Goal: Task Accomplishment & Management: Use online tool/utility

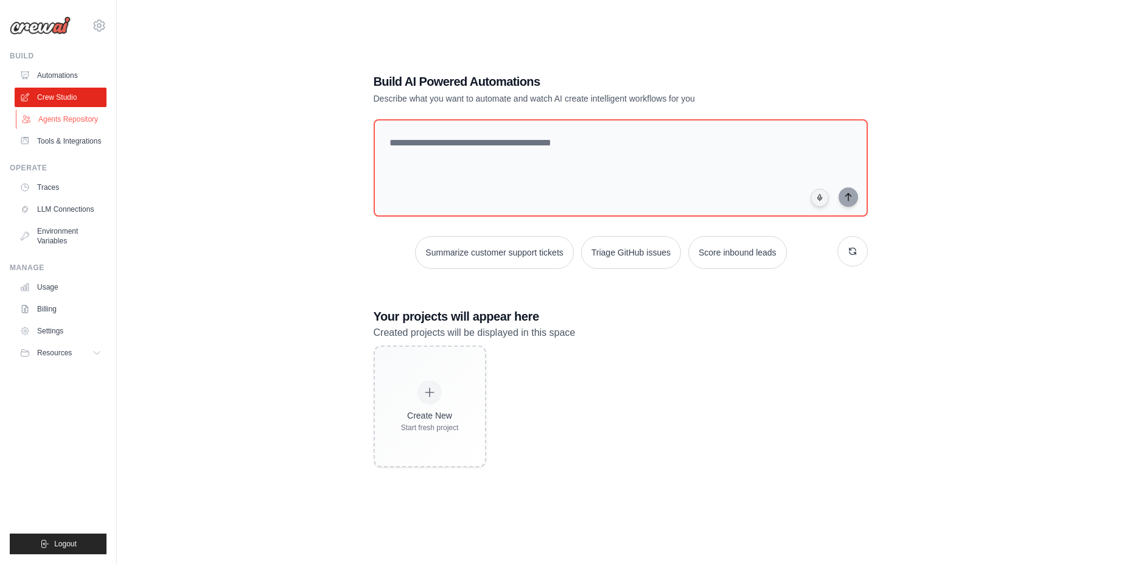
click at [68, 124] on link "Agents Repository" at bounding box center [62, 119] width 92 height 19
click at [75, 78] on link "Automations" at bounding box center [62, 75] width 92 height 19
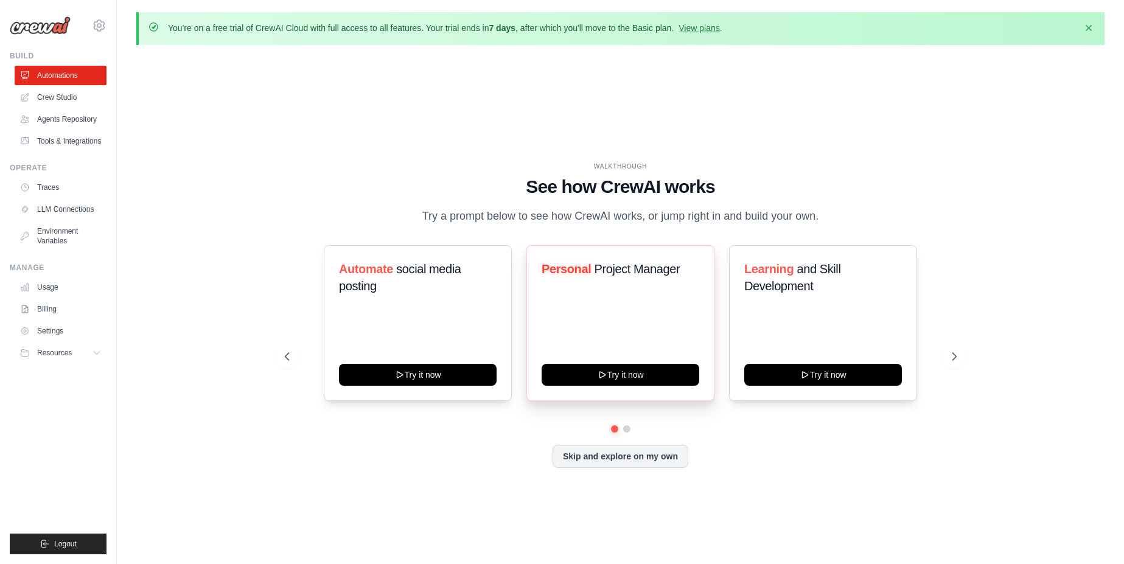
click at [617, 318] on div "Personal Project Manager Try it now" at bounding box center [620, 323] width 188 height 156
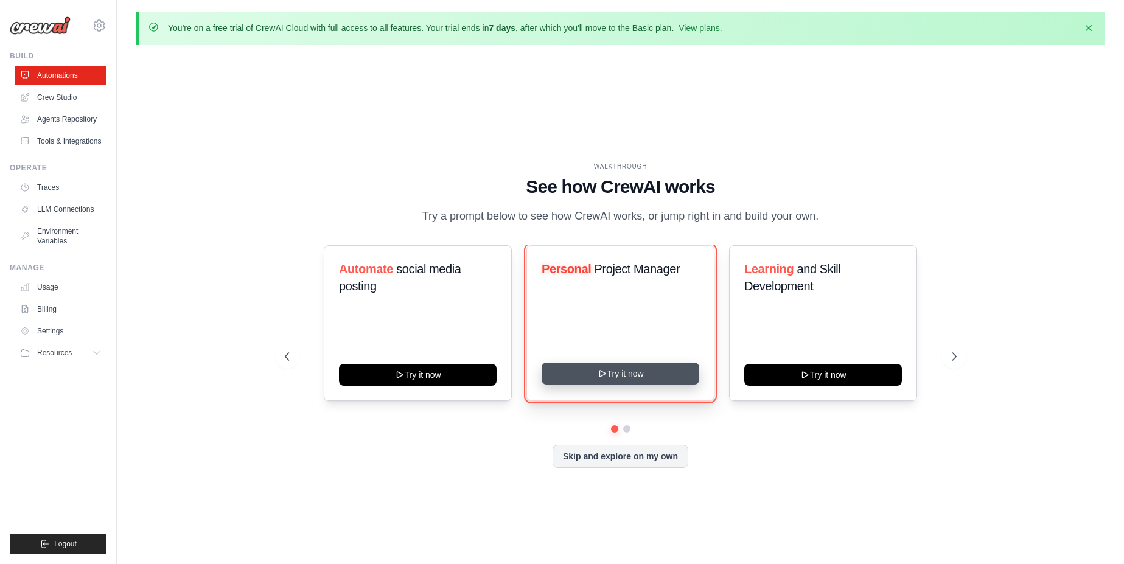
click at [625, 378] on button "Try it now" at bounding box center [621, 374] width 158 height 22
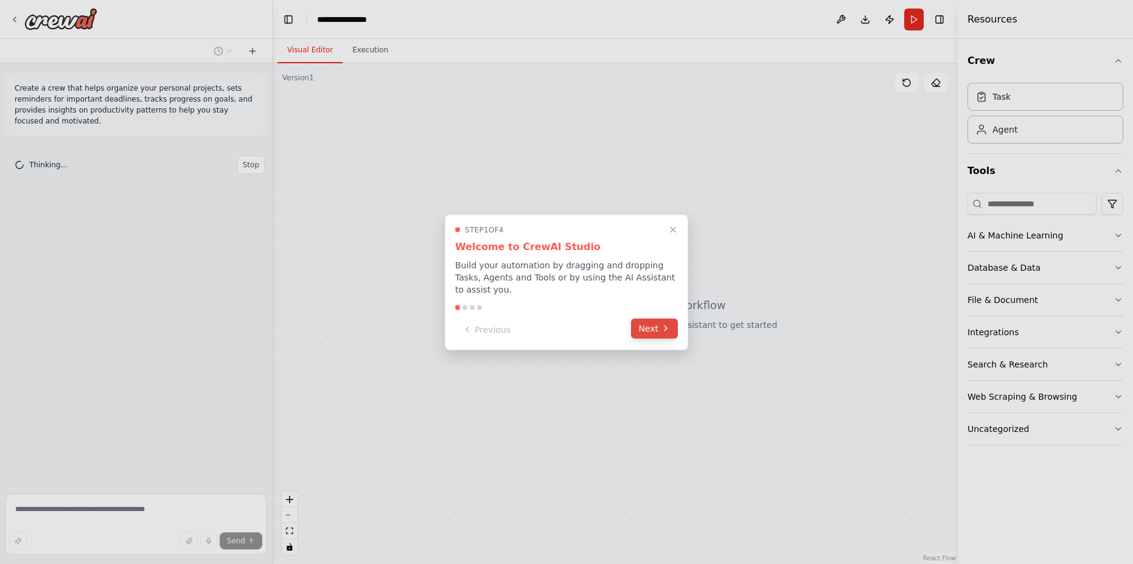
click at [650, 331] on button "Next" at bounding box center [654, 328] width 47 height 20
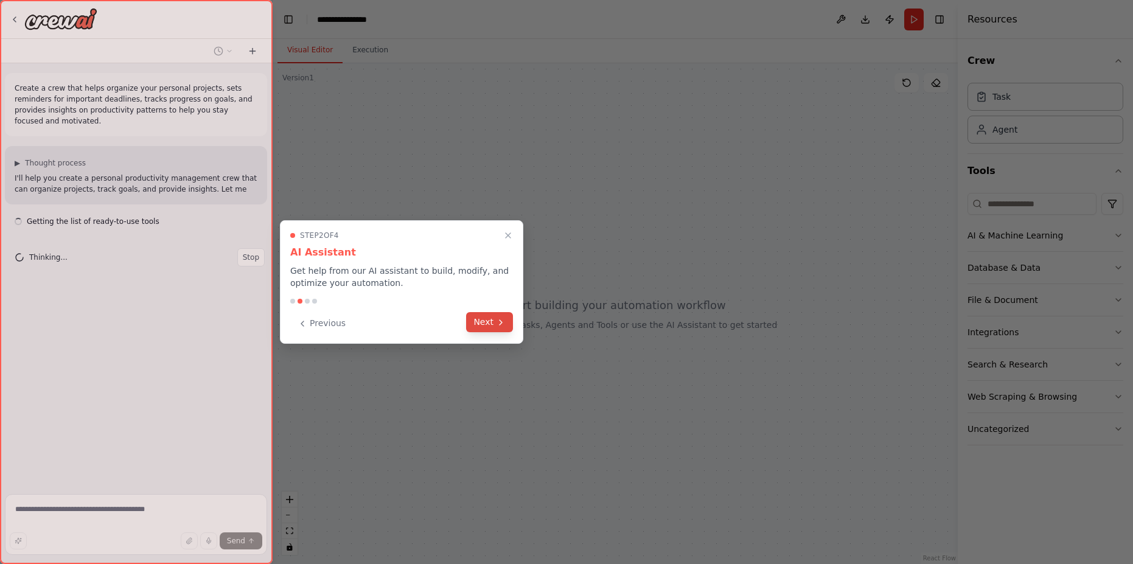
click at [491, 319] on button "Next" at bounding box center [489, 322] width 47 height 20
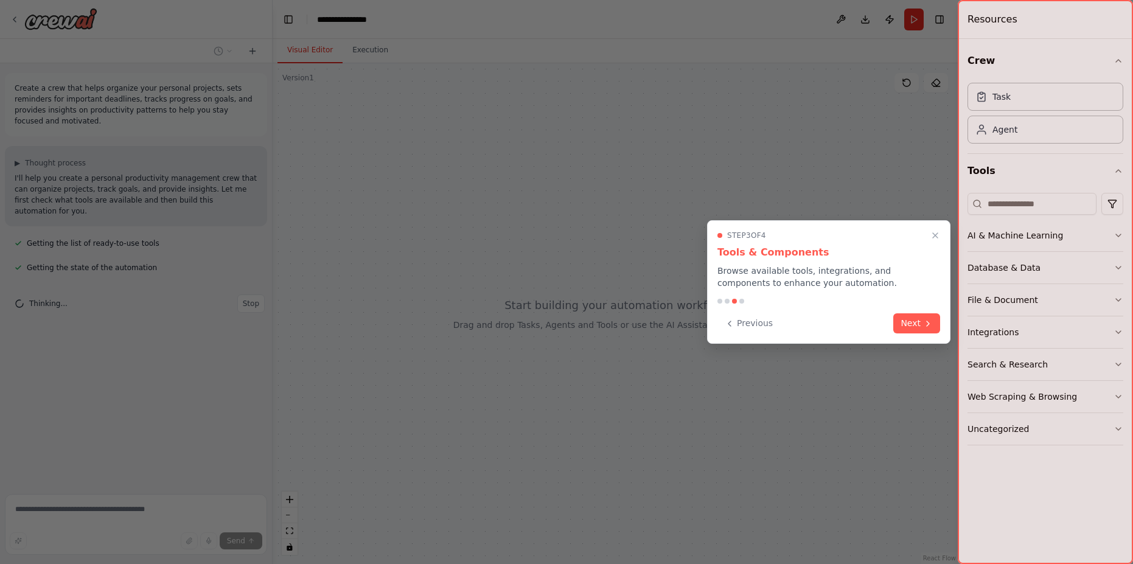
drag, startPoint x: 491, startPoint y: 319, endPoint x: 439, endPoint y: 322, distance: 52.4
click at [439, 322] on div at bounding box center [566, 282] width 1133 height 564
click at [920, 321] on button "Next" at bounding box center [916, 322] width 47 height 20
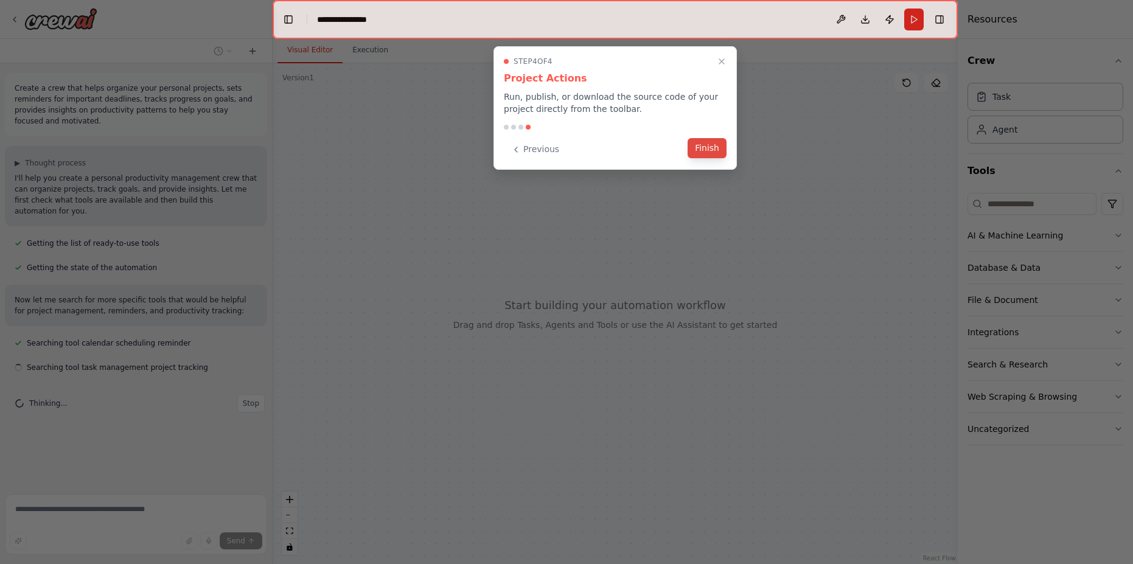
click at [703, 152] on button "Finish" at bounding box center [707, 148] width 39 height 20
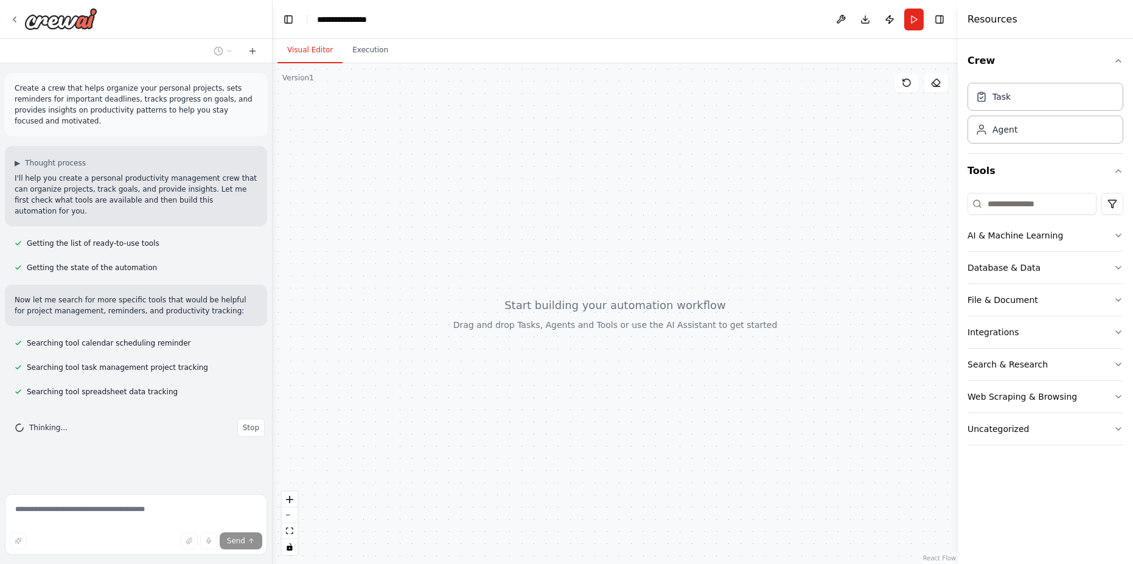
click at [466, 212] on div at bounding box center [615, 313] width 685 height 501
click at [1082, 239] on button "AI & Machine Learning" at bounding box center [1045, 236] width 156 height 32
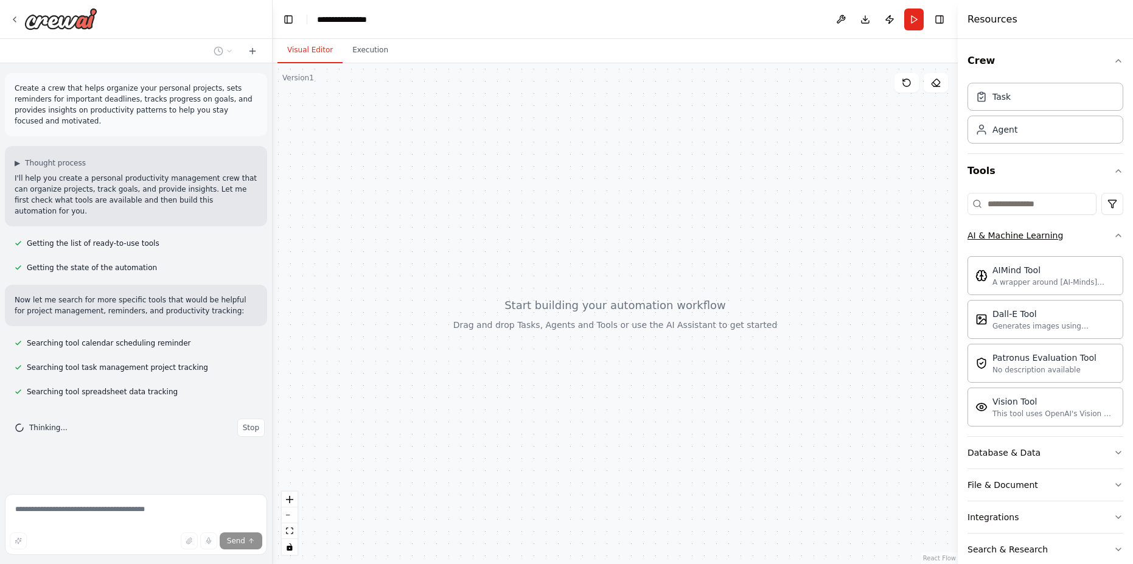
click at [1082, 239] on button "AI & Machine Learning" at bounding box center [1045, 236] width 156 height 32
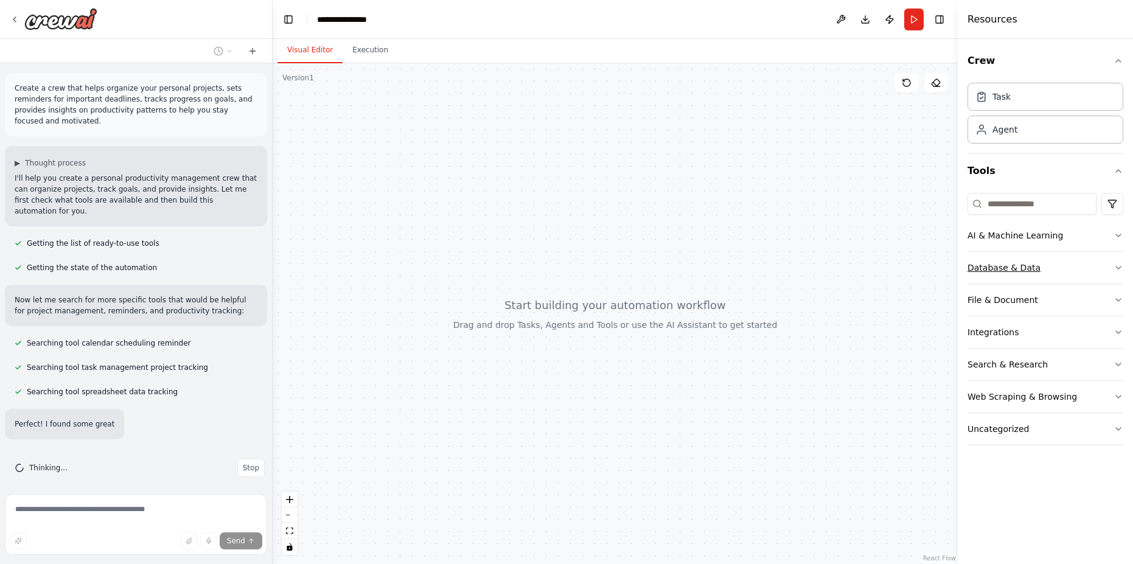
click at [1015, 274] on button "Database & Data" at bounding box center [1045, 268] width 156 height 32
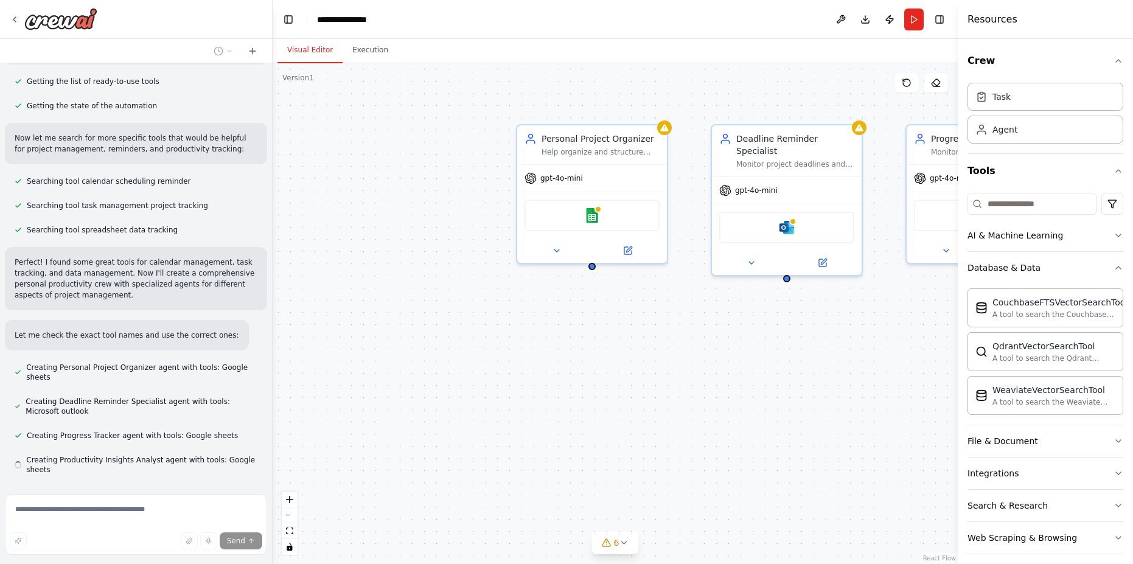
scroll to position [196, 0]
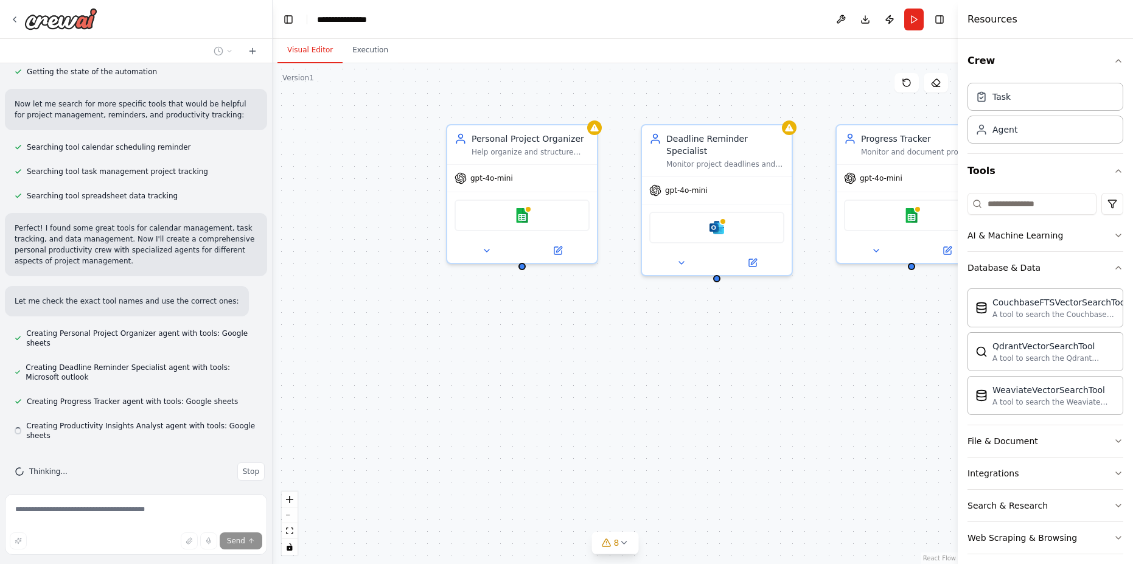
drag, startPoint x: 754, startPoint y: 369, endPoint x: 557, endPoint y: 369, distance: 197.1
click at [566, 369] on div "Personal Project Organizer Help organize and structure personal projects by bre…" at bounding box center [615, 313] width 685 height 501
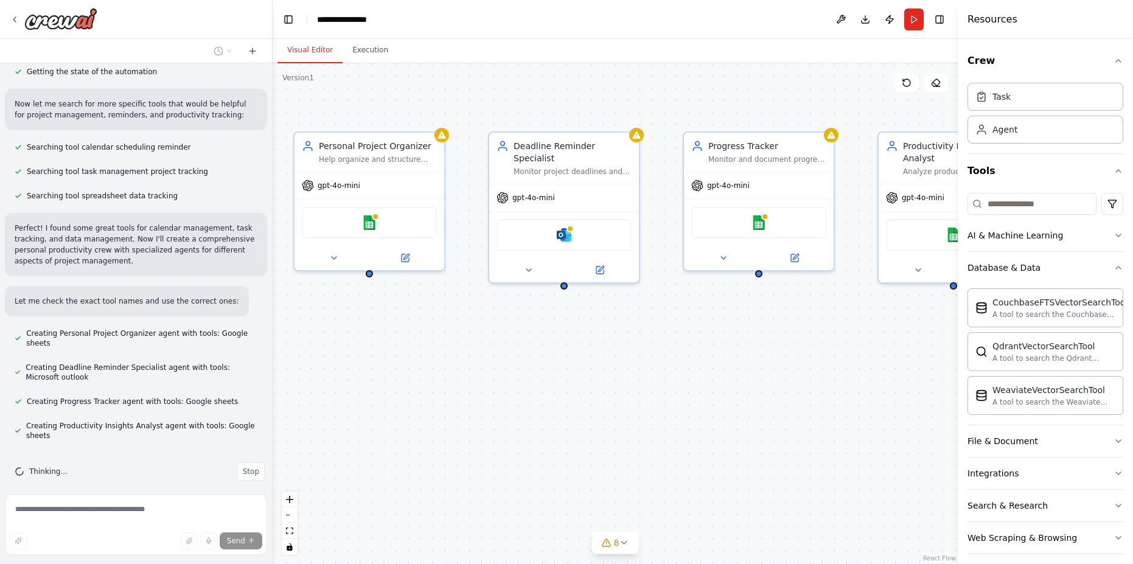
drag, startPoint x: 712, startPoint y: 349, endPoint x: 581, endPoint y: 364, distance: 132.3
click at [587, 364] on div "Personal Project Organizer Help organize and structure personal projects by bre…" at bounding box center [615, 313] width 685 height 501
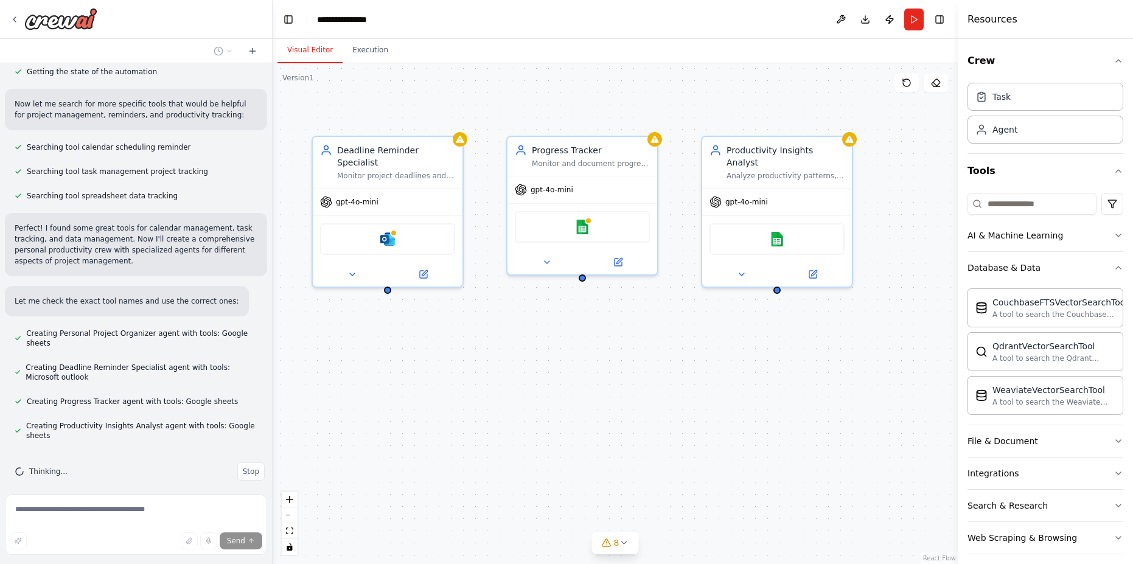
drag, startPoint x: 802, startPoint y: 345, endPoint x: 717, endPoint y: 342, distance: 85.2
click at [717, 342] on div "Personal Project Organizer Help organize and structure personal projects by bre…" at bounding box center [615, 313] width 685 height 501
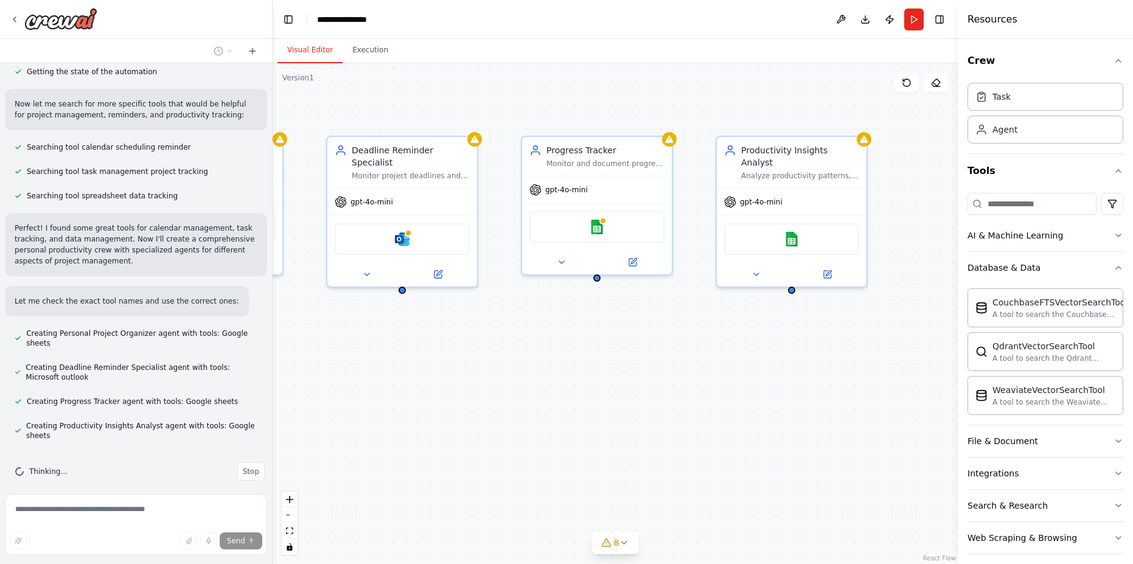
drag, startPoint x: 524, startPoint y: 374, endPoint x: 560, endPoint y: 374, distance: 35.9
click at [560, 374] on div "Personal Project Organizer Help organize and structure personal projects by bre…" at bounding box center [615, 313] width 685 height 501
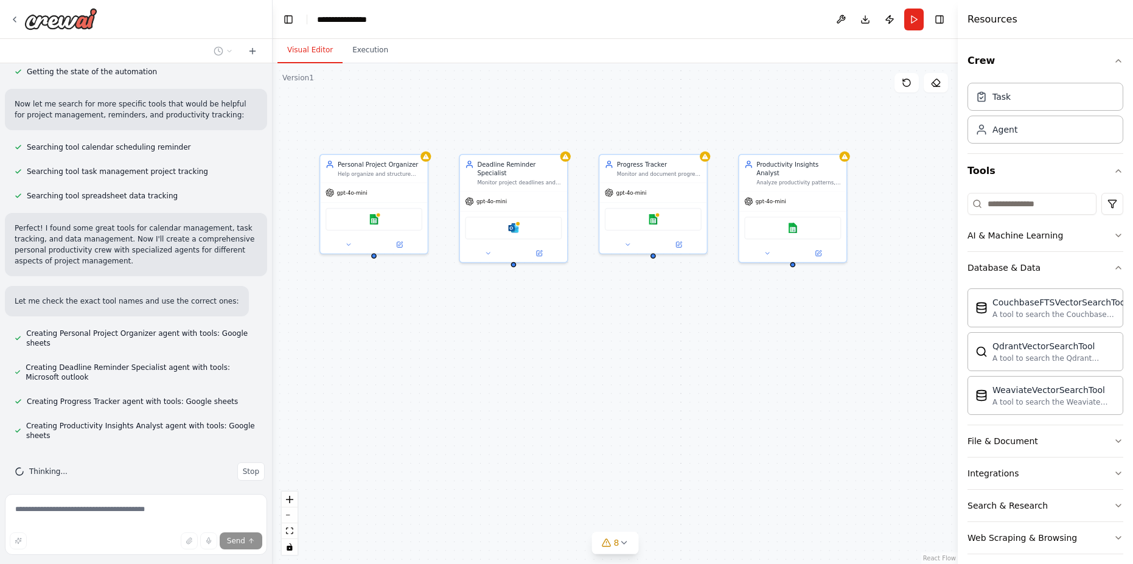
drag, startPoint x: 531, startPoint y: 373, endPoint x: 590, endPoint y: 328, distance: 74.2
click at [591, 323] on div "Personal Project Organizer Help organize and structure personal projects by bre…" at bounding box center [615, 313] width 685 height 501
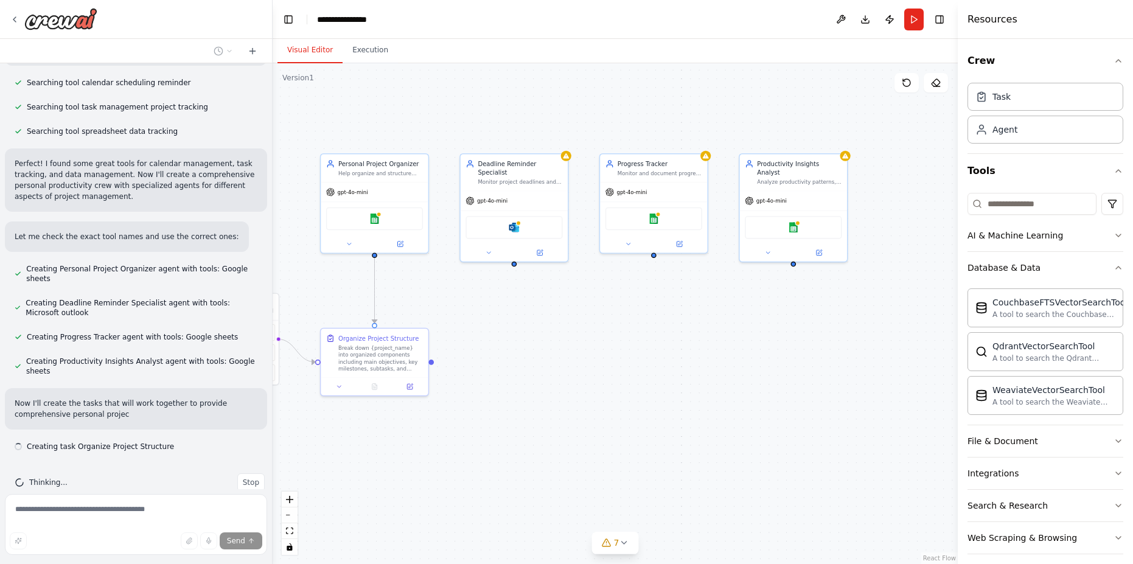
scroll to position [271, 0]
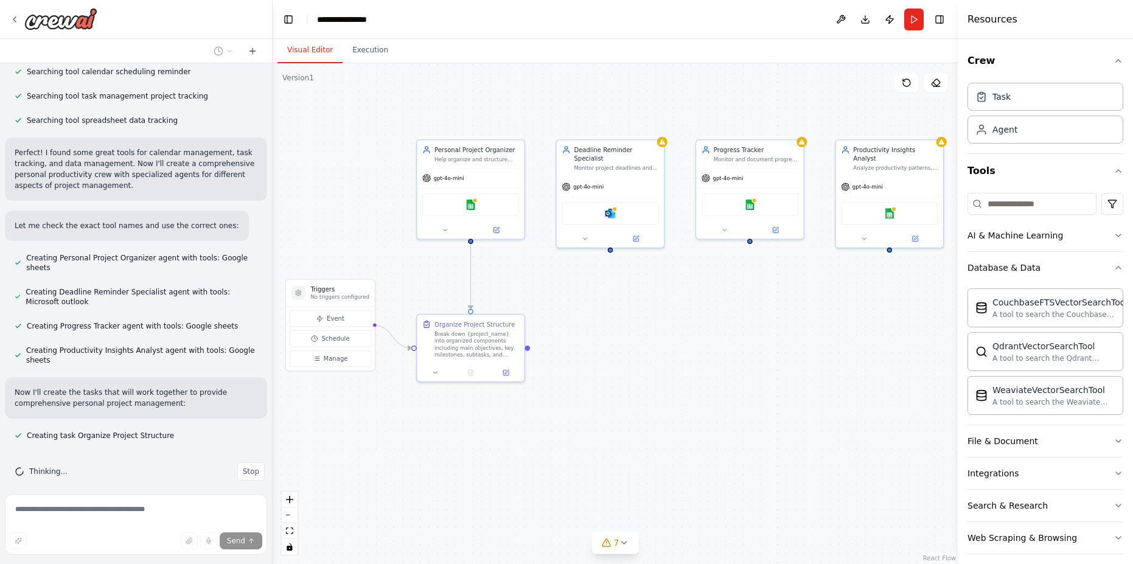
drag, startPoint x: 565, startPoint y: 381, endPoint x: 660, endPoint y: 368, distance: 95.9
click at [660, 368] on div ".deletable-edge-delete-btn { width: 20px; height: 20px; border: 0px solid #ffff…" at bounding box center [615, 313] width 685 height 501
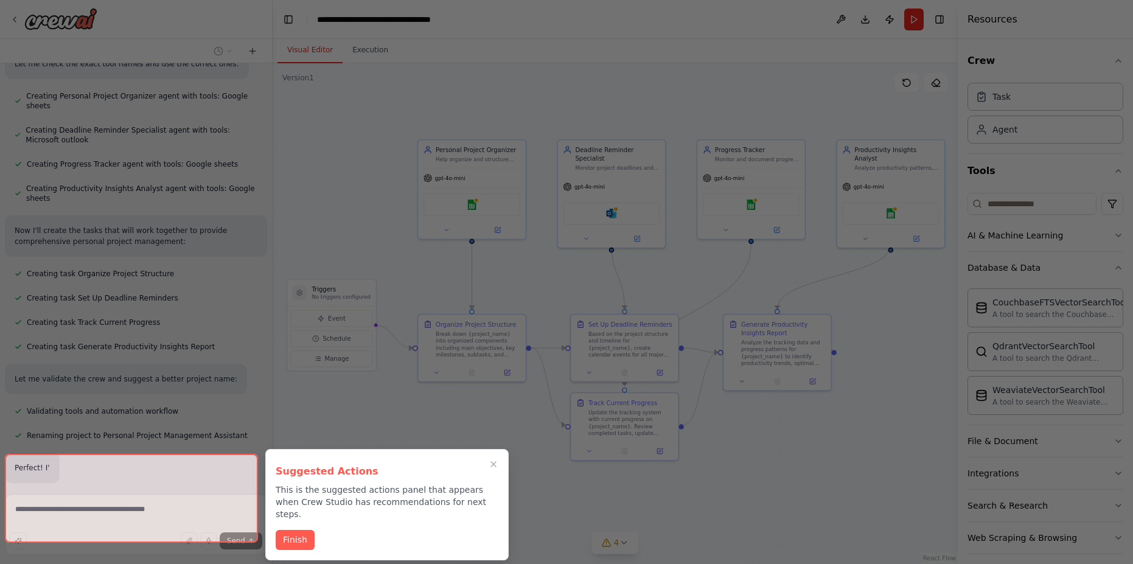
scroll to position [462, 0]
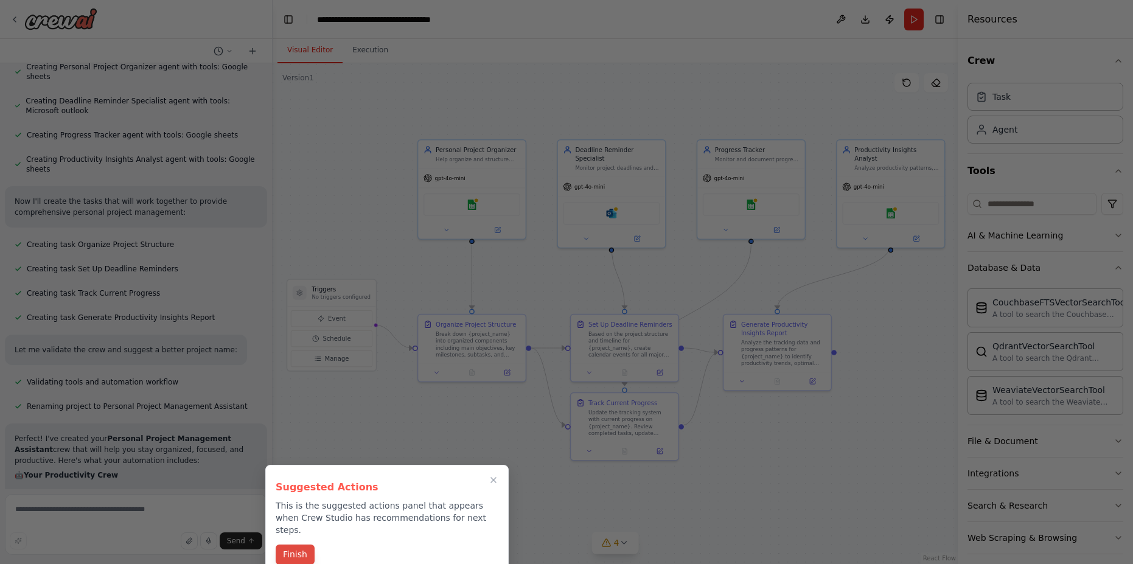
click at [296, 545] on button "Finish" at bounding box center [295, 555] width 39 height 20
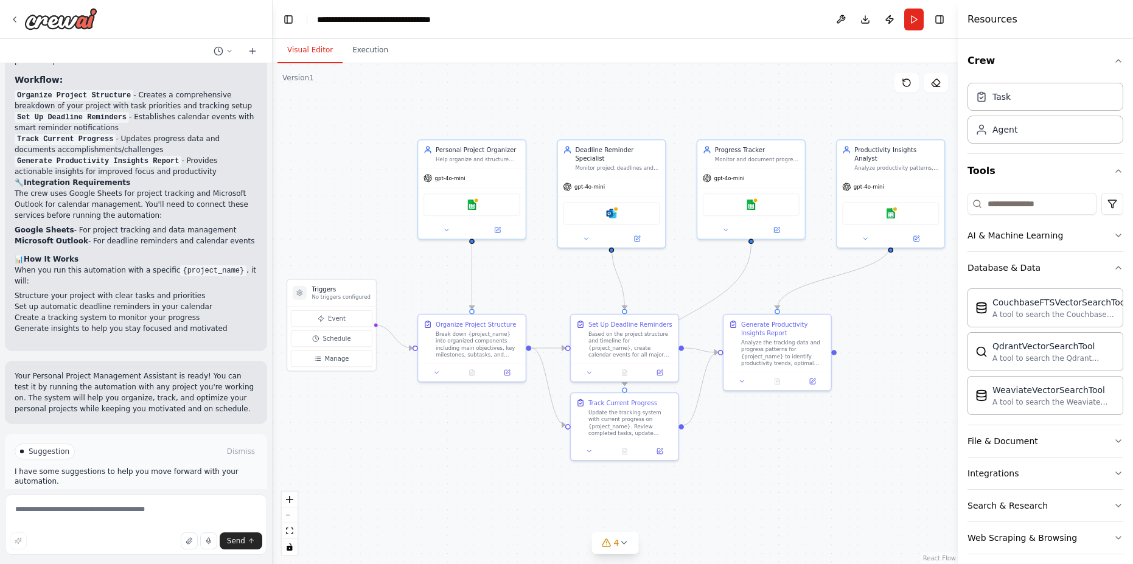
scroll to position [1020, 0]
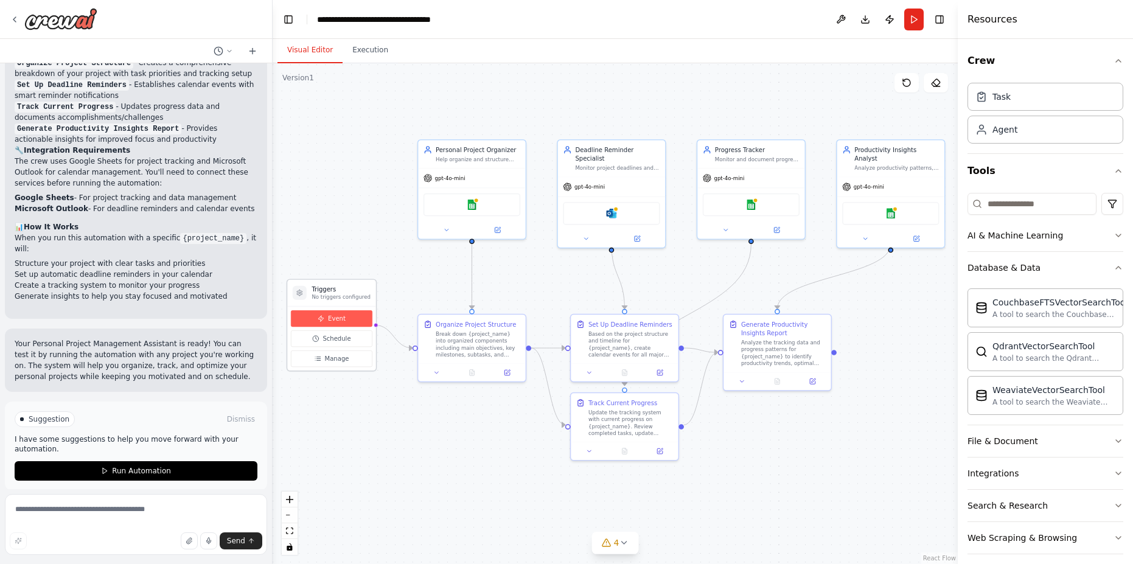
click at [338, 314] on span "Event" at bounding box center [337, 318] width 18 height 9
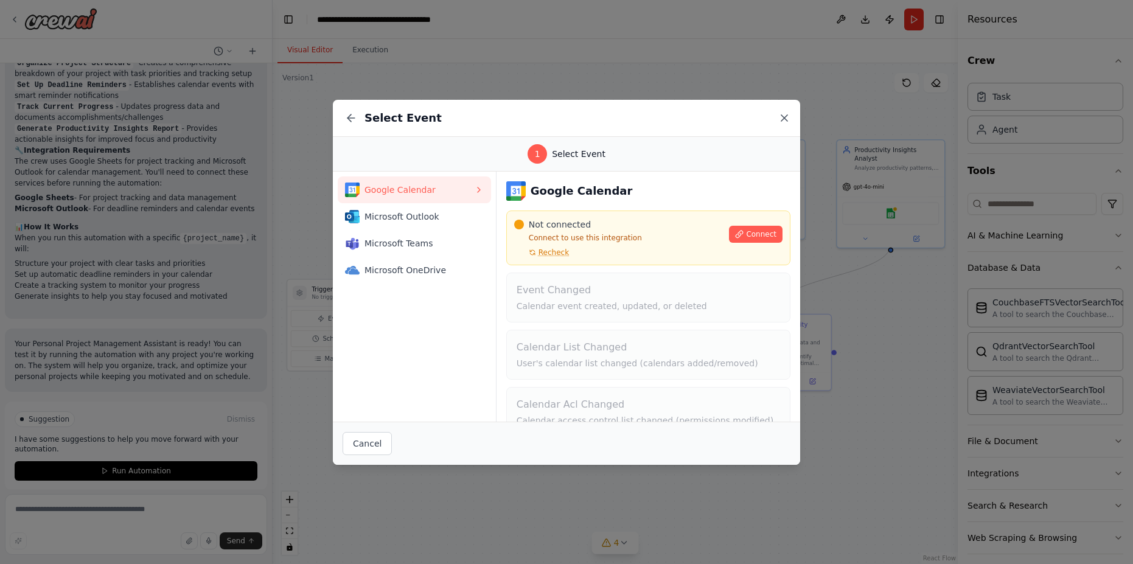
click at [786, 119] on icon at bounding box center [784, 118] width 6 height 6
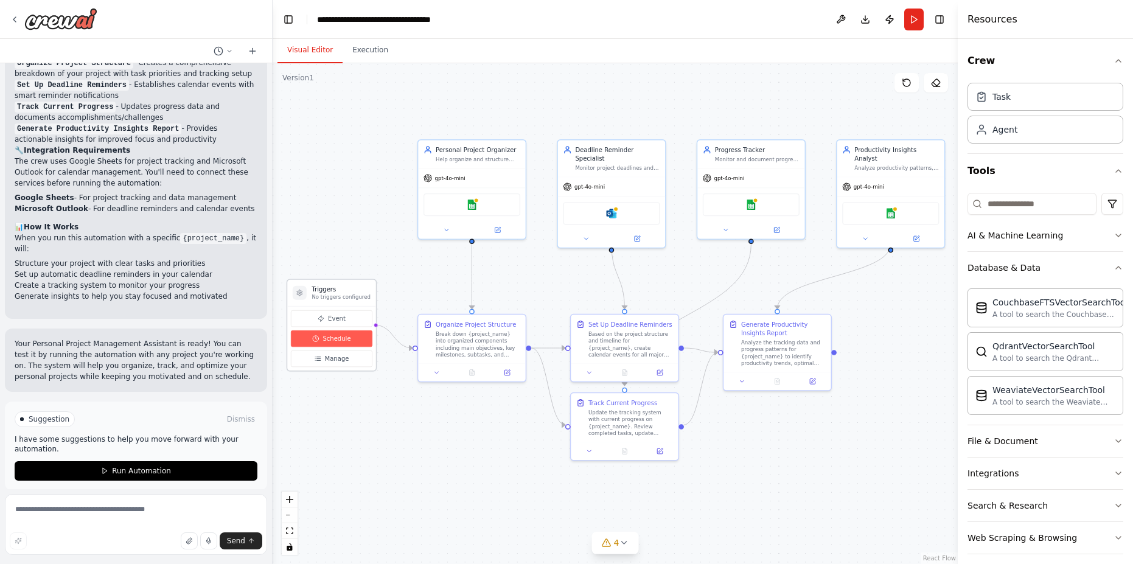
click at [343, 337] on span "Schedule" at bounding box center [336, 338] width 28 height 9
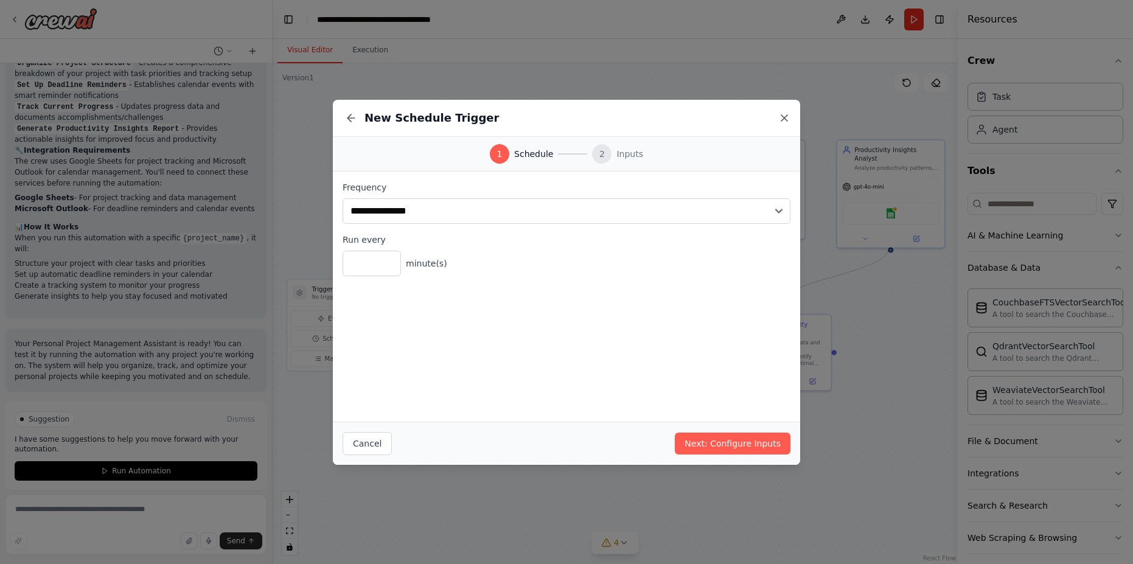
click at [782, 120] on icon at bounding box center [784, 118] width 12 height 12
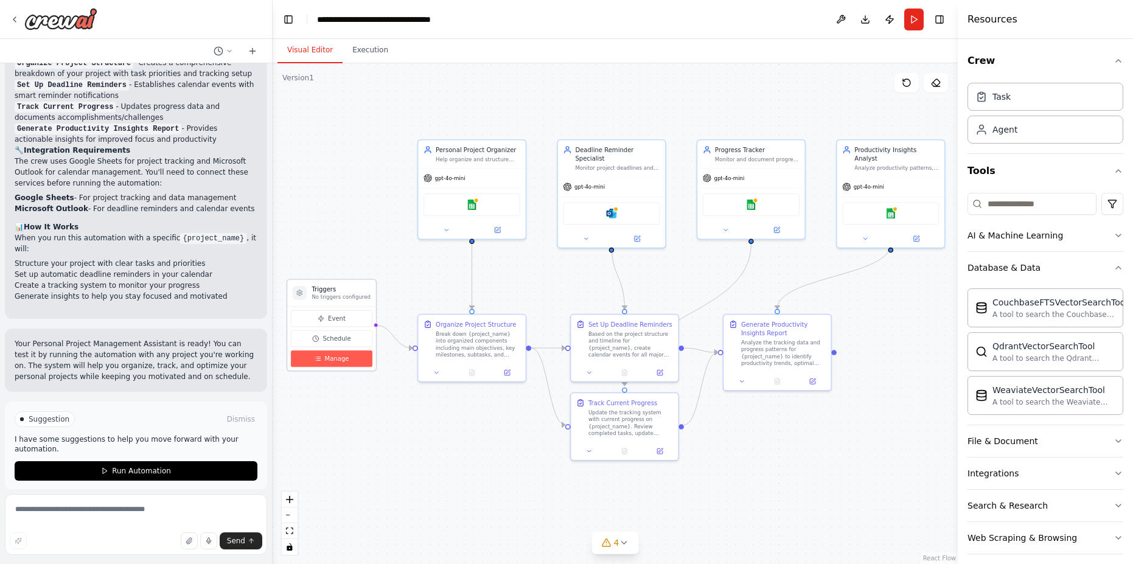
click at [330, 360] on span "Manage" at bounding box center [337, 358] width 24 height 9
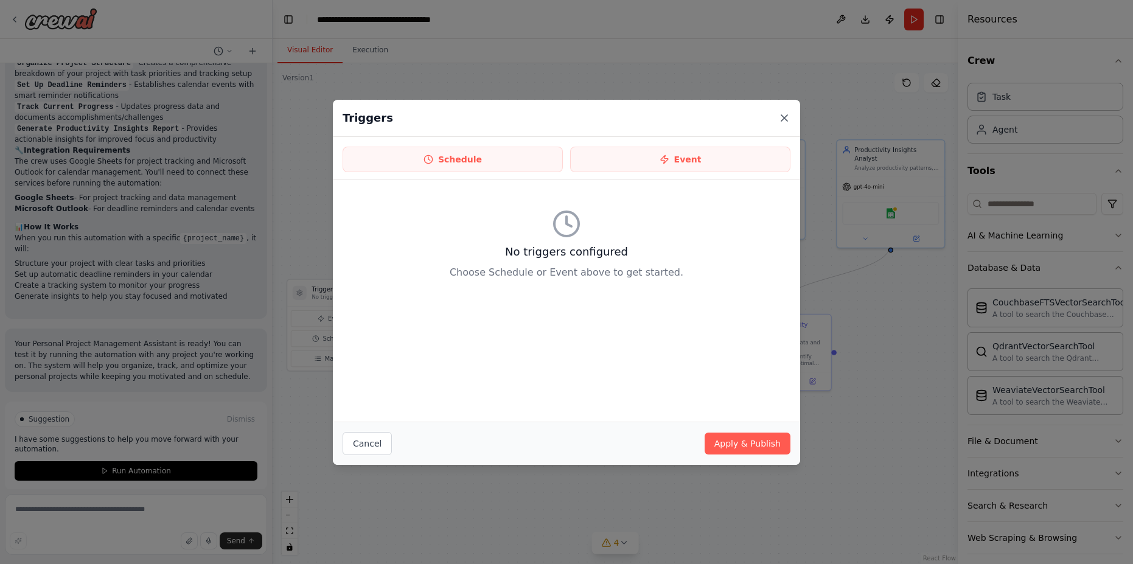
click at [784, 120] on icon at bounding box center [784, 118] width 12 height 12
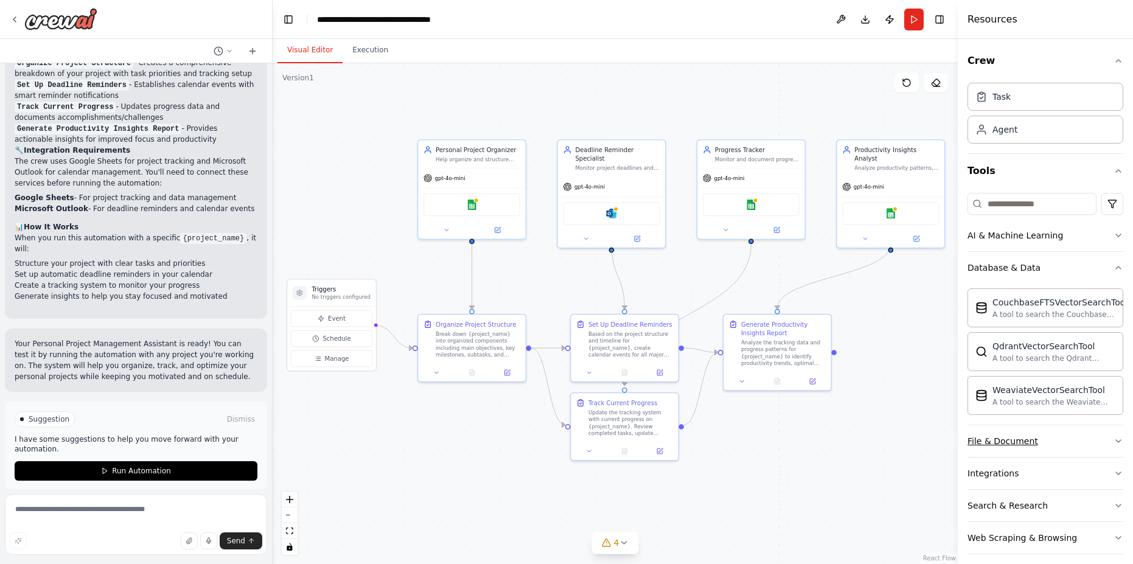
click at [1104, 442] on button "File & Document" at bounding box center [1045, 441] width 156 height 32
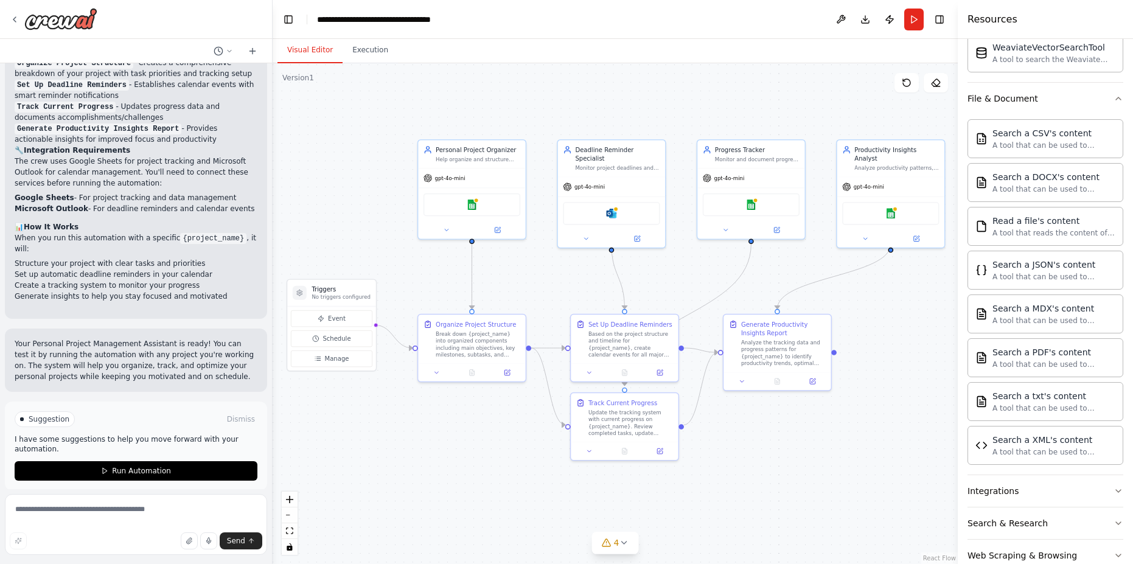
scroll to position [365, 0]
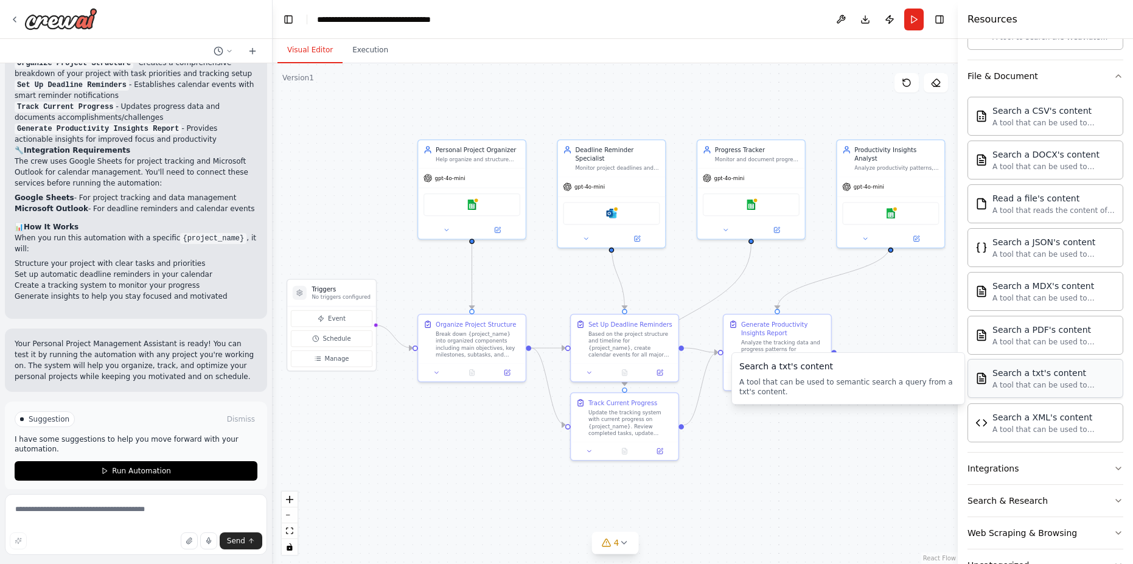
click at [1035, 385] on div "A tool that can be used to semantic search a query from a txt's content." at bounding box center [1053, 385] width 123 height 10
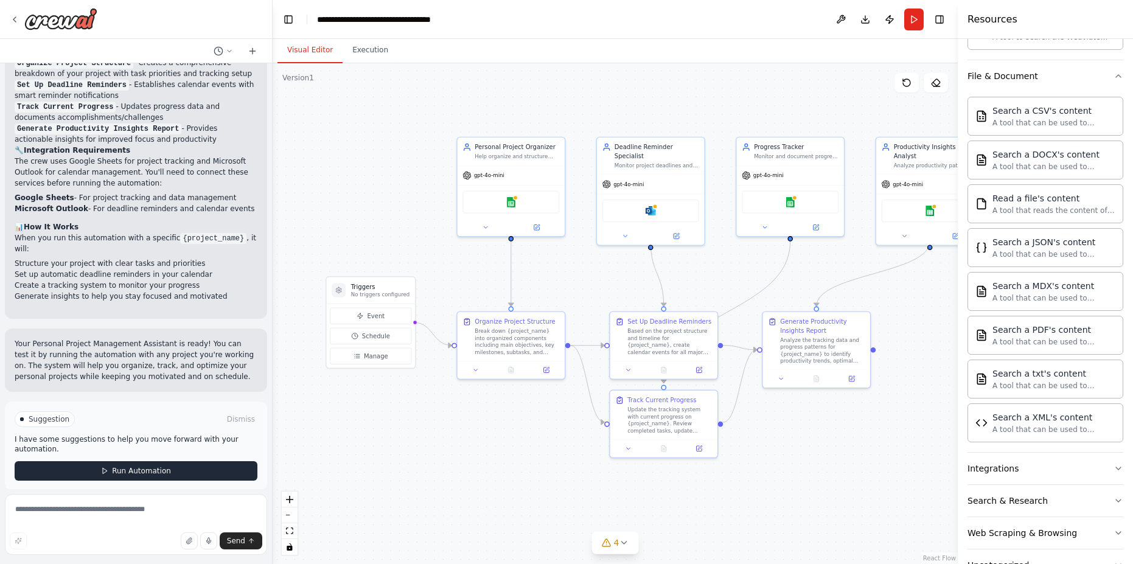
click at [187, 464] on button "Run Automation" at bounding box center [136, 470] width 243 height 19
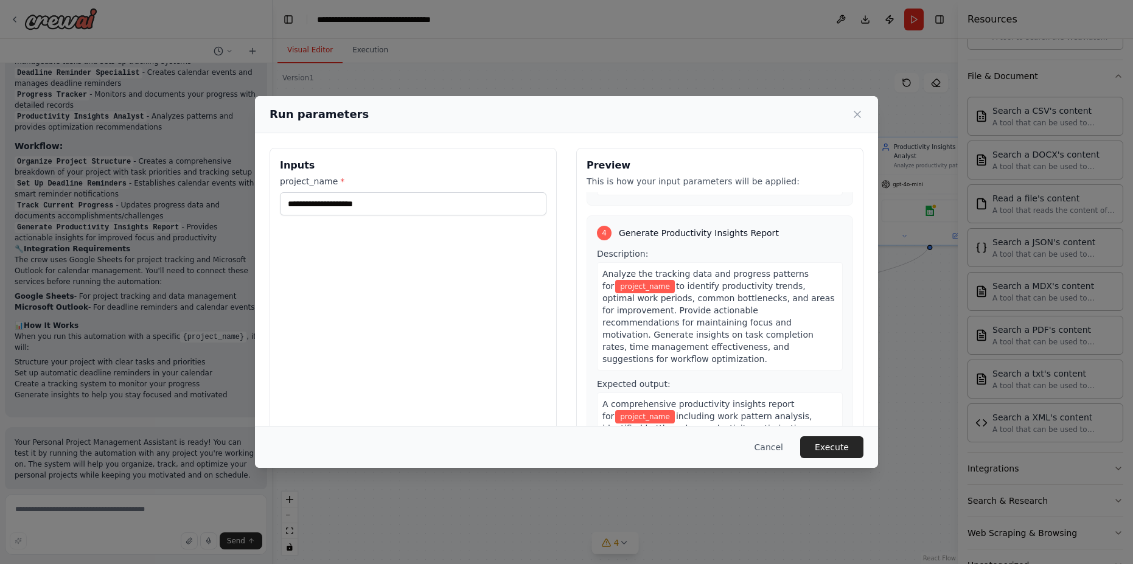
scroll to position [333, 0]
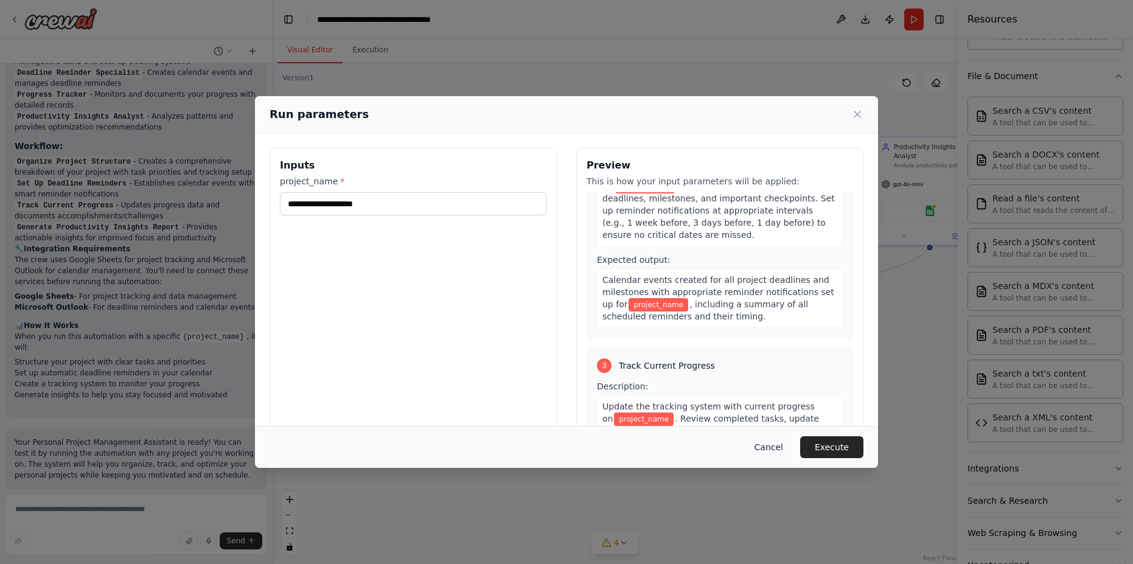
click at [776, 450] on button "Cancel" at bounding box center [769, 447] width 48 height 22
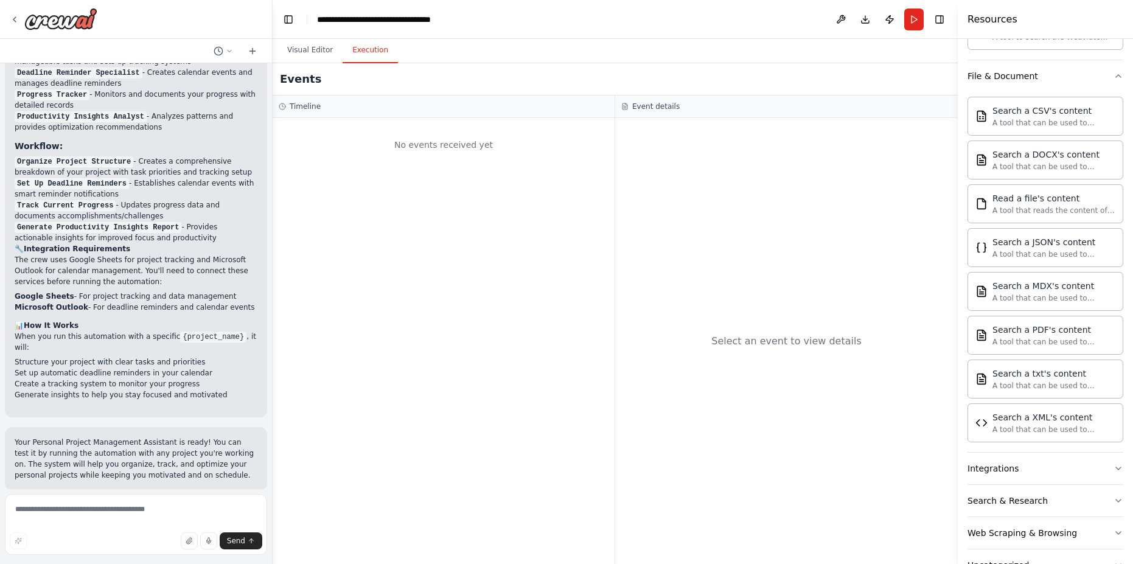
click at [372, 52] on button "Execution" at bounding box center [370, 51] width 55 height 26
click at [330, 53] on button "Visual Editor" at bounding box center [309, 51] width 65 height 26
click at [380, 60] on button "Execution" at bounding box center [370, 51] width 55 height 26
click at [261, 60] on div at bounding box center [136, 51] width 272 height 24
click at [266, 58] on div at bounding box center [136, 51] width 272 height 24
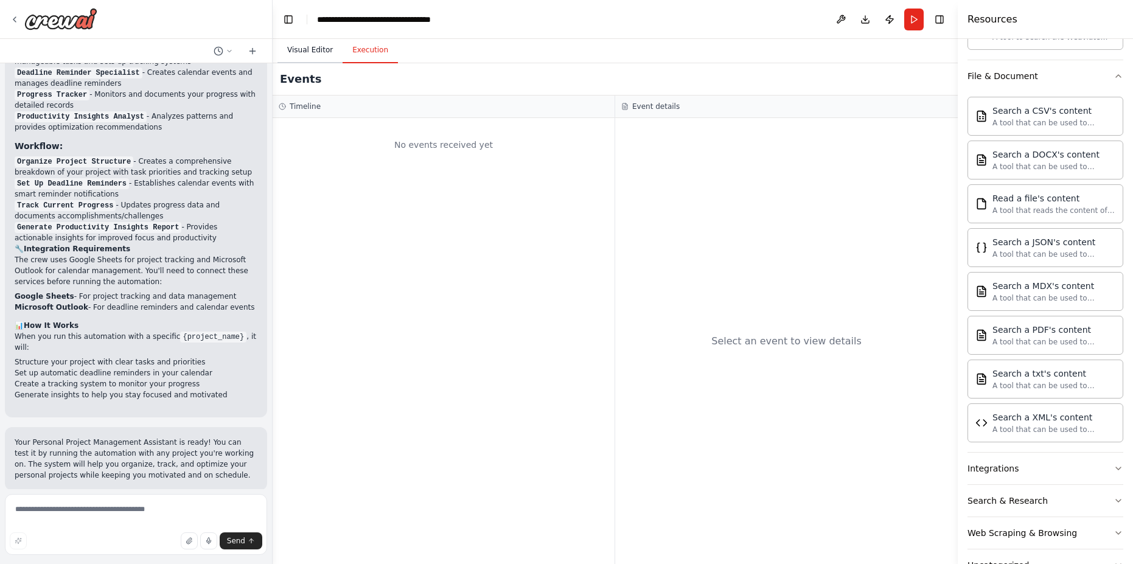
click at [308, 46] on button "Visual Editor" at bounding box center [309, 51] width 65 height 26
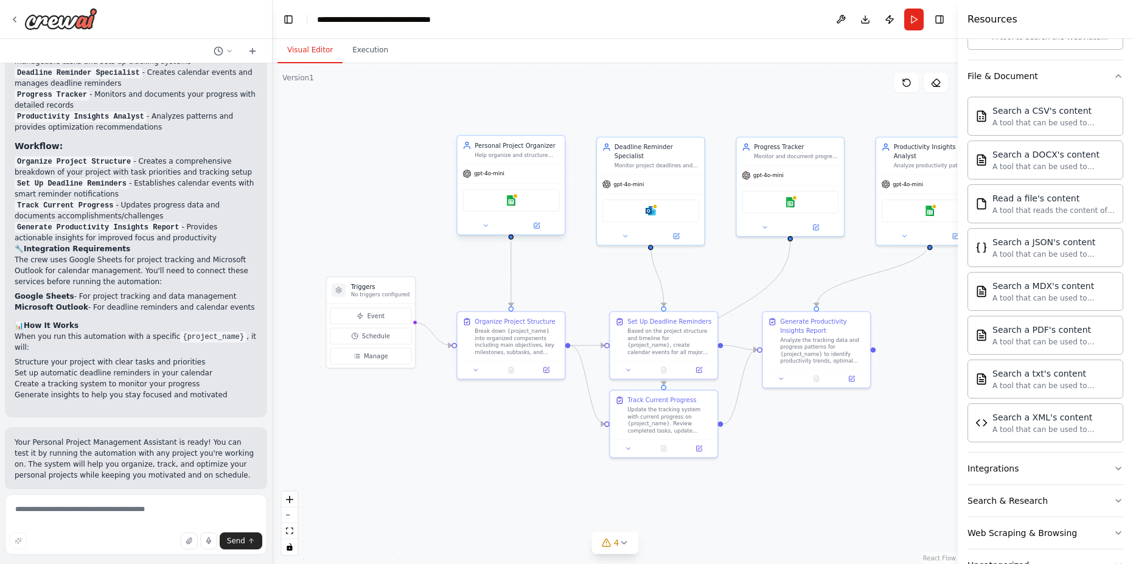
click at [503, 148] on div "Personal Project Organizer" at bounding box center [517, 145] width 85 height 9
click at [512, 206] on div "Google sheets" at bounding box center [510, 200] width 97 height 23
click at [509, 204] on img at bounding box center [511, 200] width 10 height 10
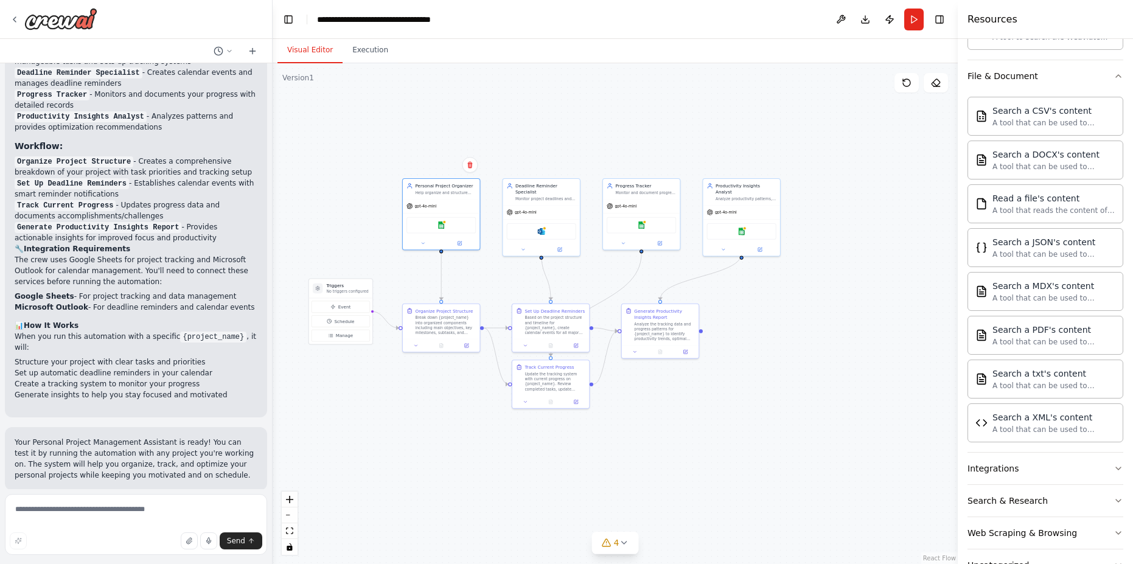
drag, startPoint x: 709, startPoint y: 266, endPoint x: 583, endPoint y: 271, distance: 126.0
click at [583, 271] on div ".deletable-edge-delete-btn { width: 20px; height: 20px; border: 0px solid #ffff…" at bounding box center [615, 313] width 685 height 501
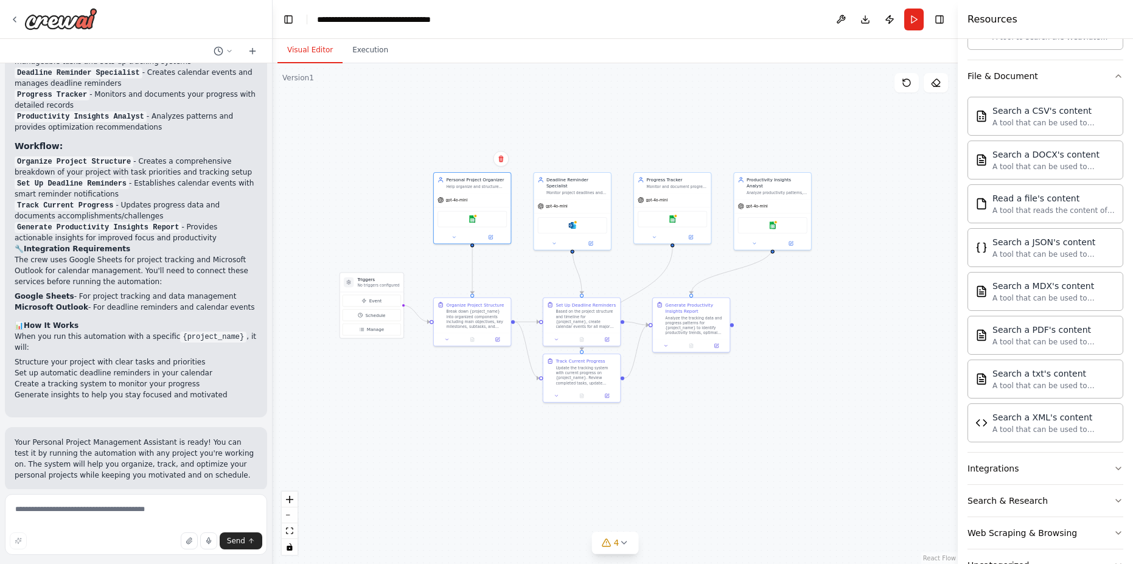
drag, startPoint x: 599, startPoint y: 271, endPoint x: 638, endPoint y: 262, distance: 40.7
click at [638, 262] on div ".deletable-edge-delete-btn { width: 20px; height: 20px; border: 0px solid #ffff…" at bounding box center [615, 313] width 685 height 501
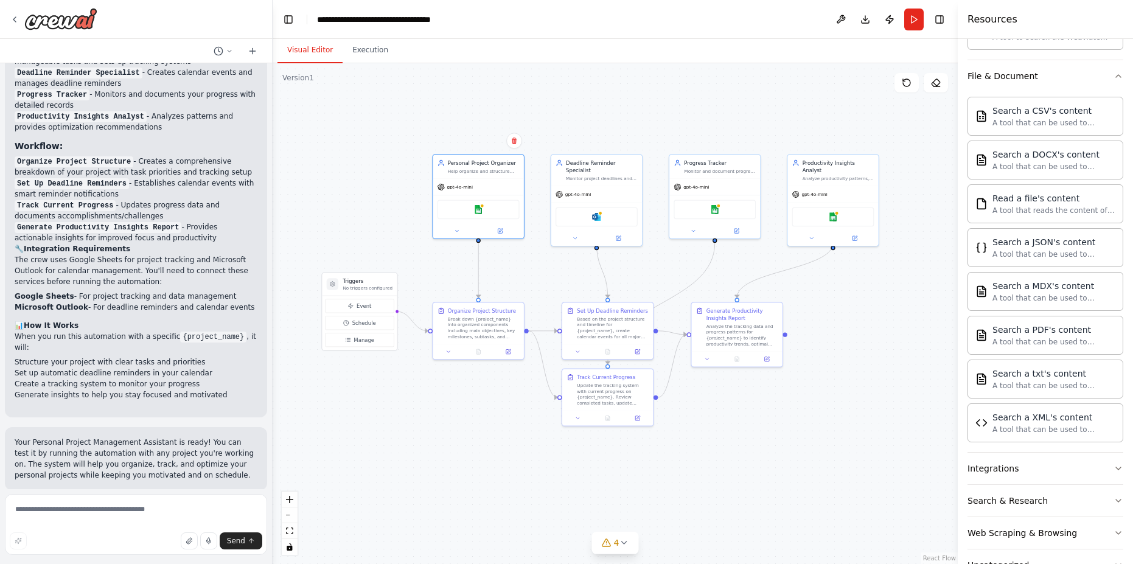
drag, startPoint x: 638, startPoint y: 262, endPoint x: 666, endPoint y: 262, distance: 28.0
click at [666, 262] on div ".deletable-edge-delete-btn { width: 20px; height: 20px; border: 0px solid #ffff…" at bounding box center [615, 313] width 685 height 501
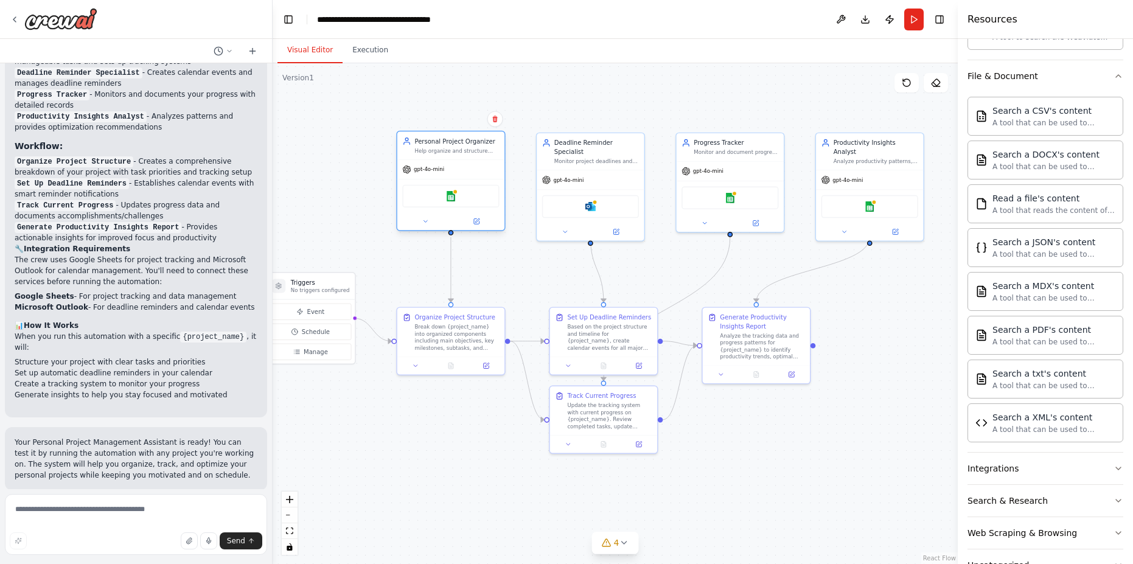
click at [461, 138] on div "Personal Project Organizer" at bounding box center [456, 141] width 85 height 9
drag, startPoint x: 461, startPoint y: 138, endPoint x: 450, endPoint y: 170, distance: 33.3
click at [450, 142] on div "Personal Project Organizer" at bounding box center [456, 141] width 85 height 9
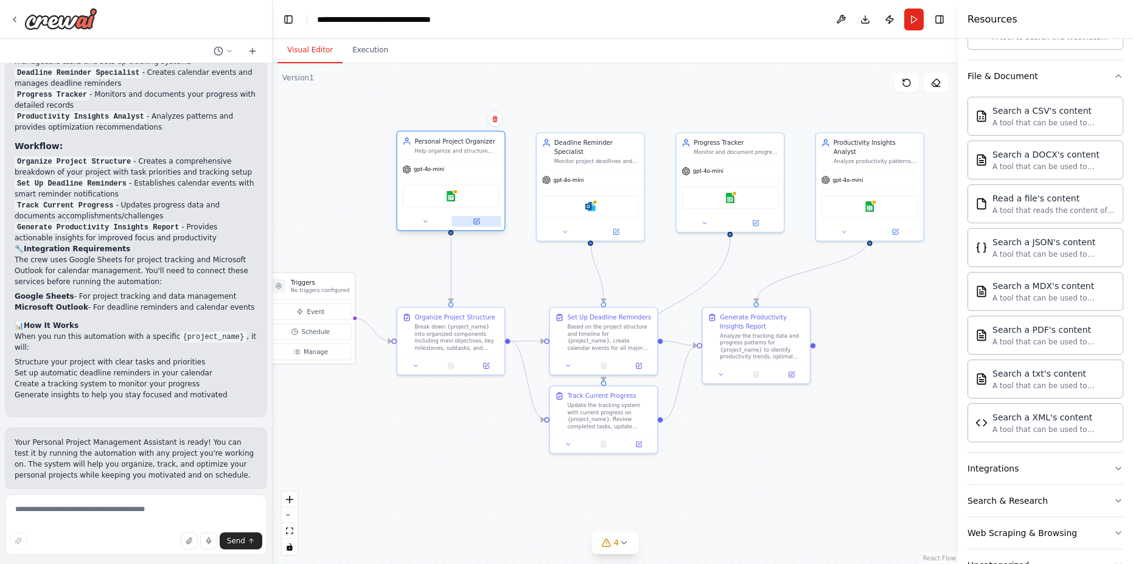
click at [479, 223] on icon at bounding box center [476, 221] width 5 height 5
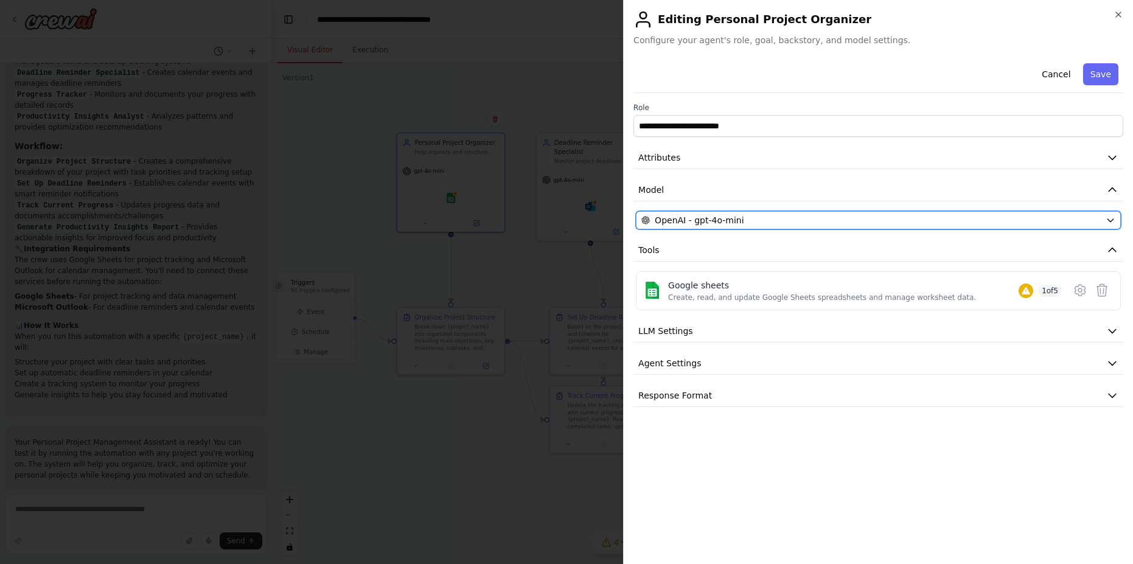
click at [825, 218] on div "OpenAI - gpt-4o-mini" at bounding box center [870, 220] width 459 height 12
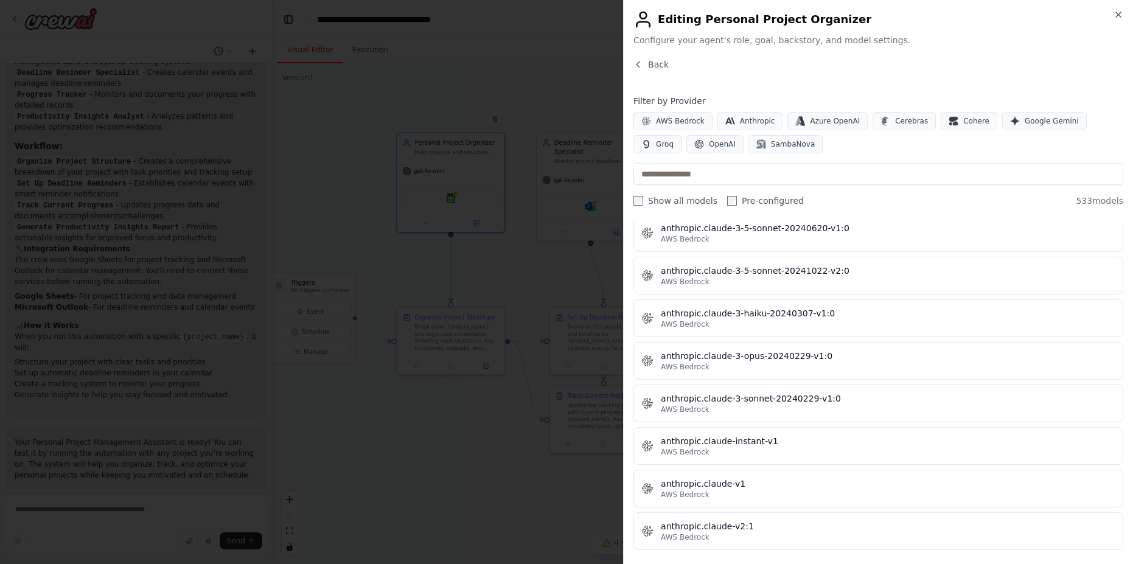
scroll to position [657, 0]
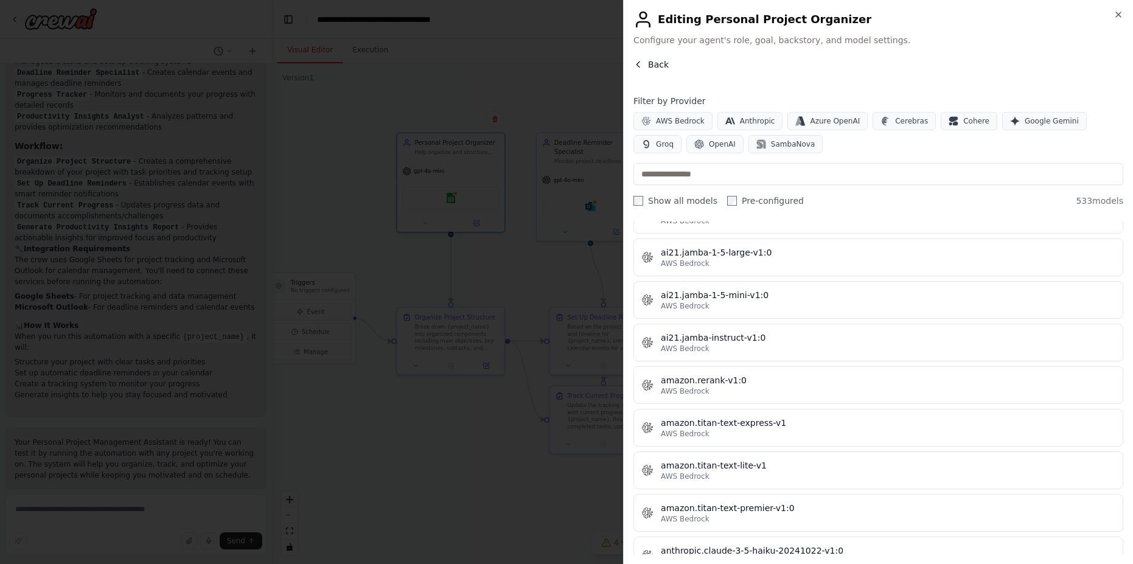
click at [639, 63] on icon "button" at bounding box center [638, 65] width 10 height 10
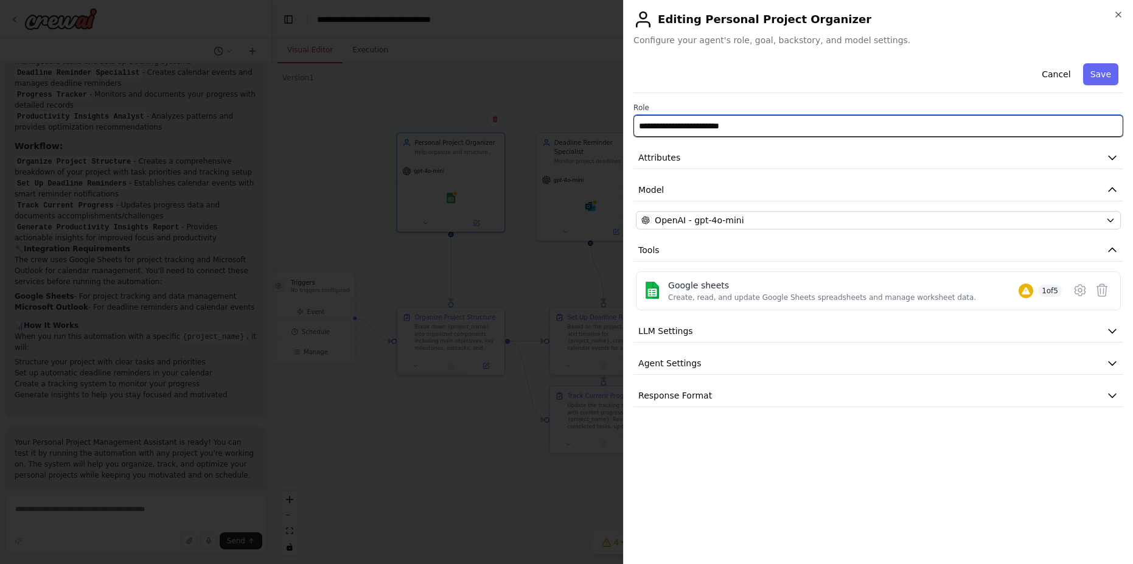
click at [744, 133] on input "**********" at bounding box center [878, 126] width 490 height 22
click at [775, 128] on input "**********" at bounding box center [878, 126] width 490 height 22
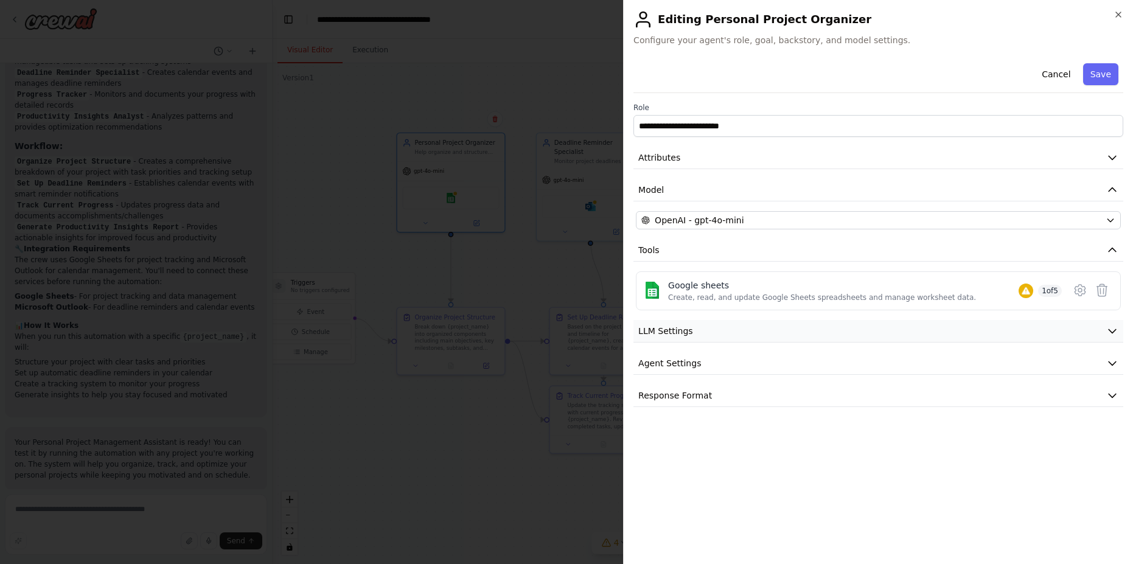
click at [748, 339] on button "LLM Settings" at bounding box center [878, 331] width 490 height 23
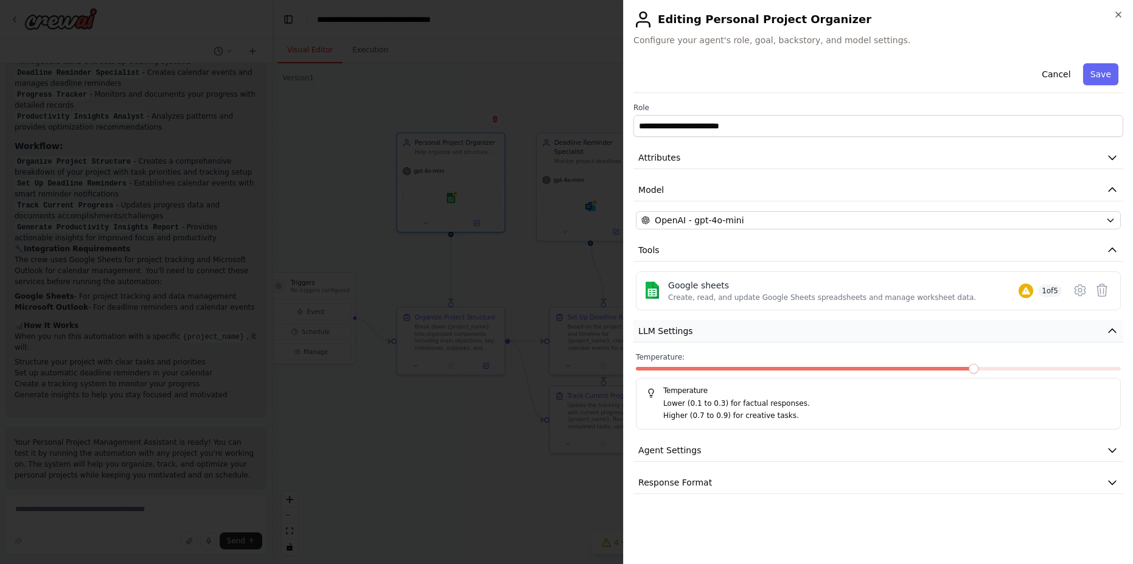
click at [748, 339] on button "LLM Settings" at bounding box center [878, 331] width 490 height 23
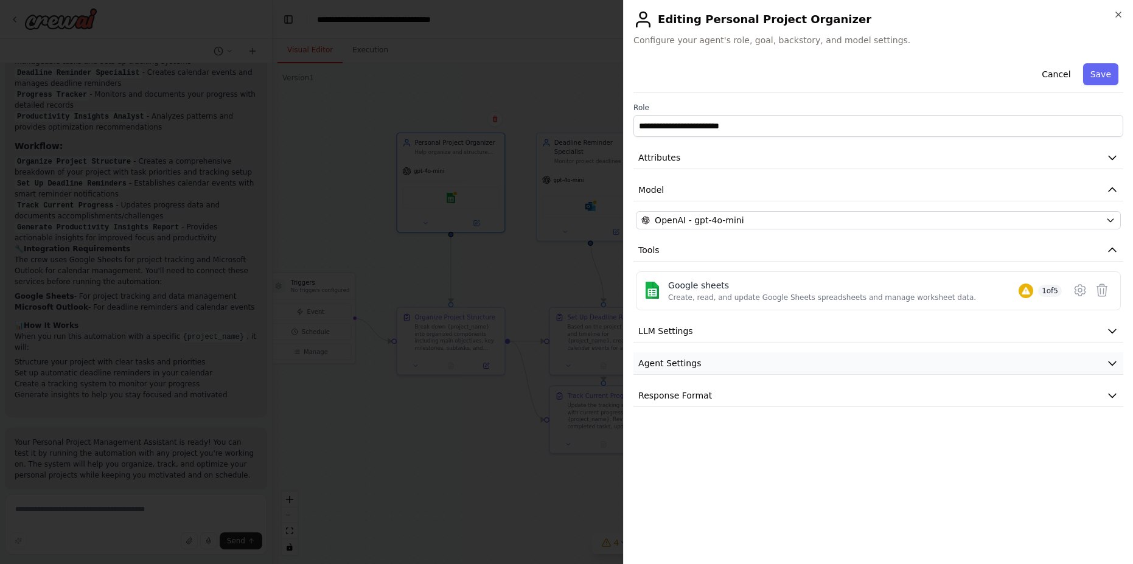
click at [731, 370] on button "Agent Settings" at bounding box center [878, 363] width 490 height 23
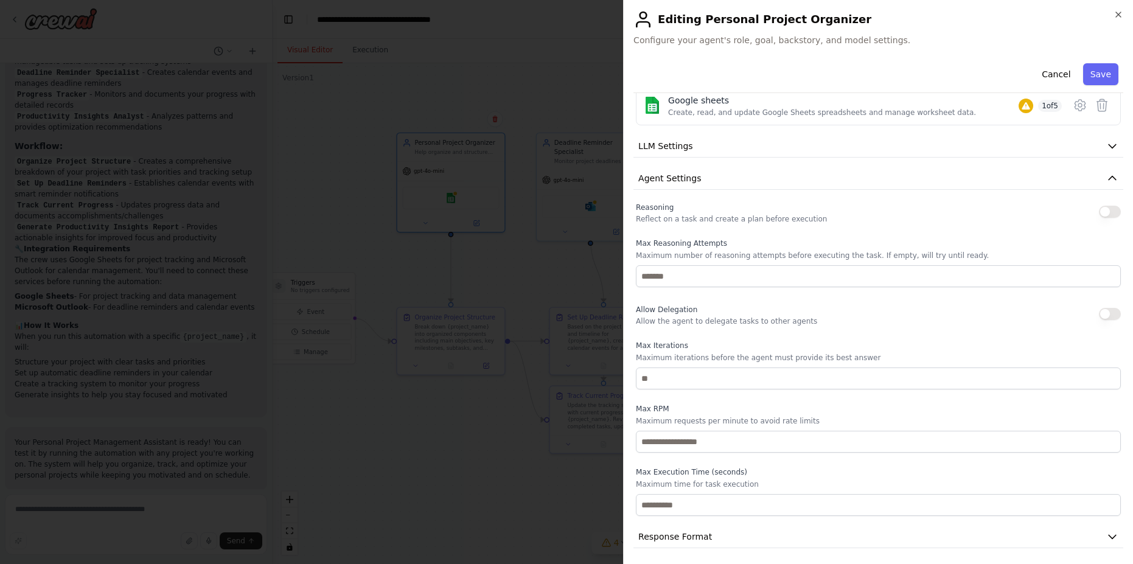
scroll to position [189, 0]
click at [655, 536] on span "Response Format" at bounding box center [675, 533] width 74 height 12
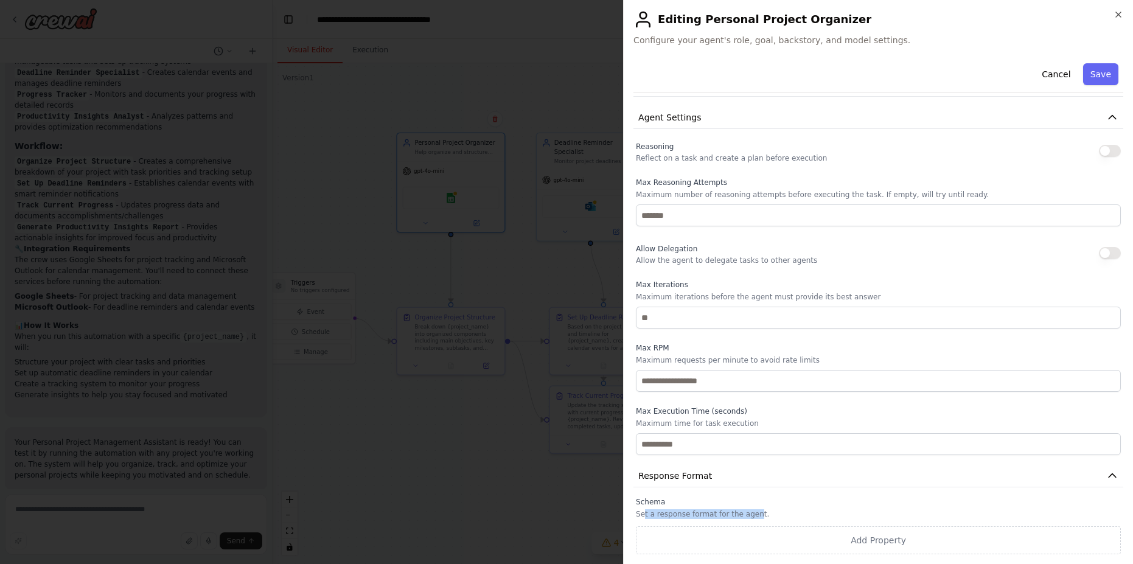
drag, startPoint x: 642, startPoint y: 513, endPoint x: 759, endPoint y: 510, distance: 116.8
click at [754, 512] on p "Set a response format for the agent." at bounding box center [878, 514] width 485 height 10
click at [759, 510] on p "Set a response format for the agent." at bounding box center [878, 514] width 485 height 10
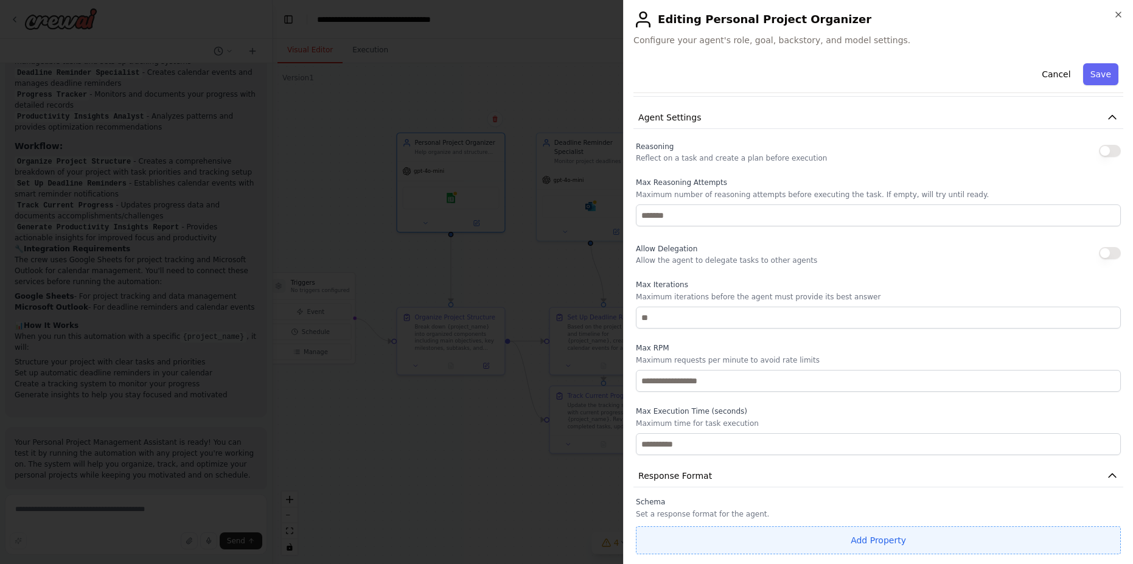
click at [809, 551] on button "Add Property" at bounding box center [878, 540] width 485 height 28
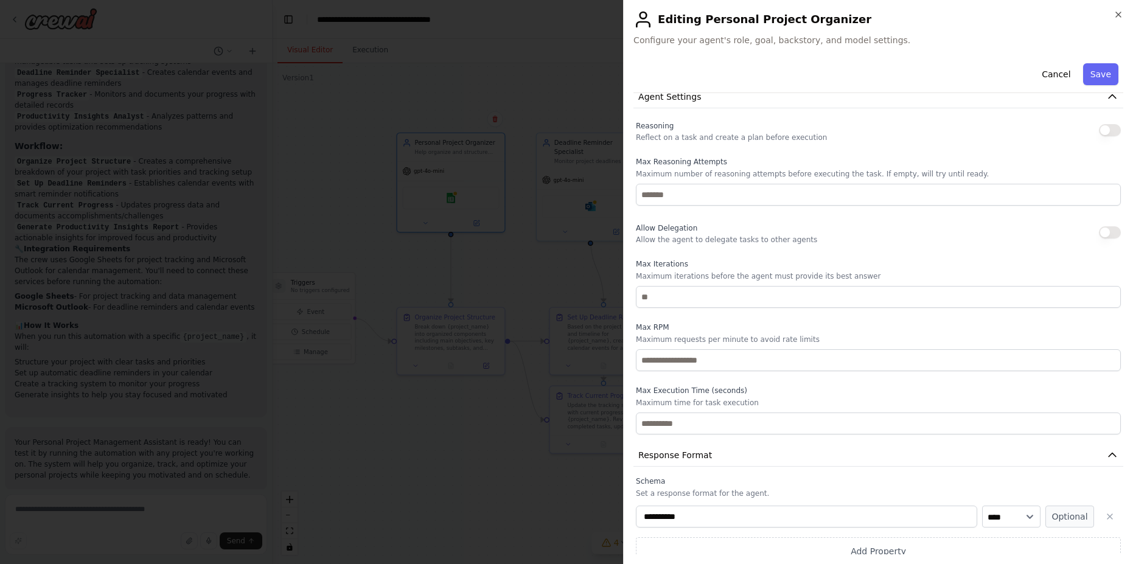
scroll to position [277, 0]
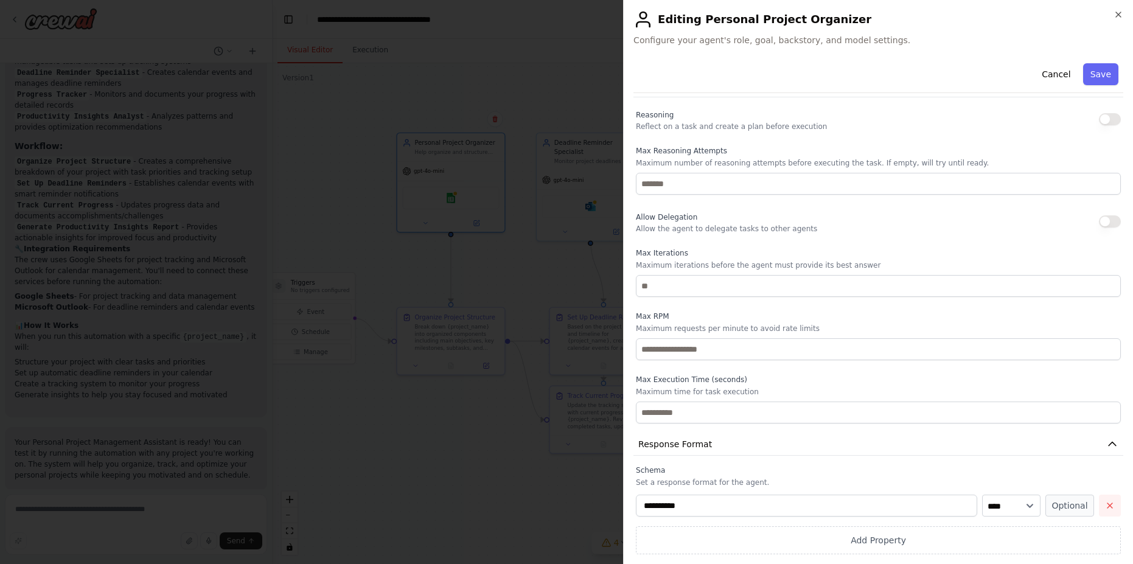
click at [1105, 506] on icon "button" at bounding box center [1110, 506] width 10 height 10
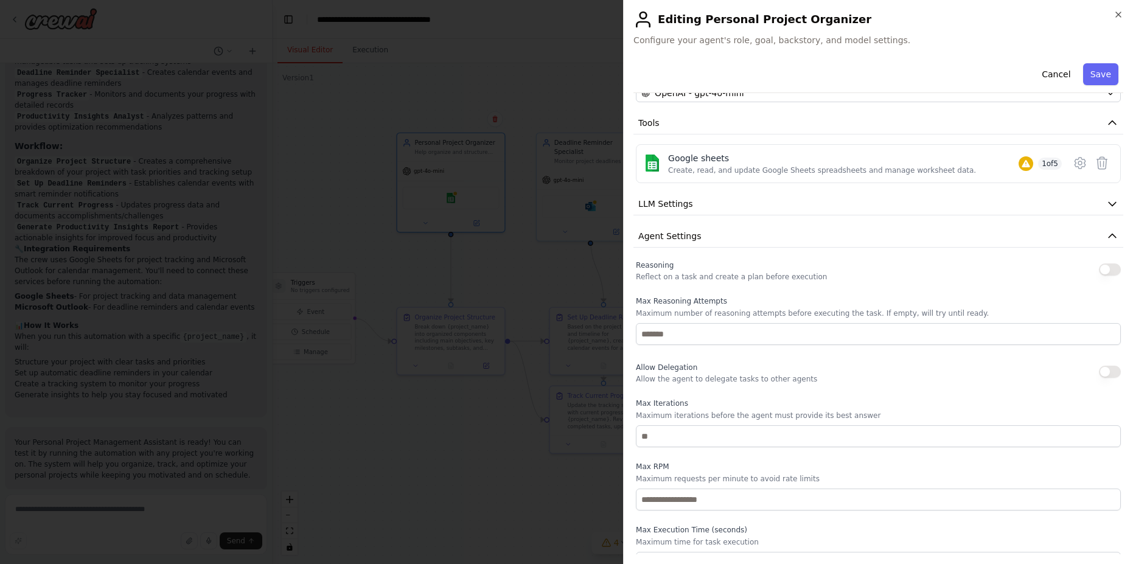
scroll to position [246, 0]
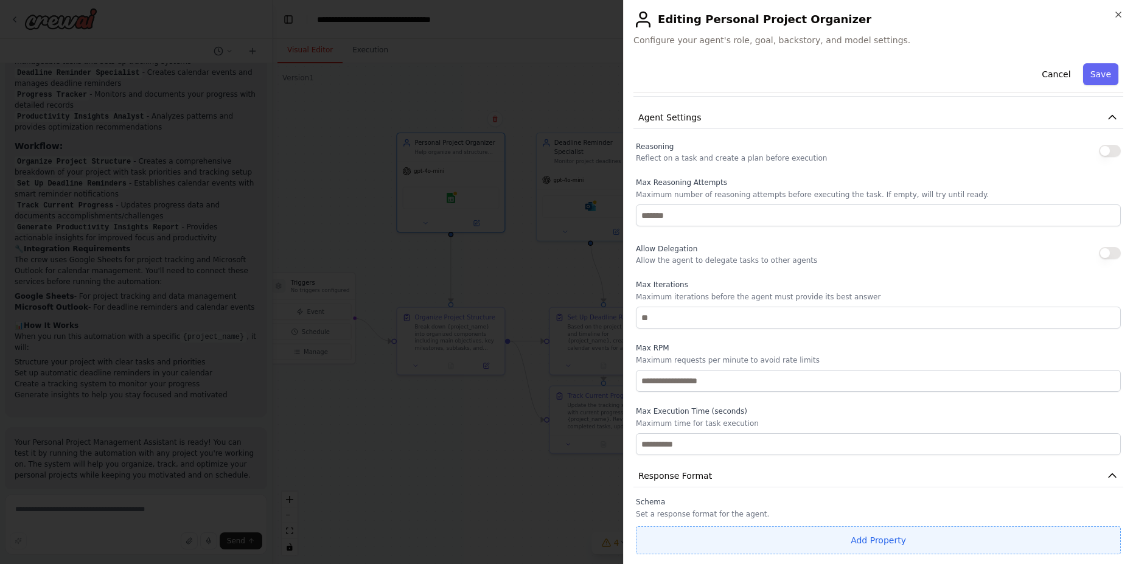
click at [823, 537] on button "Add Property" at bounding box center [878, 540] width 485 height 28
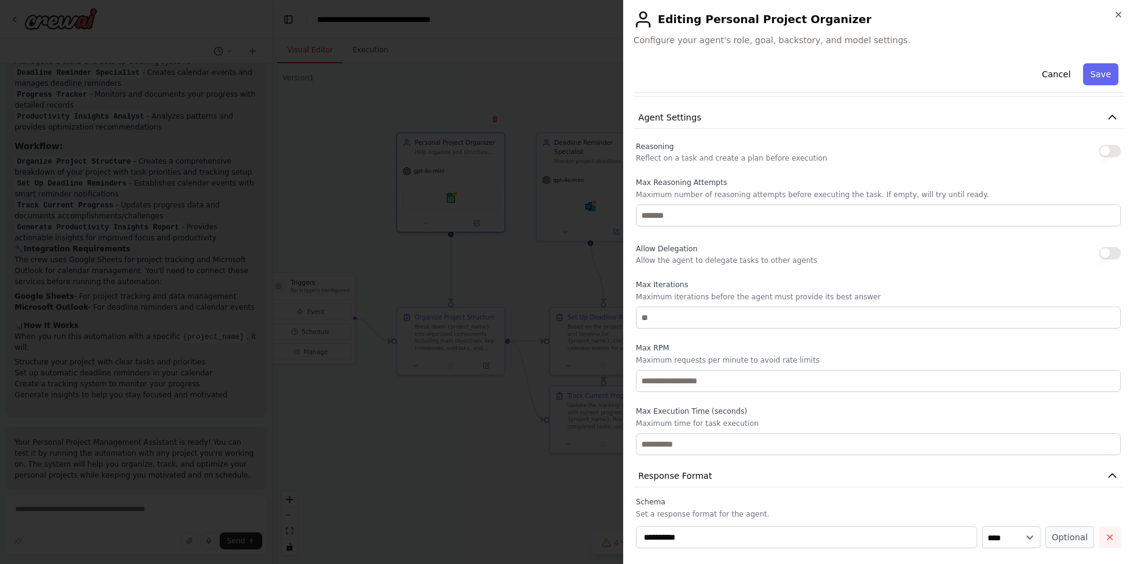
click at [1105, 536] on icon "button" at bounding box center [1110, 537] width 10 height 10
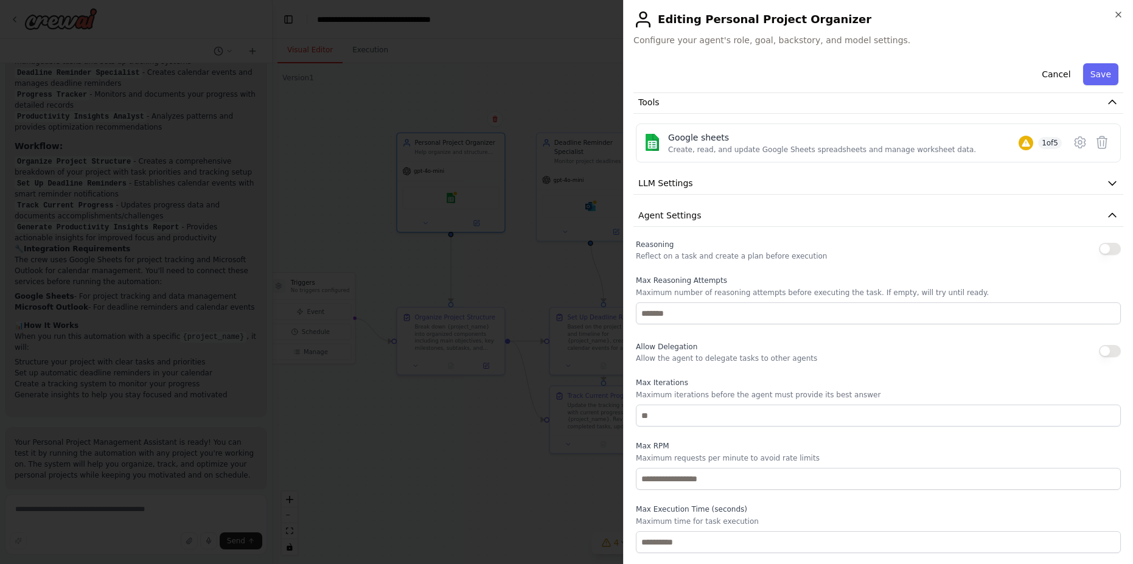
scroll to position [0, 0]
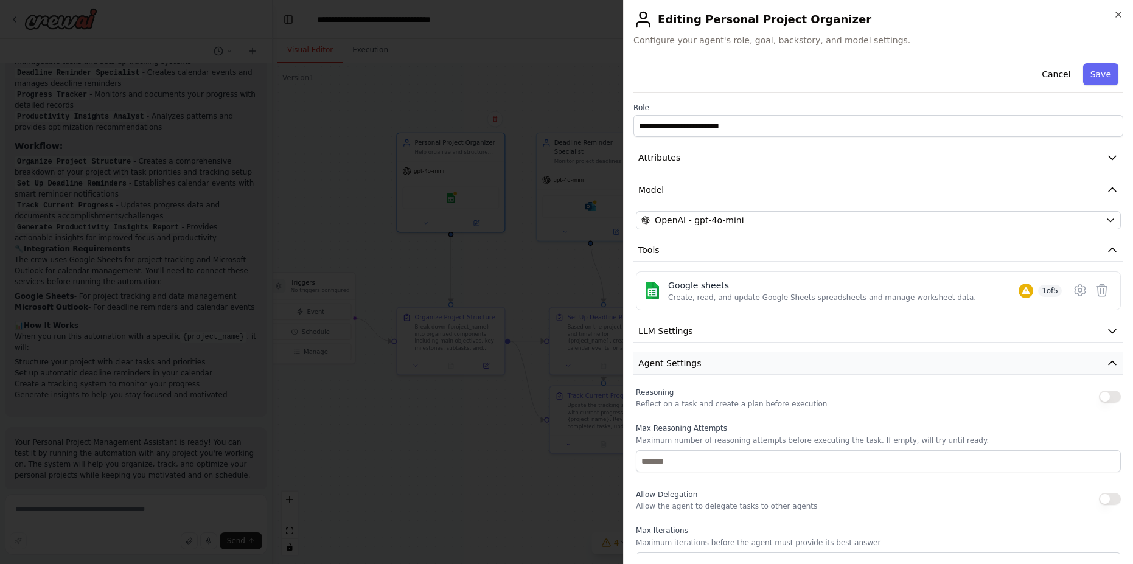
click at [707, 356] on button "Agent Settings" at bounding box center [878, 363] width 490 height 23
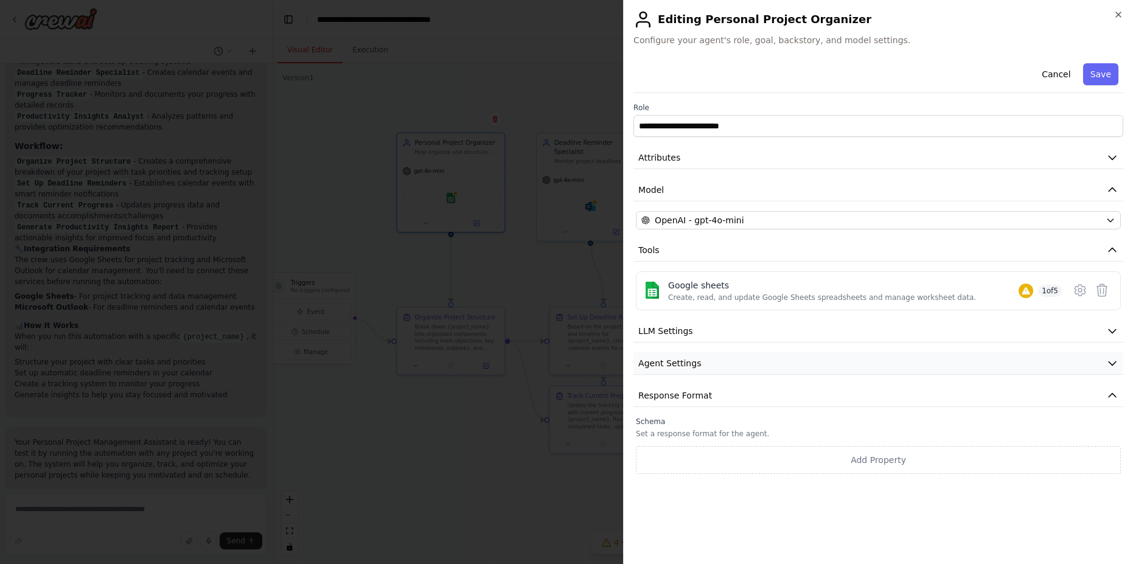
click at [707, 356] on button "Agent Settings" at bounding box center [878, 363] width 490 height 23
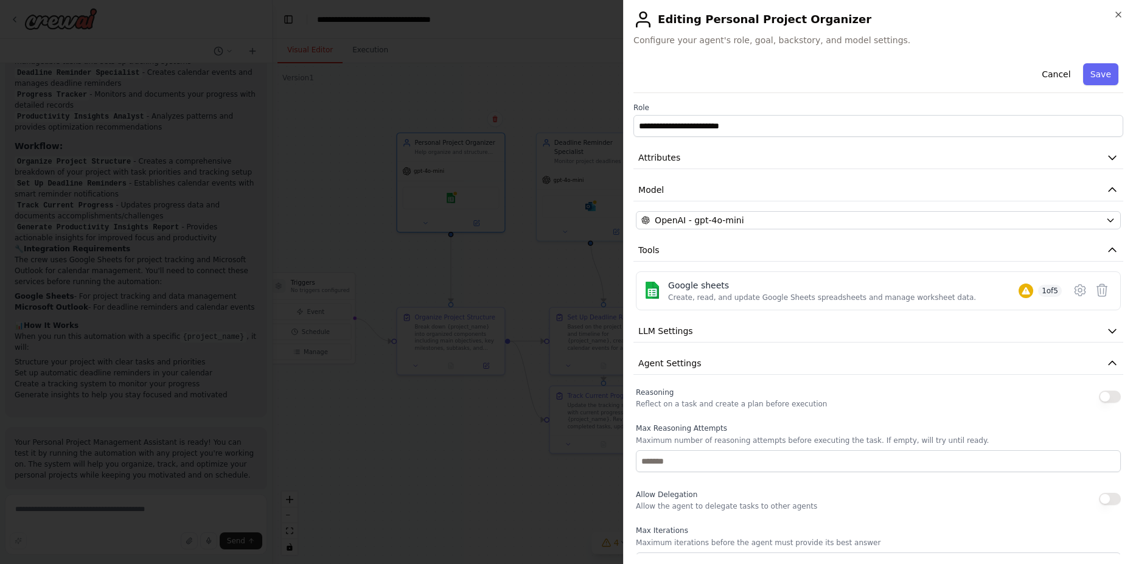
click at [764, 406] on p "Reflect on a task and create a plan before execution" at bounding box center [731, 404] width 191 height 10
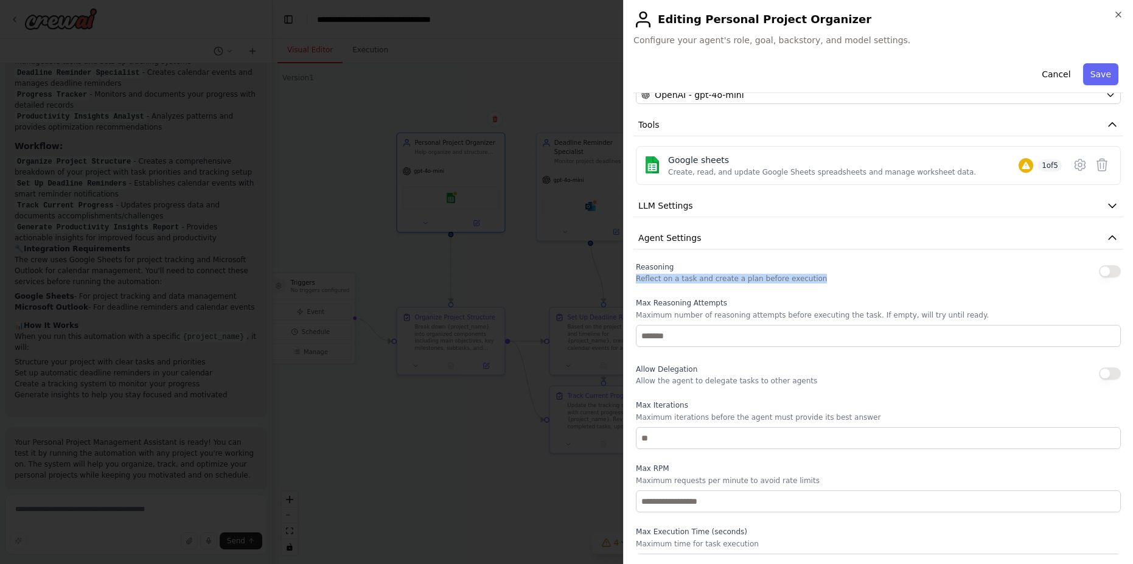
scroll to position [146, 0]
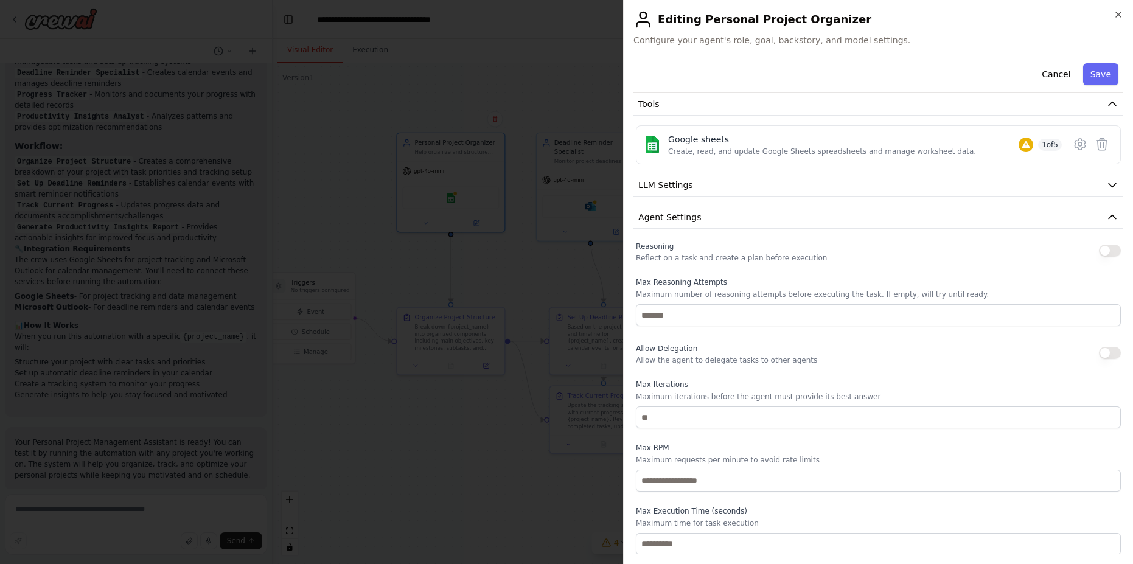
click at [635, 294] on div "Reasoning Reflect on a task and create a plan before execution Max Reasoning At…" at bounding box center [878, 397] width 490 height 316
click at [644, 296] on p "Maximum number of reasoning attempts before executing the task. If empty, will …" at bounding box center [878, 295] width 485 height 10
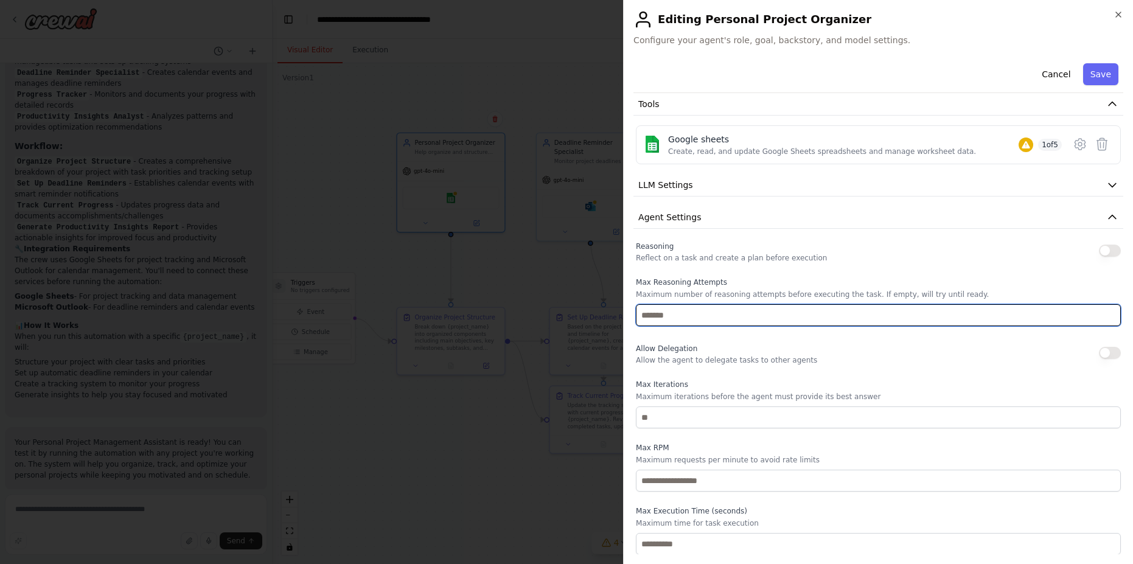
click at [669, 317] on input "number" at bounding box center [878, 315] width 485 height 22
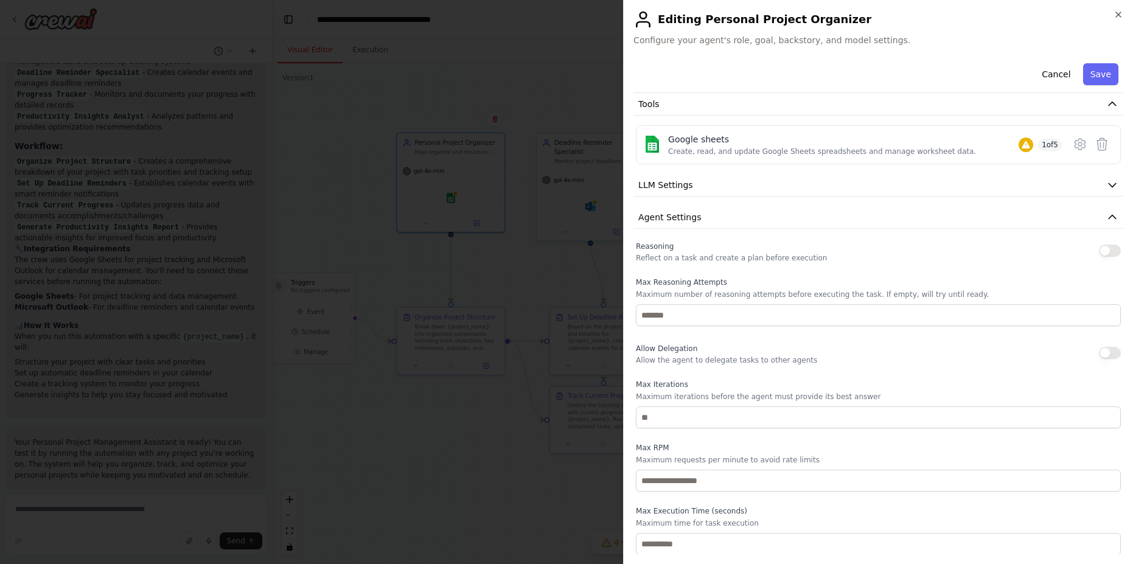
click at [692, 296] on p "Maximum number of reasoning attempts before executing the task. If empty, will …" at bounding box center [878, 295] width 485 height 10
click at [733, 336] on div "Reasoning Reflect on a task and create a plan before execution Max Reasoning At…" at bounding box center [878, 397] width 485 height 316
drag, startPoint x: 953, startPoint y: 296, endPoint x: 892, endPoint y: 293, distance: 60.9
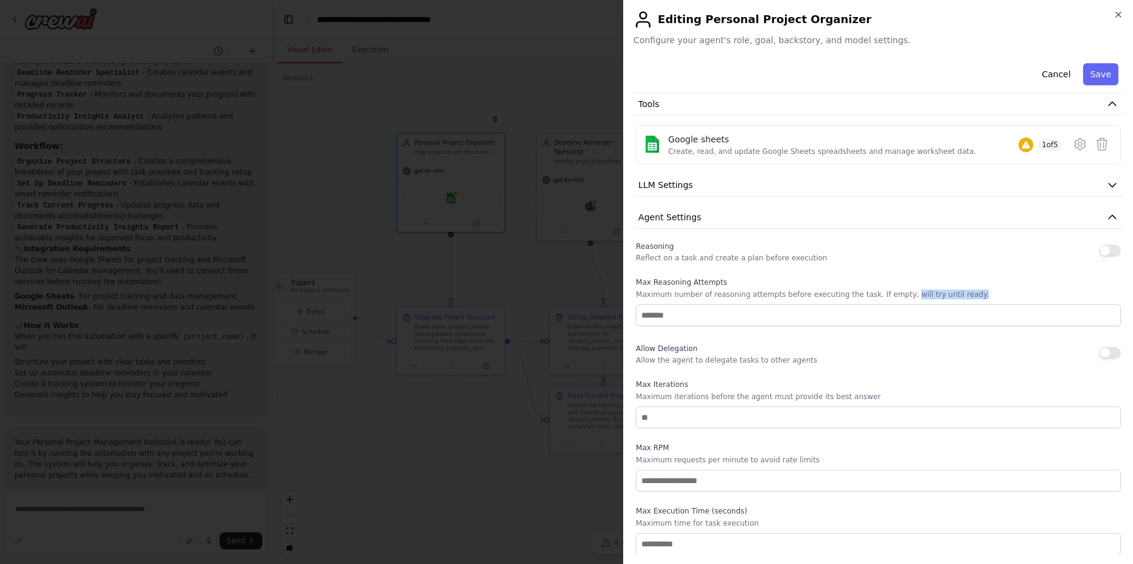
click at [892, 293] on p "Maximum number of reasoning attempts before executing the task. If empty, will …" at bounding box center [878, 295] width 485 height 10
click at [852, 344] on div "Allow Delegation Allow the agent to delegate tasks to other agents" at bounding box center [878, 353] width 485 height 24
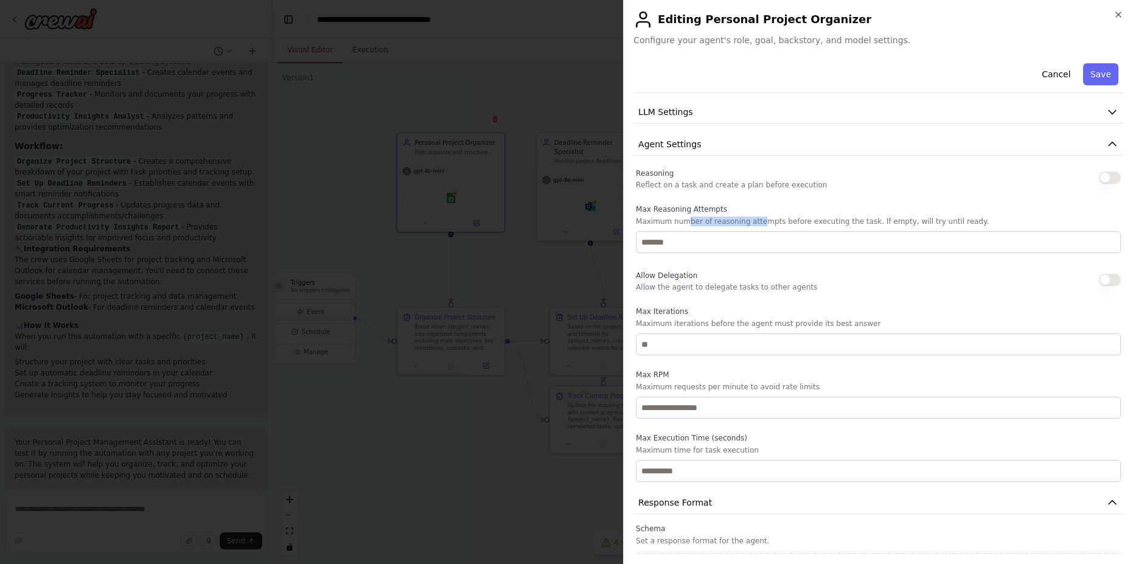
drag, startPoint x: 683, startPoint y: 223, endPoint x: 774, endPoint y: 232, distance: 91.7
click at [758, 223] on p "Maximum number of reasoning attempts before executing the task. If empty, will …" at bounding box center [878, 222] width 485 height 10
click at [786, 284] on p "Allow the agent to delegate tasks to other agents" at bounding box center [726, 287] width 181 height 10
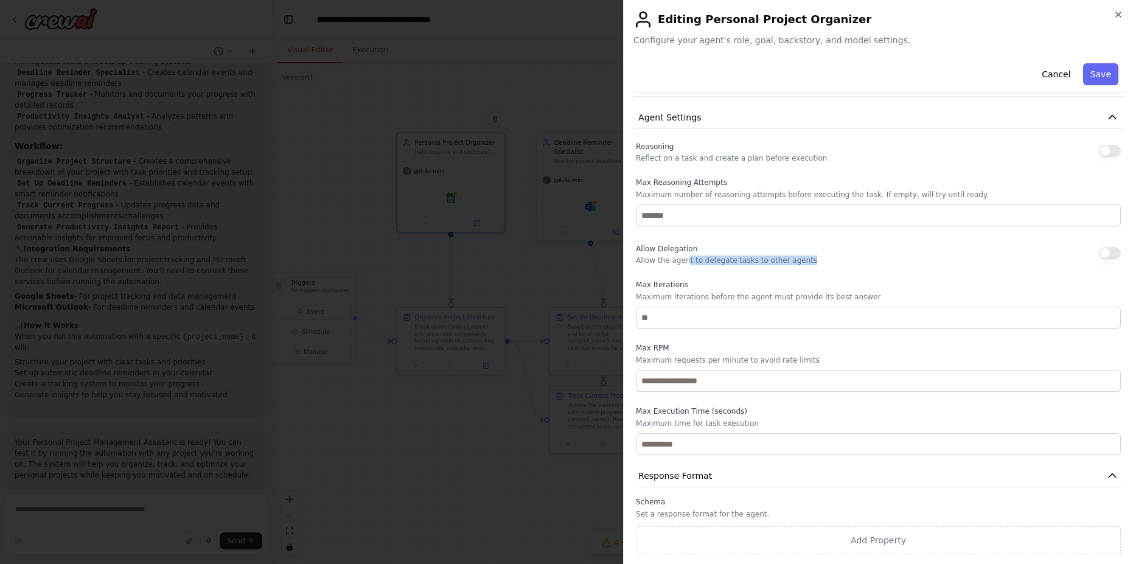
drag, startPoint x: 683, startPoint y: 260, endPoint x: 800, endPoint y: 263, distance: 116.9
click at [800, 263] on div "Allow Delegation Allow the agent to delegate tasks to other agents" at bounding box center [878, 253] width 485 height 24
drag, startPoint x: 801, startPoint y: 262, endPoint x: 636, endPoint y: 262, distance: 164.3
click at [636, 262] on div "Allow Delegation Allow the agent to delegate tasks to other agents" at bounding box center [878, 253] width 485 height 24
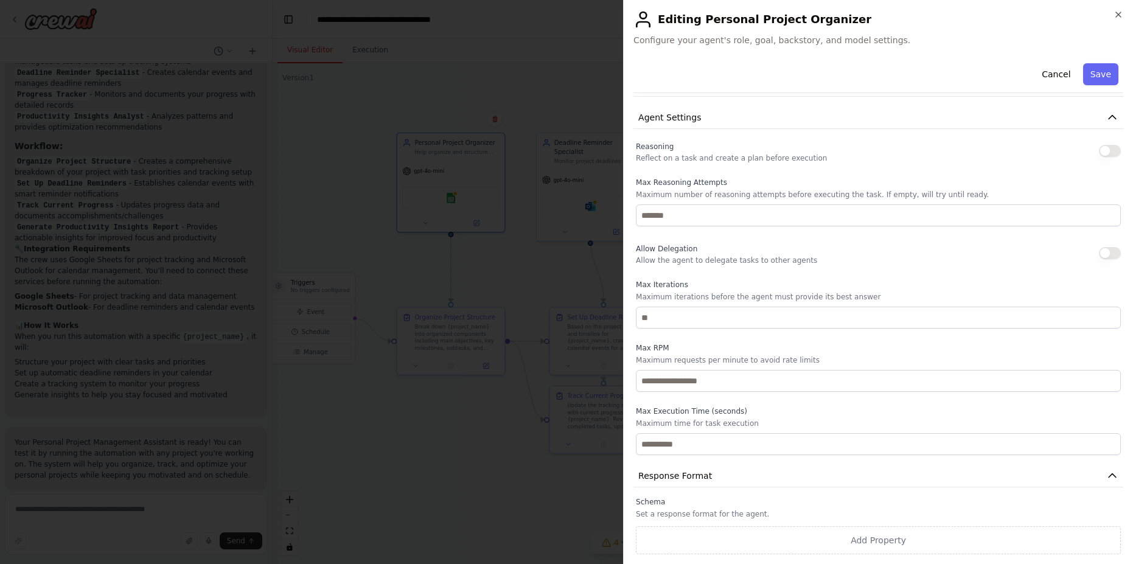
click at [641, 265] on div "Reasoning Reflect on a task and create a plan before execution Max Reasoning At…" at bounding box center [878, 297] width 485 height 316
click at [727, 302] on div "Max Iterations Maximum iterations before the agent must provide its best answer" at bounding box center [878, 304] width 485 height 49
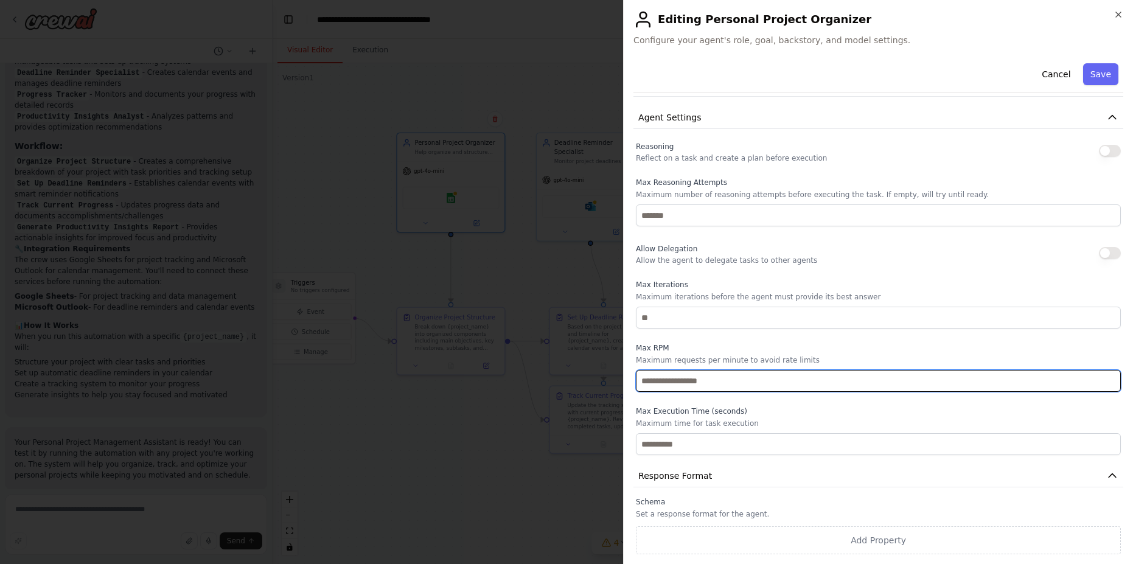
click at [719, 380] on input "number" at bounding box center [878, 381] width 485 height 22
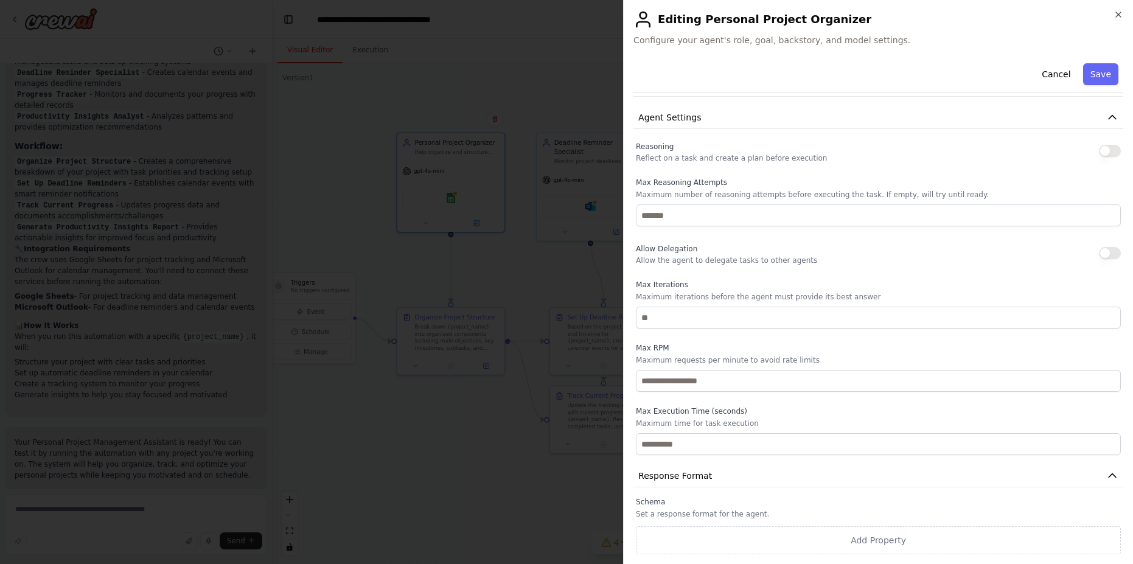
click at [725, 357] on p "Maximum requests per minute to avoid rate limits" at bounding box center [878, 360] width 485 height 10
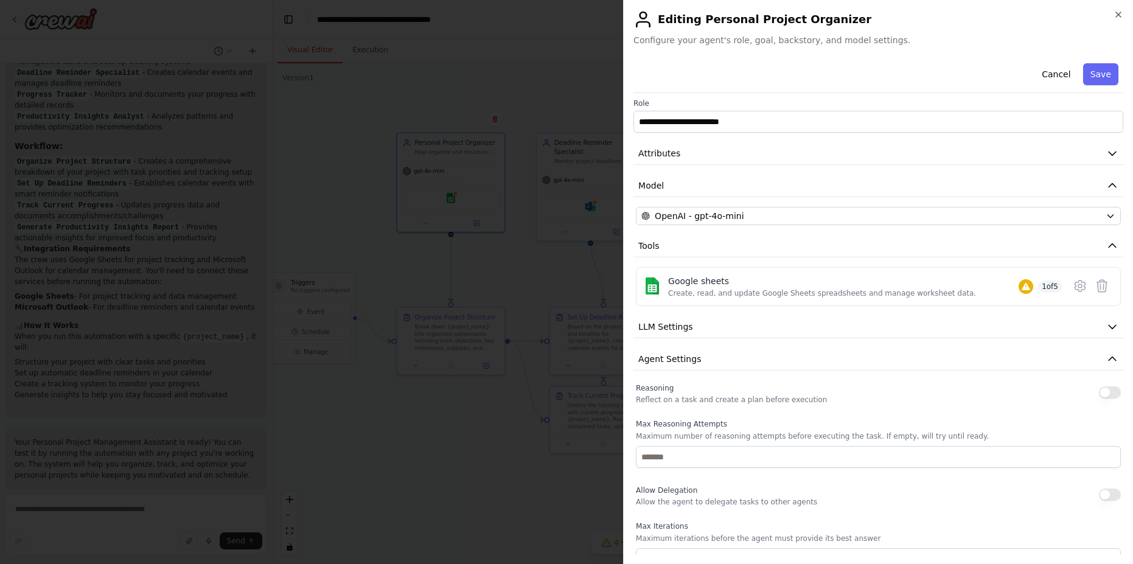
scroll to position [0, 0]
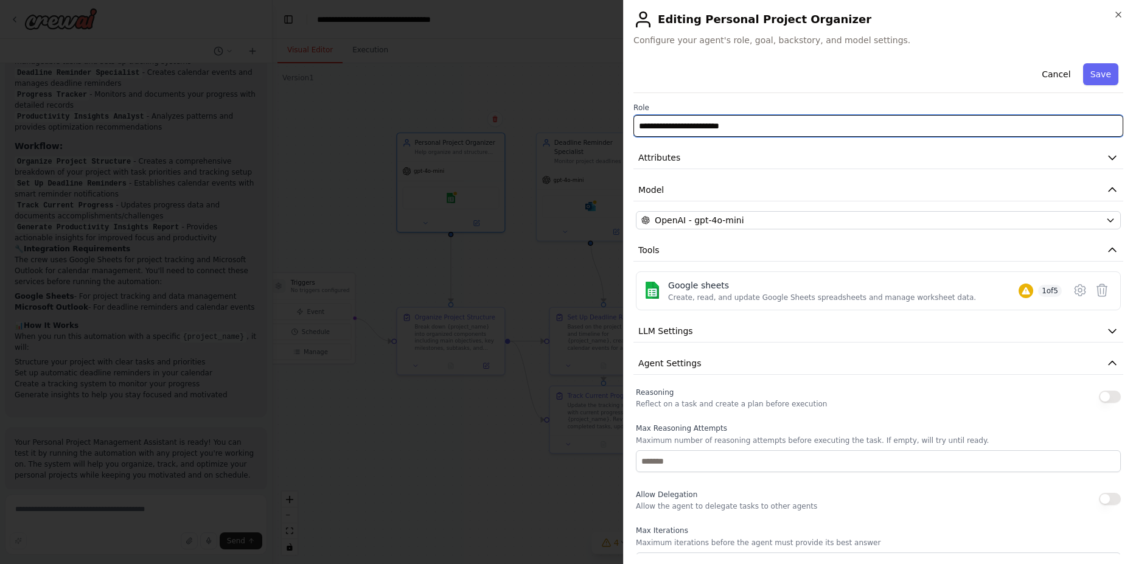
click at [1031, 120] on input "**********" at bounding box center [878, 126] width 490 height 22
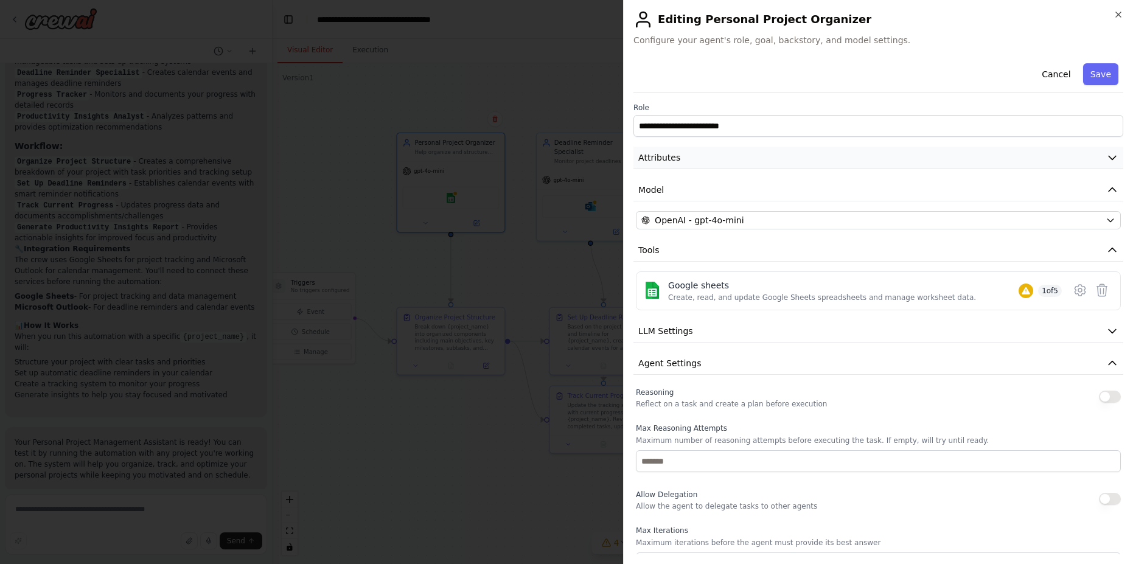
click at [707, 149] on button "Attributes" at bounding box center [878, 158] width 490 height 23
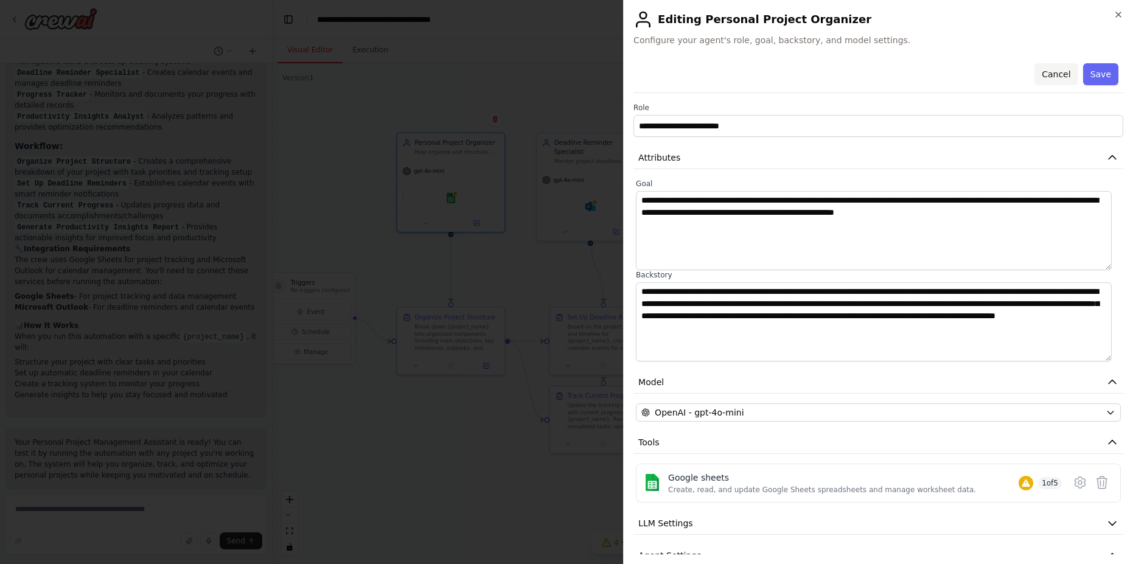
click at [1054, 73] on button "Cancel" at bounding box center [1055, 74] width 43 height 22
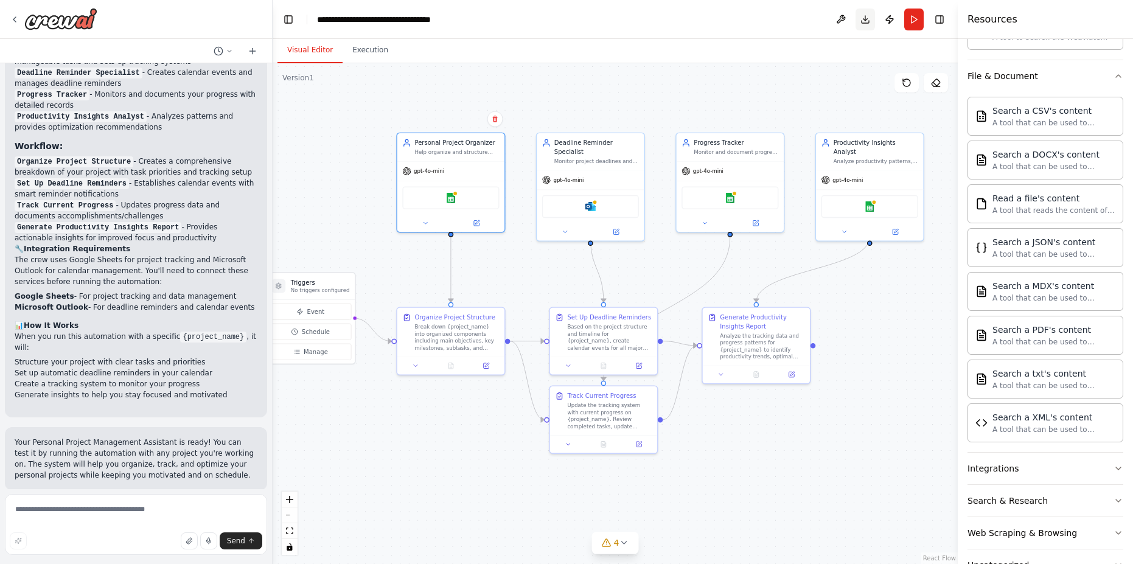
click at [863, 27] on button "Download" at bounding box center [864, 20] width 19 height 22
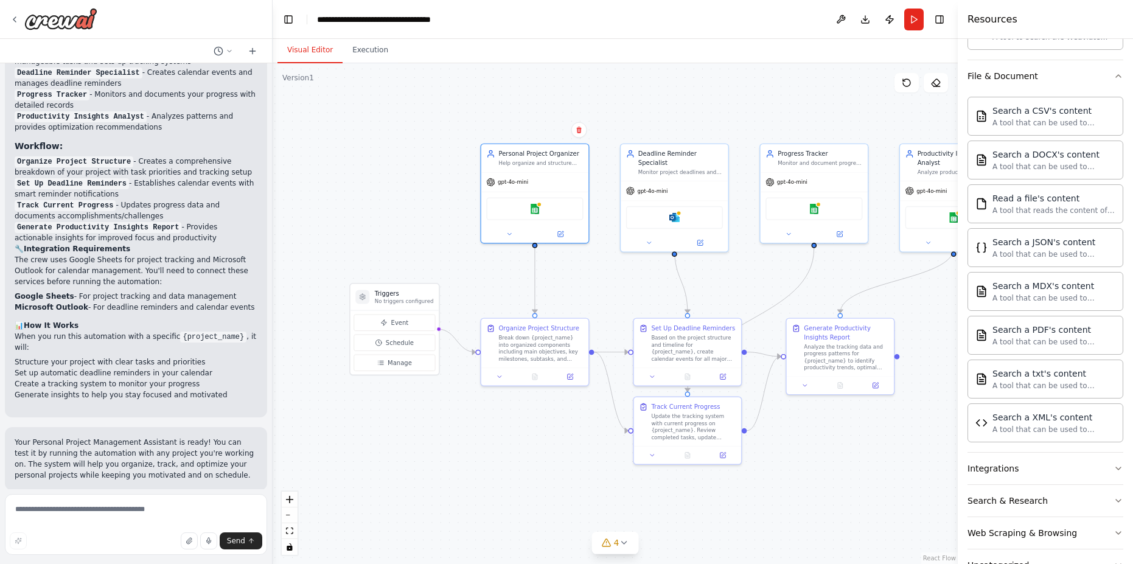
drag, startPoint x: 328, startPoint y: 233, endPoint x: 371, endPoint y: 242, distance: 44.2
click at [380, 244] on div ".deletable-edge-delete-btn { width: 20px; height: 20px; border: 0px solid #ffff…" at bounding box center [615, 313] width 685 height 501
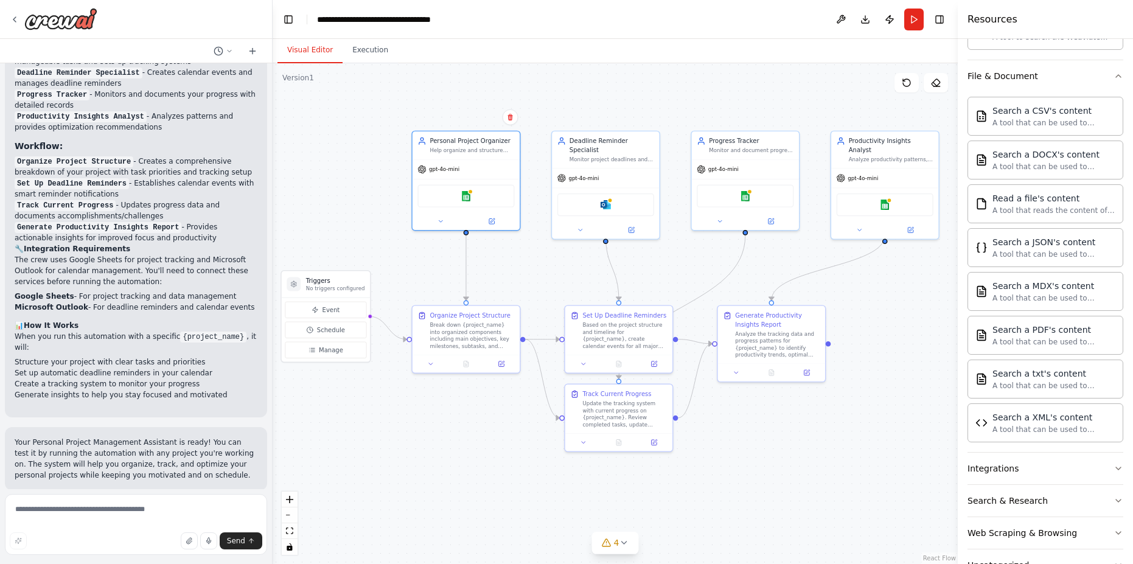
drag, startPoint x: 387, startPoint y: 240, endPoint x: 354, endPoint y: 228, distance: 35.8
click at [354, 228] on div ".deletable-edge-delete-btn { width: 20px; height: 20px; border: 0px solid #ffff…" at bounding box center [615, 313] width 685 height 501
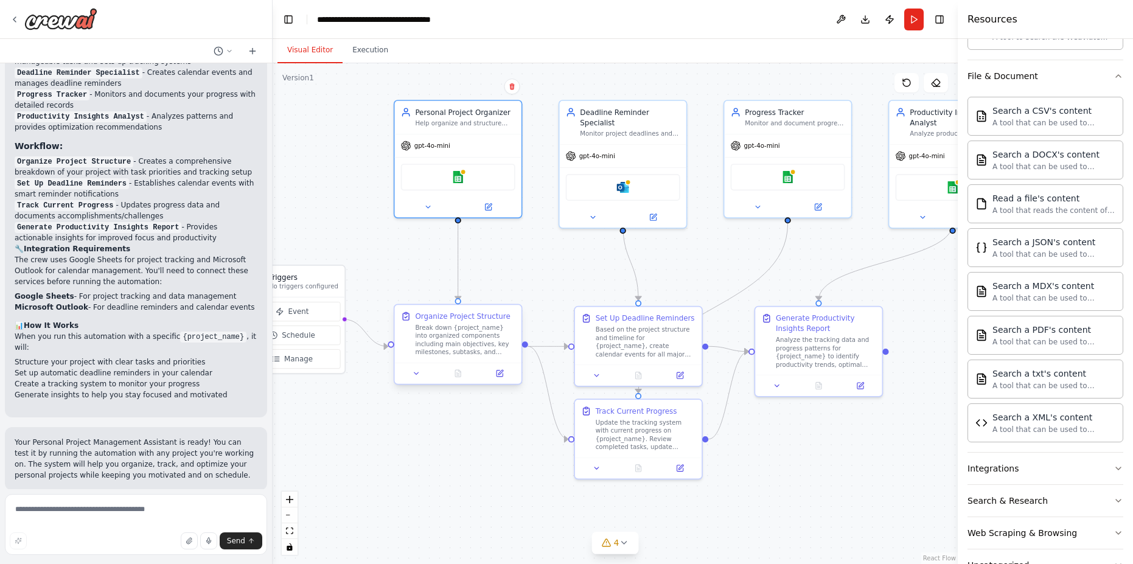
click at [442, 324] on div "Break down {project_name} into organized components including main objectives, …" at bounding box center [465, 340] width 100 height 33
click at [501, 369] on icon at bounding box center [499, 373] width 9 height 9
click at [637, 447] on div "Update the tracking system with current progress on {project_name}. Review comp…" at bounding box center [646, 432] width 100 height 33
click at [594, 462] on icon at bounding box center [597, 466] width 9 height 9
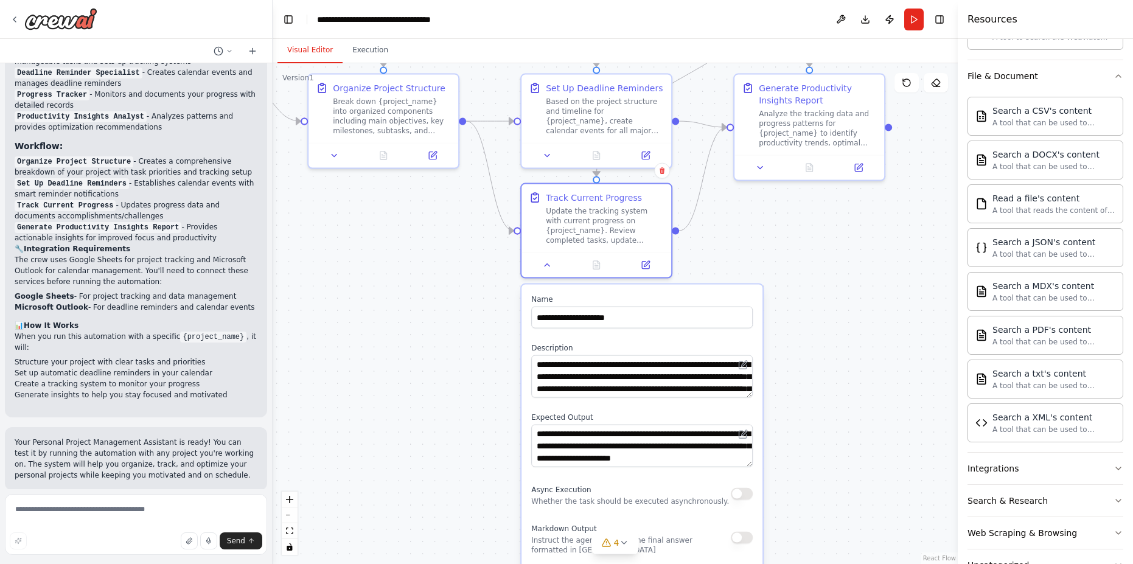
drag, startPoint x: 495, startPoint y: 446, endPoint x: 470, endPoint y: 521, distance: 79.5
click at [470, 521] on div ".deletable-edge-delete-btn { width: 20px; height: 20px; border: 0px solid #ffff…" at bounding box center [615, 313] width 685 height 501
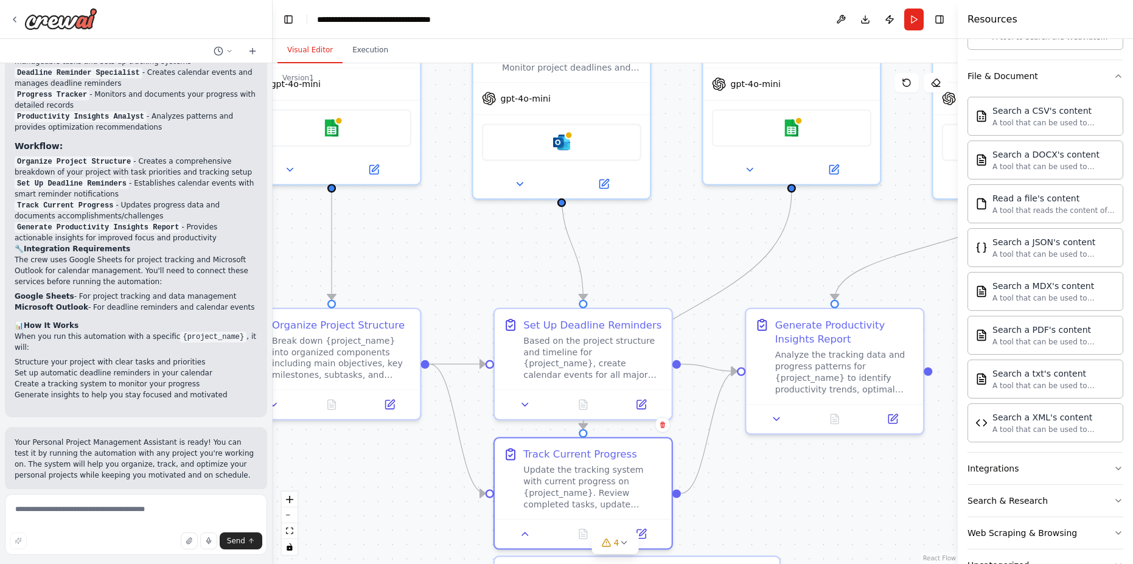
drag, startPoint x: 723, startPoint y: 196, endPoint x: 692, endPoint y: 320, distance: 128.1
click at [692, 320] on div ".deletable-edge-delete-btn { width: 20px; height: 20px; border: 0px solid #ffff…" at bounding box center [615, 313] width 685 height 501
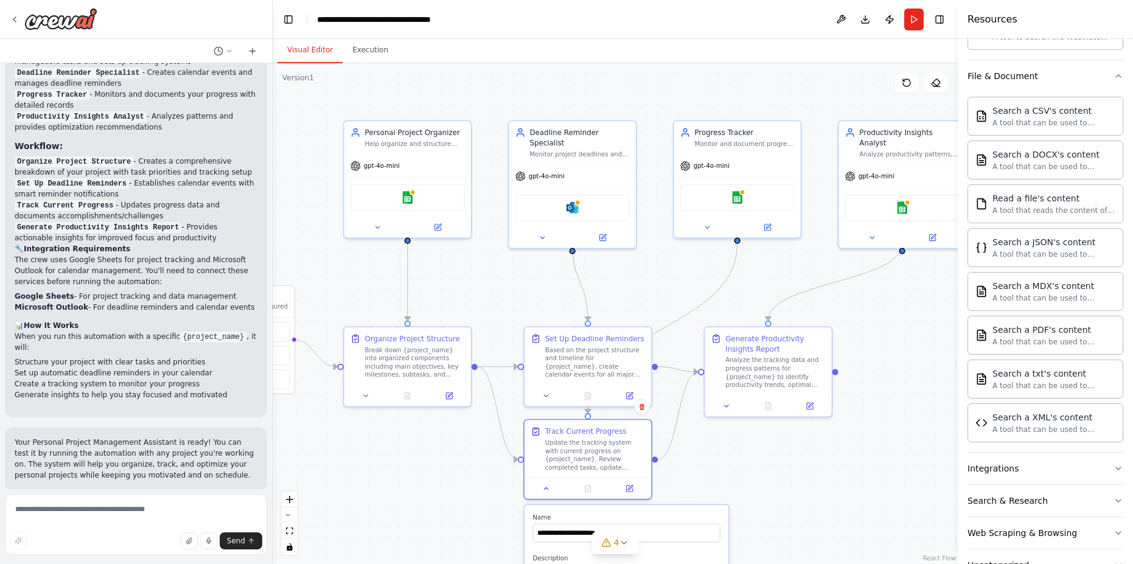
drag, startPoint x: 678, startPoint y: 335, endPoint x: 655, endPoint y: 258, distance: 79.9
click at [655, 258] on div ".deletable-edge-delete-btn { width: 20px; height: 20px; border: 0px solid #ffff…" at bounding box center [615, 313] width 685 height 501
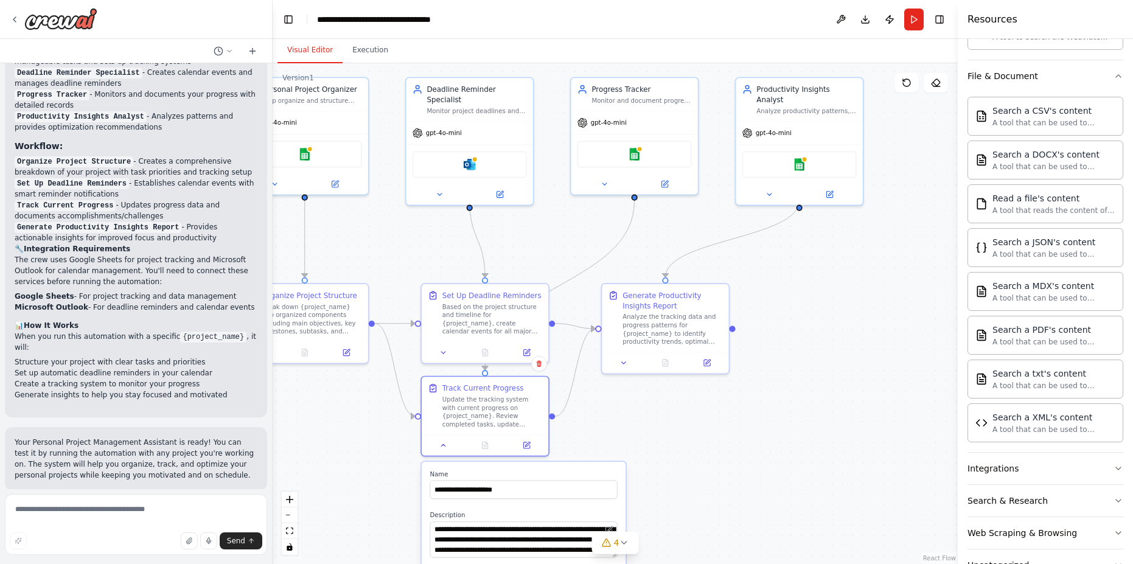
drag, startPoint x: 795, startPoint y: 451, endPoint x: 654, endPoint y: 392, distance: 153.0
click at [694, 429] on div ".deletable-edge-delete-btn { width: 20px; height: 20px; border: 0px solid #ffff…" at bounding box center [615, 313] width 685 height 501
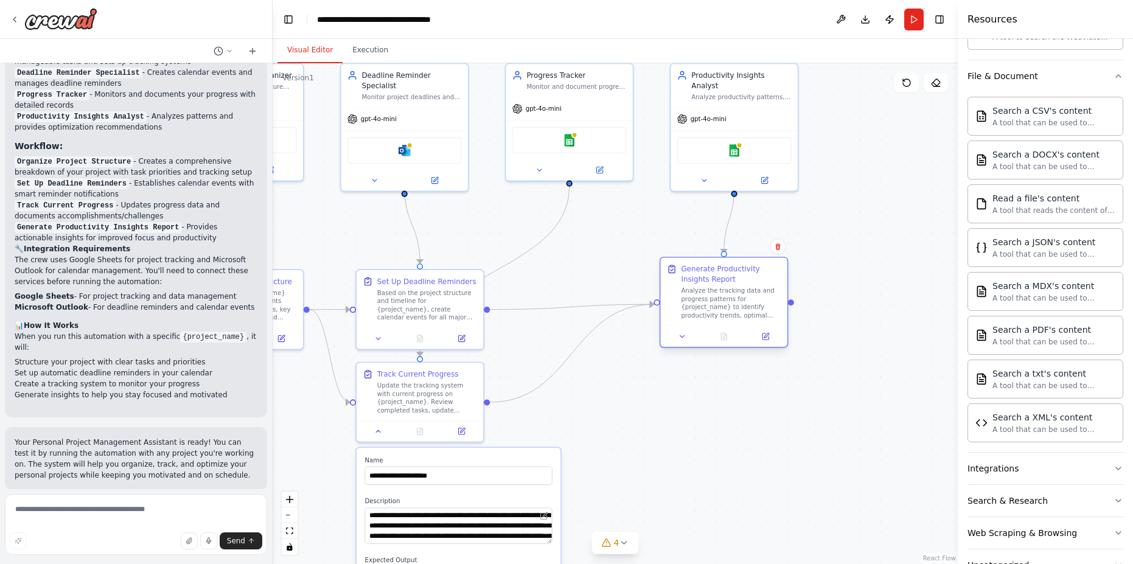
drag, startPoint x: 602, startPoint y: 321, endPoint x: 723, endPoint y: 310, distance: 120.9
click at [723, 310] on div "Analyze the tracking data and progress patterns for {project_name} to identify …" at bounding box center [731, 303] width 100 height 33
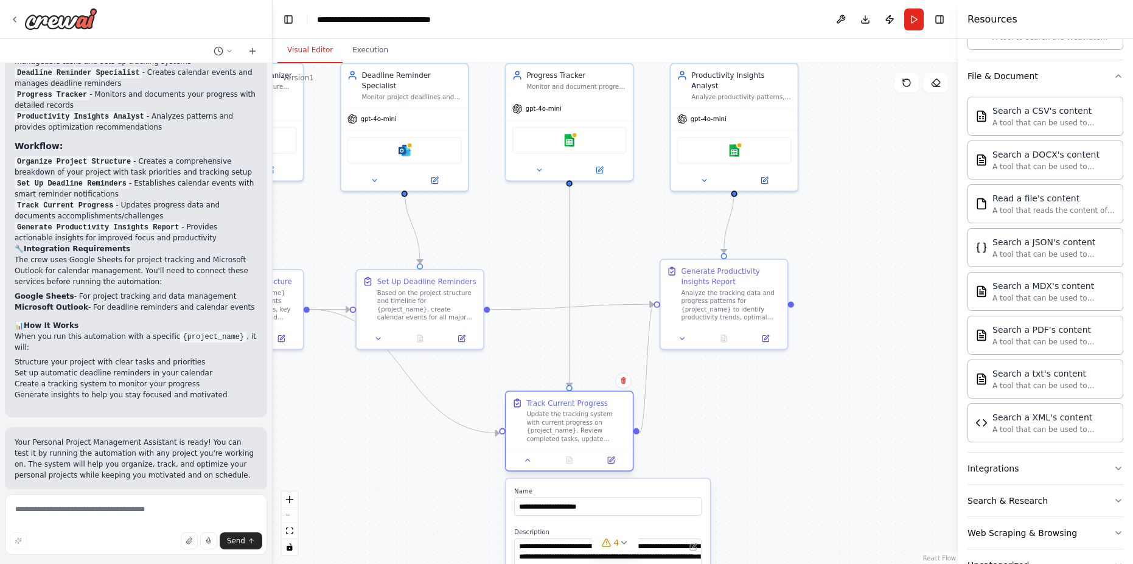
drag, startPoint x: 414, startPoint y: 386, endPoint x: 568, endPoint y: 413, distance: 156.4
click at [568, 413] on div "Update the tracking system with current progress on {project_name}. Review comp…" at bounding box center [576, 426] width 100 height 33
click at [507, 242] on div ".deletable-edge-delete-btn { width: 20px; height: 20px; border: 0px solid #ffff…" at bounding box center [615, 313] width 685 height 501
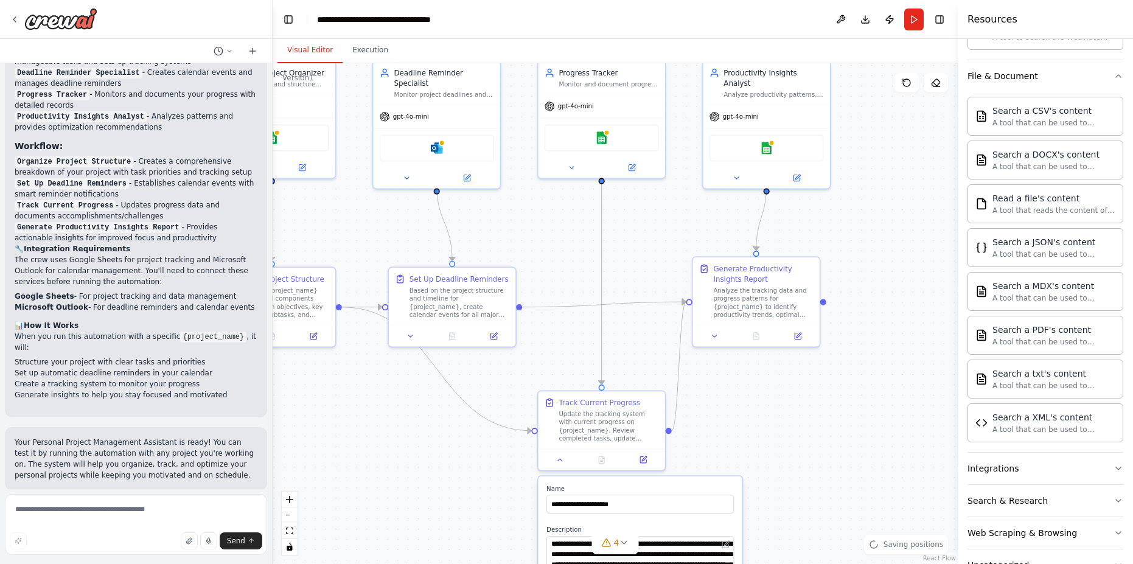
drag, startPoint x: 358, startPoint y: 228, endPoint x: 405, endPoint y: 226, distance: 47.5
click at [405, 226] on div ".deletable-edge-delete-btn { width: 20px; height: 20px; border: 0px solid #ffff…" at bounding box center [615, 313] width 685 height 501
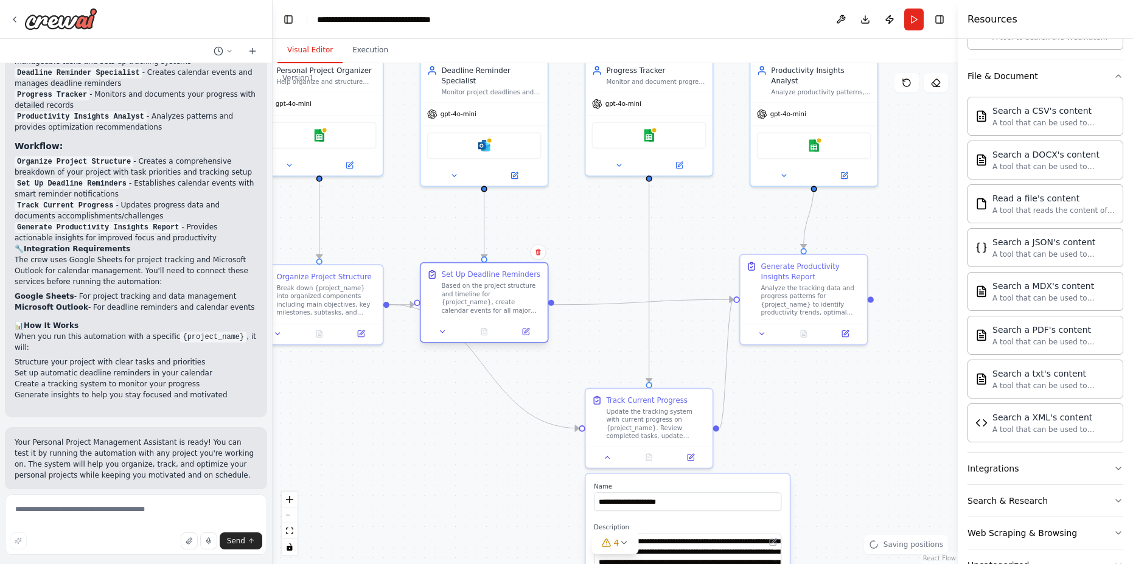
drag, startPoint x: 494, startPoint y: 279, endPoint x: 482, endPoint y: 285, distance: 13.3
click at [482, 285] on div "Set Up Deadline Reminders Based on the project structure and timeline for {proj…" at bounding box center [491, 293] width 100 height 46
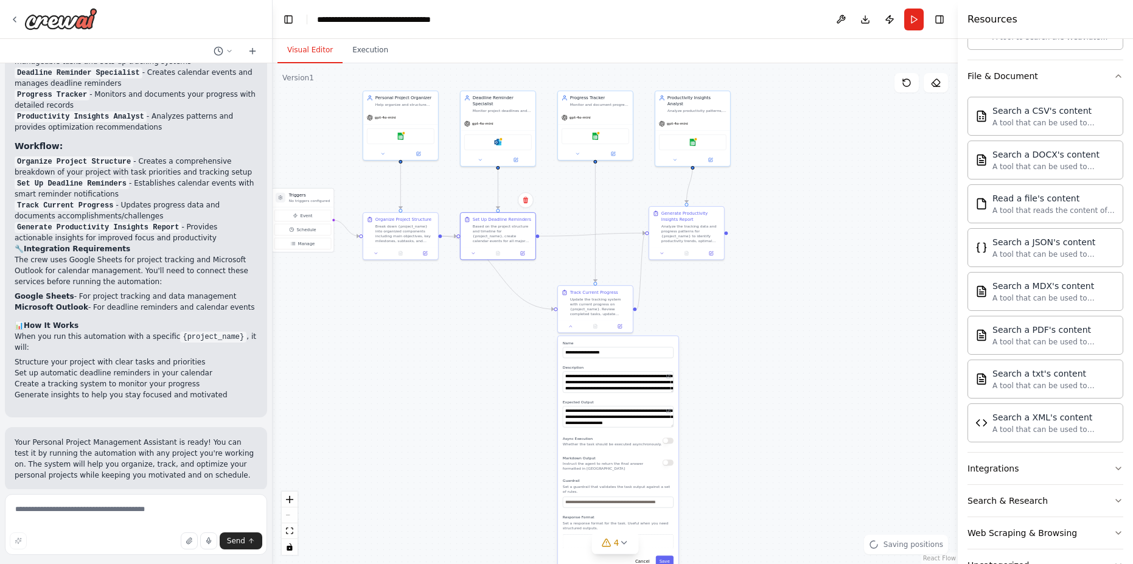
drag, startPoint x: 478, startPoint y: 416, endPoint x: 555, endPoint y: 301, distance: 139.1
click at [555, 301] on div ".deletable-edge-delete-btn { width: 20px; height: 20px; border: 0px solid #ffff…" at bounding box center [615, 313] width 685 height 501
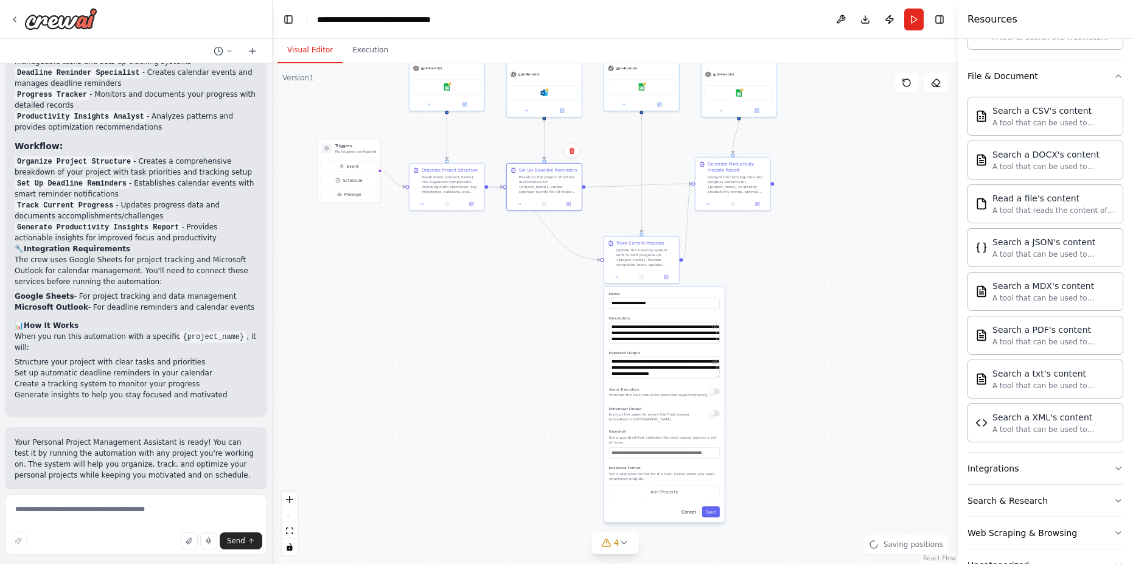
click at [534, 321] on div ".deletable-edge-delete-btn { width: 20px; height: 20px; border: 0px solid #ffff…" at bounding box center [615, 313] width 685 height 501
drag, startPoint x: 501, startPoint y: 310, endPoint x: 419, endPoint y: 299, distance: 82.9
click at [419, 299] on div ".deletable-edge-delete-btn { width: 20px; height: 20px; border: 0px solid #ffff…" at bounding box center [615, 313] width 685 height 501
drag, startPoint x: 440, startPoint y: 264, endPoint x: 442, endPoint y: 490, distance: 225.7
click at [442, 490] on div ".deletable-edge-delete-btn { width: 20px; height: 20px; border: 0px solid #ffff…" at bounding box center [615, 313] width 685 height 501
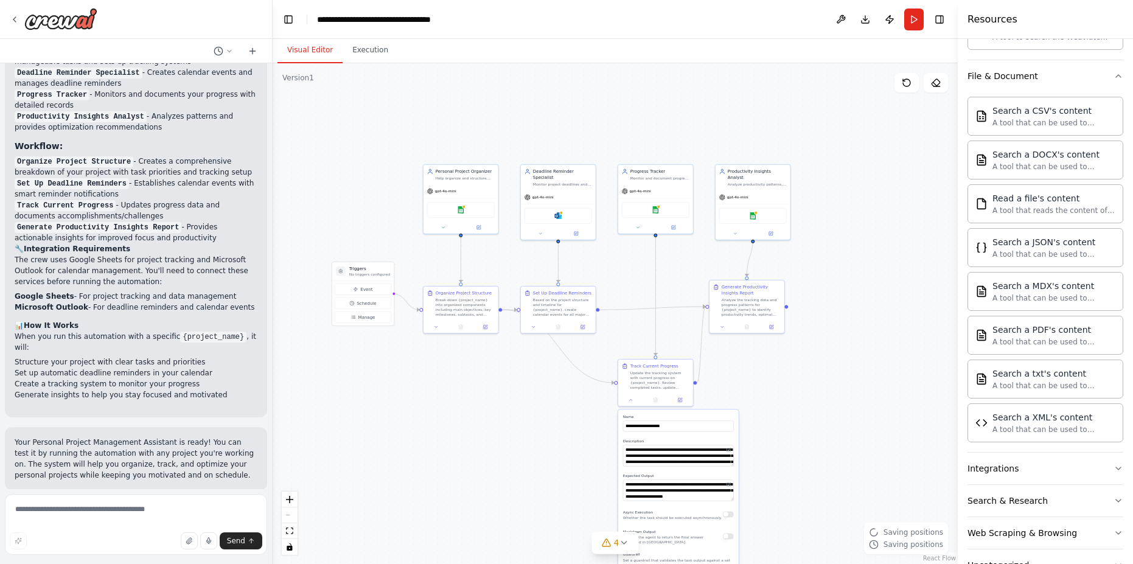
drag, startPoint x: 486, startPoint y: 487, endPoint x: 496, endPoint y: 388, distance: 99.7
click at [499, 388] on div ".deletable-edge-delete-btn { width: 20px; height: 20px; border: 0px solid #ffff…" at bounding box center [615, 313] width 685 height 501
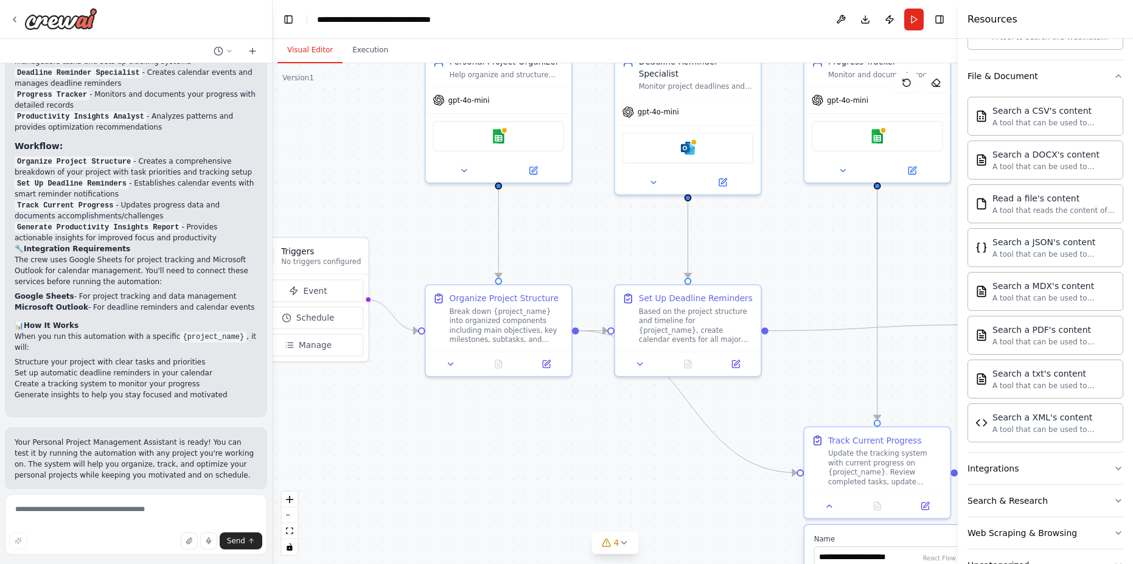
drag, startPoint x: 437, startPoint y: 241, endPoint x: 504, endPoint y: 413, distance: 185.0
click at [504, 413] on div ".deletable-edge-delete-btn { width: 20px; height: 20px; border: 0px solid #ffff…" at bounding box center [615, 313] width 685 height 501
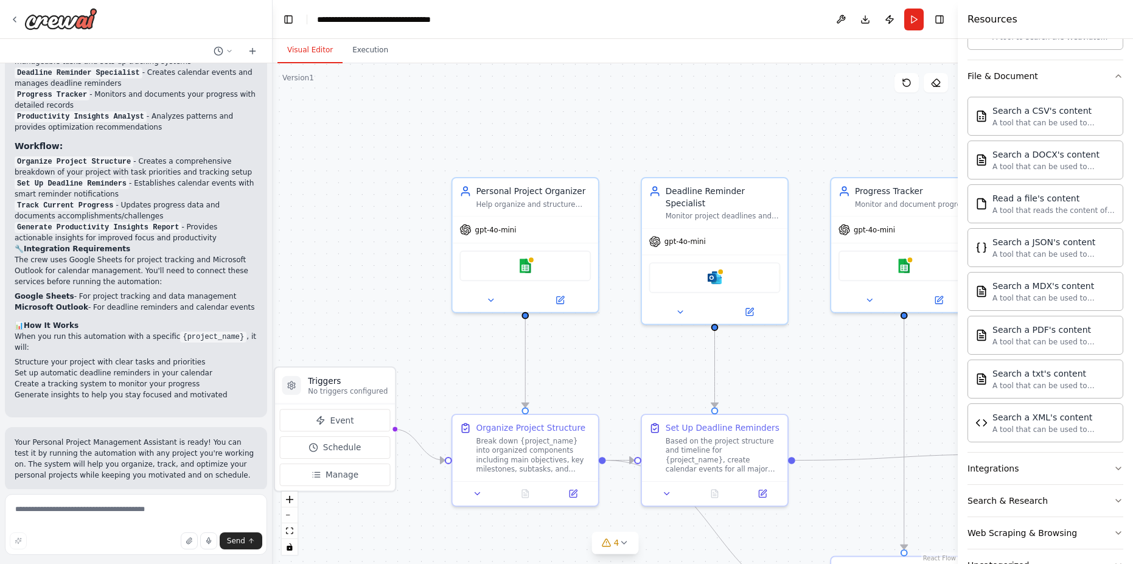
drag, startPoint x: 422, startPoint y: 372, endPoint x: 462, endPoint y: 308, distance: 75.7
click at [462, 308] on div ".deletable-edge-delete-btn { width: 20px; height: 20px; border: 0px solid #ffff…" at bounding box center [615, 313] width 685 height 501
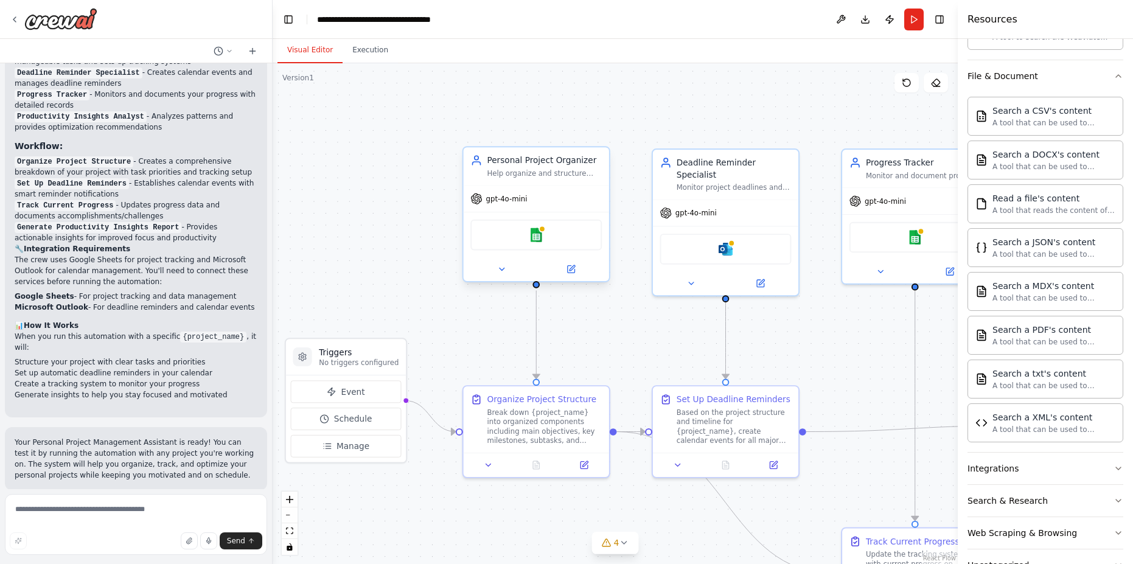
click at [565, 164] on div "Personal Project Organizer" at bounding box center [544, 161] width 115 height 12
click at [570, 266] on icon at bounding box center [570, 269] width 7 height 7
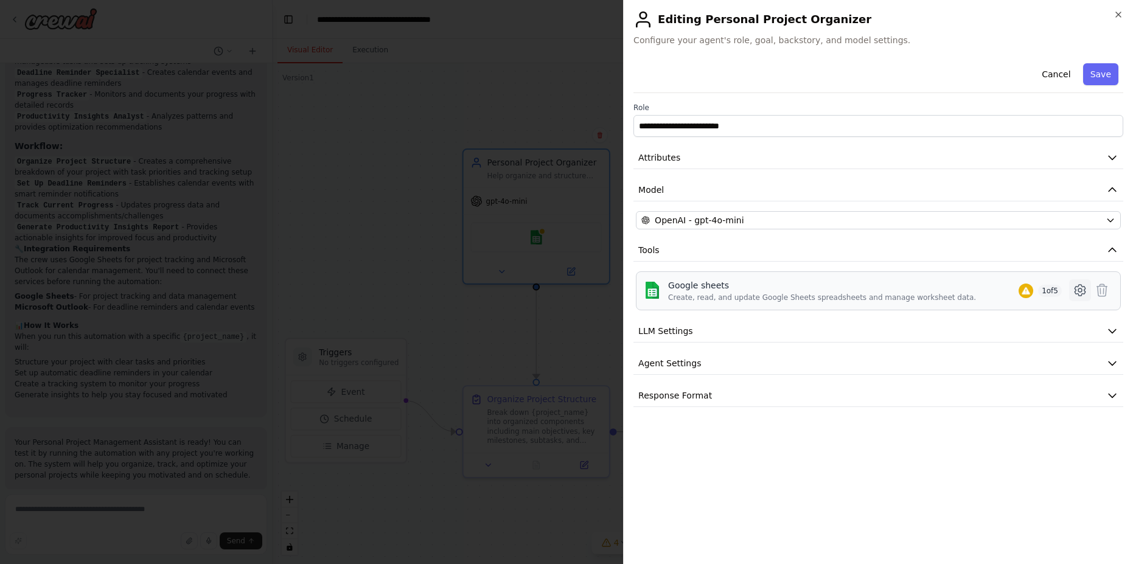
click at [1084, 291] on icon at bounding box center [1080, 290] width 10 height 11
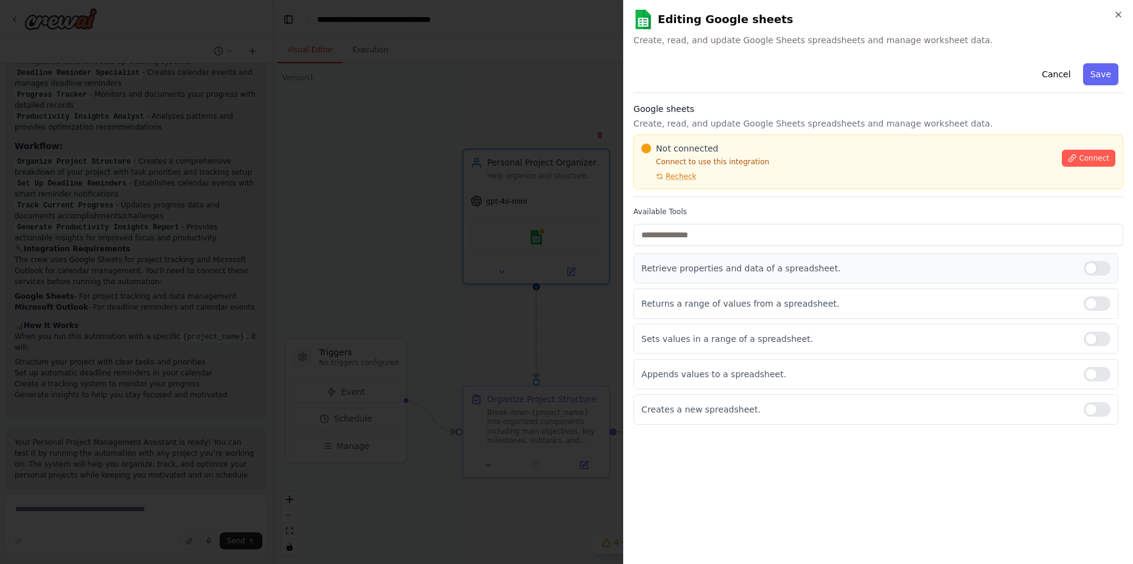
click at [748, 273] on p "Retrieve properties and data of a spreadsheet." at bounding box center [857, 268] width 433 height 12
click at [1063, 77] on button "Cancel" at bounding box center [1055, 74] width 43 height 22
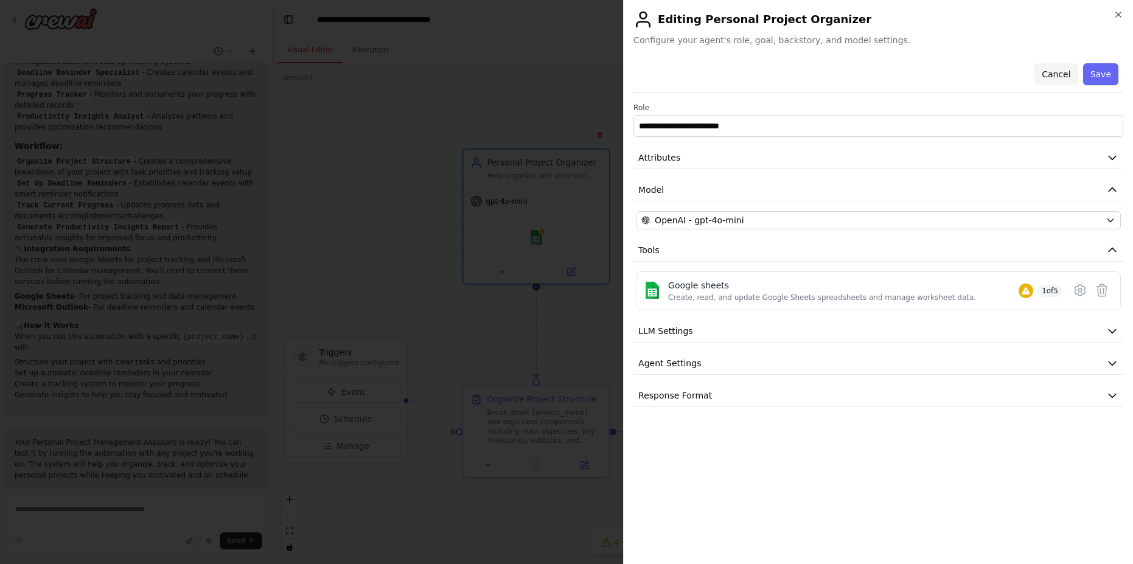
click at [1064, 70] on button "Cancel" at bounding box center [1055, 74] width 43 height 22
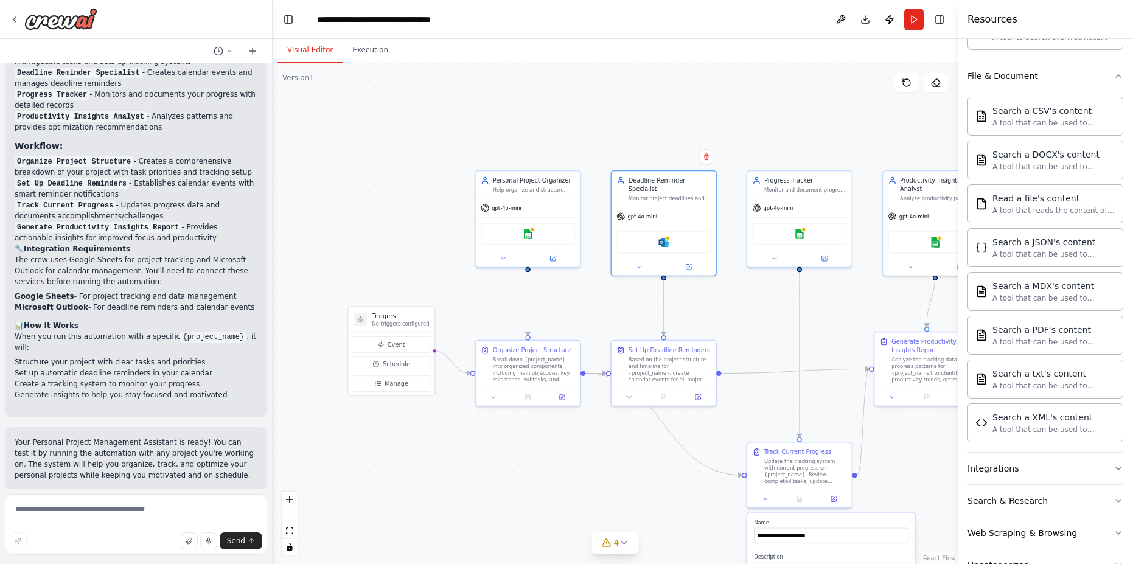
drag, startPoint x: 596, startPoint y: 268, endPoint x: 615, endPoint y: 270, distance: 19.6
click at [615, 270] on div ".deletable-edge-delete-btn { width: 20px; height: 20px; border: 0px solid #ffff…" at bounding box center [615, 313] width 685 height 501
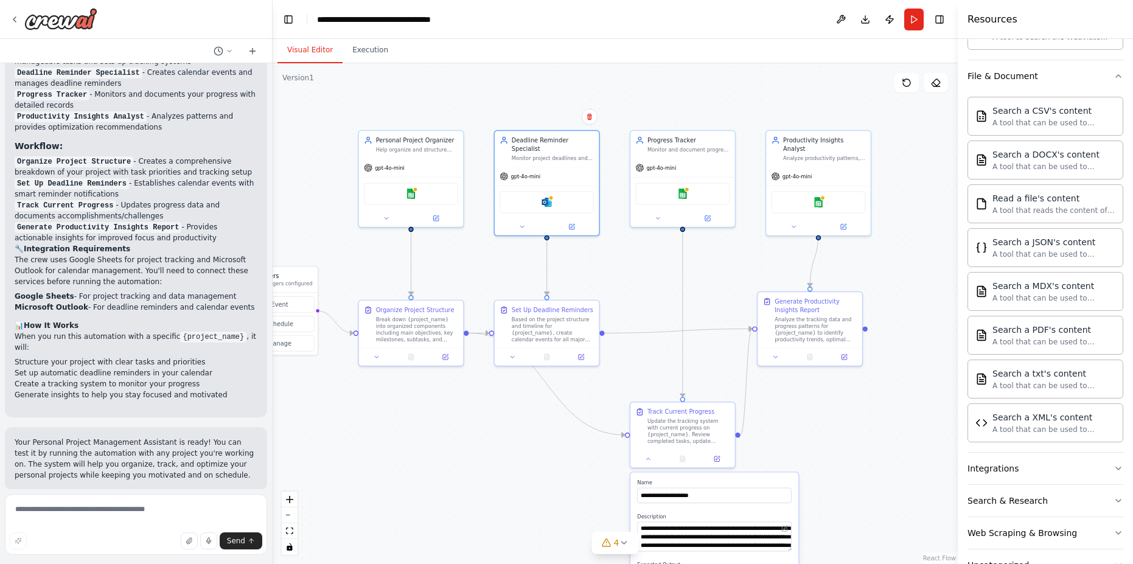
drag, startPoint x: 597, startPoint y: 332, endPoint x: 480, endPoint y: 292, distance: 123.5
click at [480, 292] on div ".deletable-edge-delete-btn { width: 20px; height: 20px; border: 0px solid #ffff…" at bounding box center [615, 313] width 685 height 501
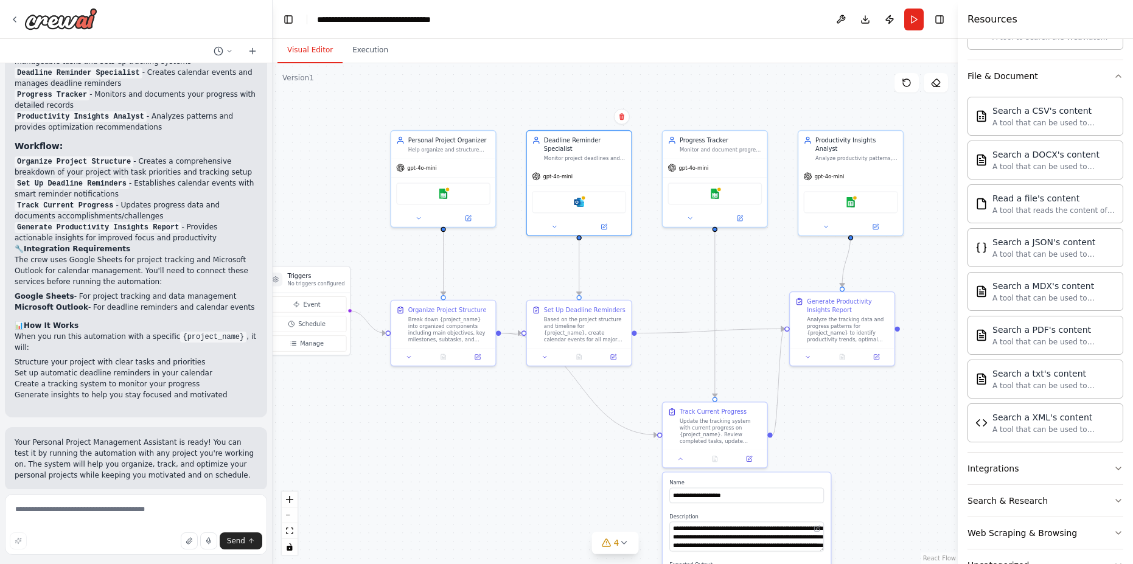
drag, startPoint x: 500, startPoint y: 255, endPoint x: 535, endPoint y: 255, distance: 34.7
click at [535, 255] on div ".deletable-edge-delete-btn { width: 20px; height: 20px; border: 0px solid #ffff…" at bounding box center [615, 313] width 685 height 501
click at [99, 508] on textarea at bounding box center [136, 524] width 262 height 61
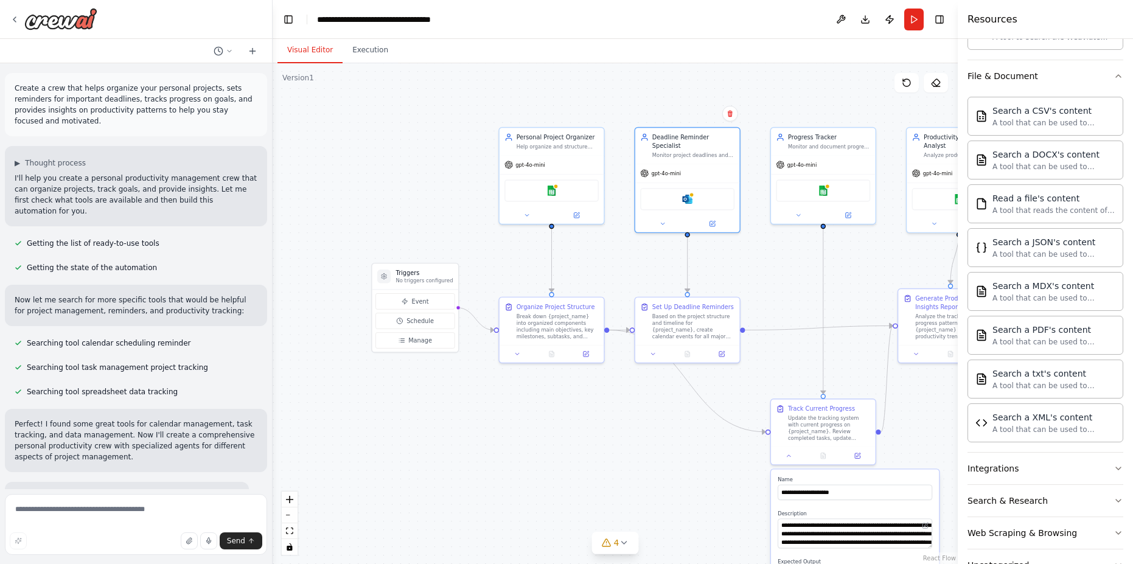
drag, startPoint x: 370, startPoint y: 249, endPoint x: 490, endPoint y: 242, distance: 120.7
click at [490, 242] on div ".deletable-edge-delete-btn { width: 20px; height: 20px; border: 0px solid #ffff…" at bounding box center [615, 313] width 685 height 501
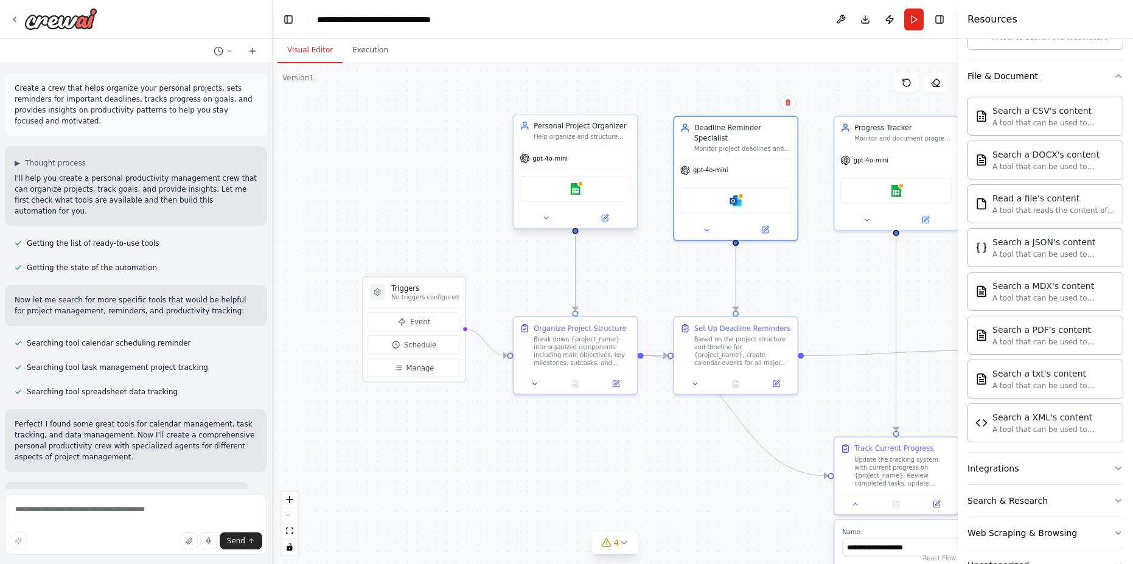
click at [580, 126] on div "Personal Project Organizer" at bounding box center [582, 125] width 97 height 10
click at [92, 195] on p "I'll help you create a personal productivity management crew that can organize …" at bounding box center [136, 195] width 243 height 44
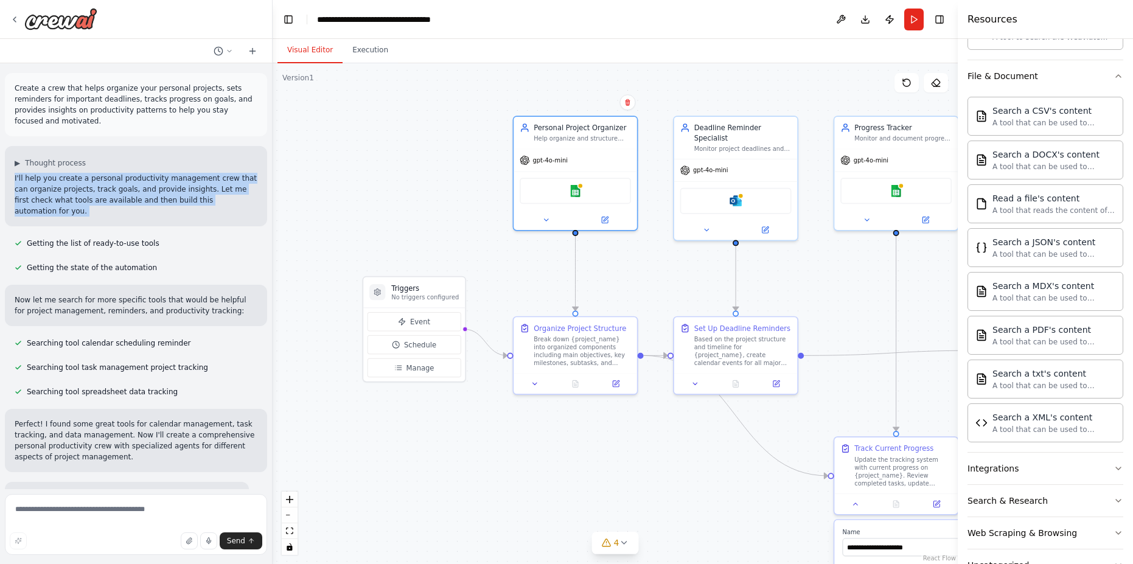
click at [92, 195] on p "I'll help you create a personal productivity management crew that can organize …" at bounding box center [136, 195] width 243 height 44
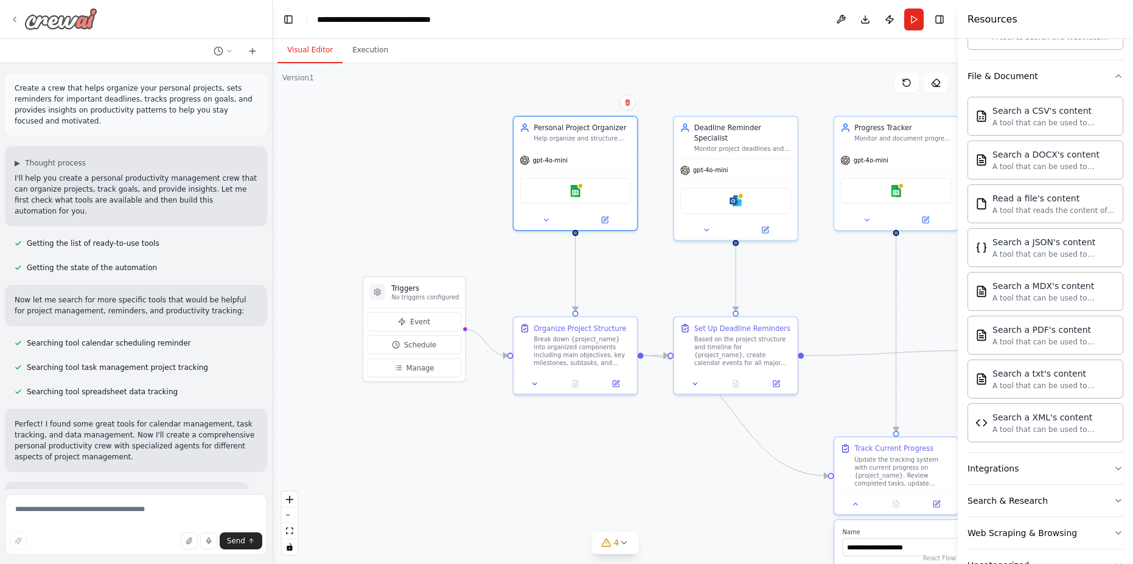
click at [14, 19] on icon at bounding box center [15, 20] width 10 height 10
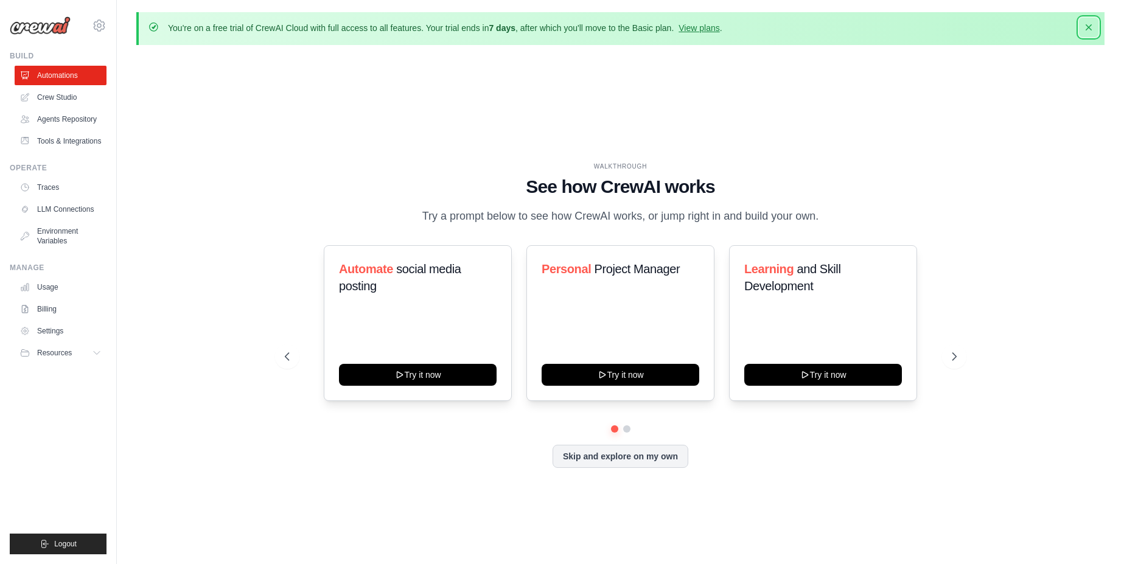
click at [1087, 24] on icon "button" at bounding box center [1088, 27] width 12 height 12
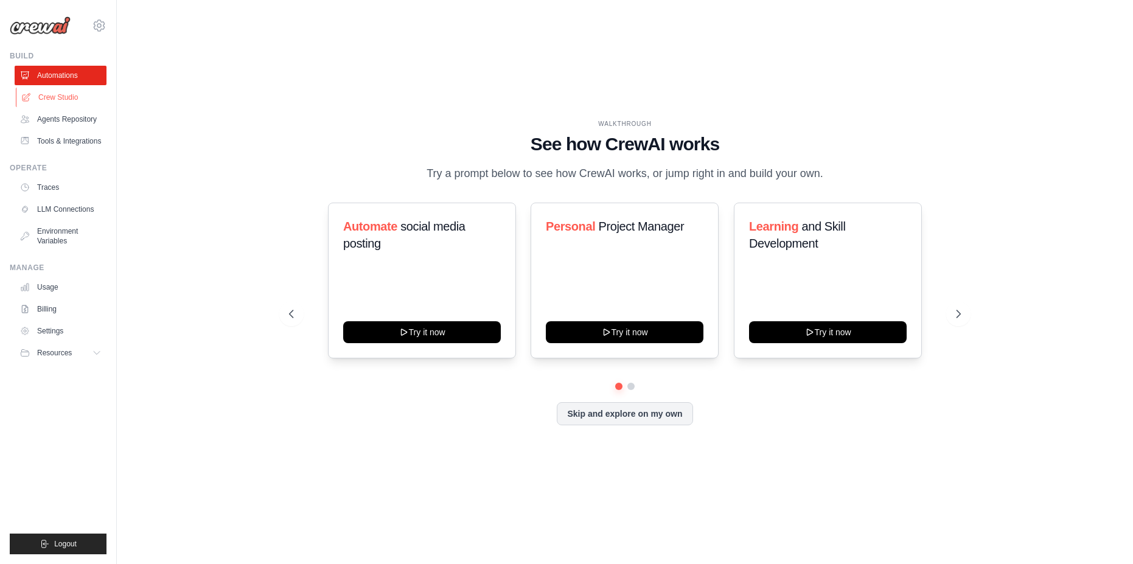
click at [72, 96] on link "Crew Studio" at bounding box center [62, 97] width 92 height 19
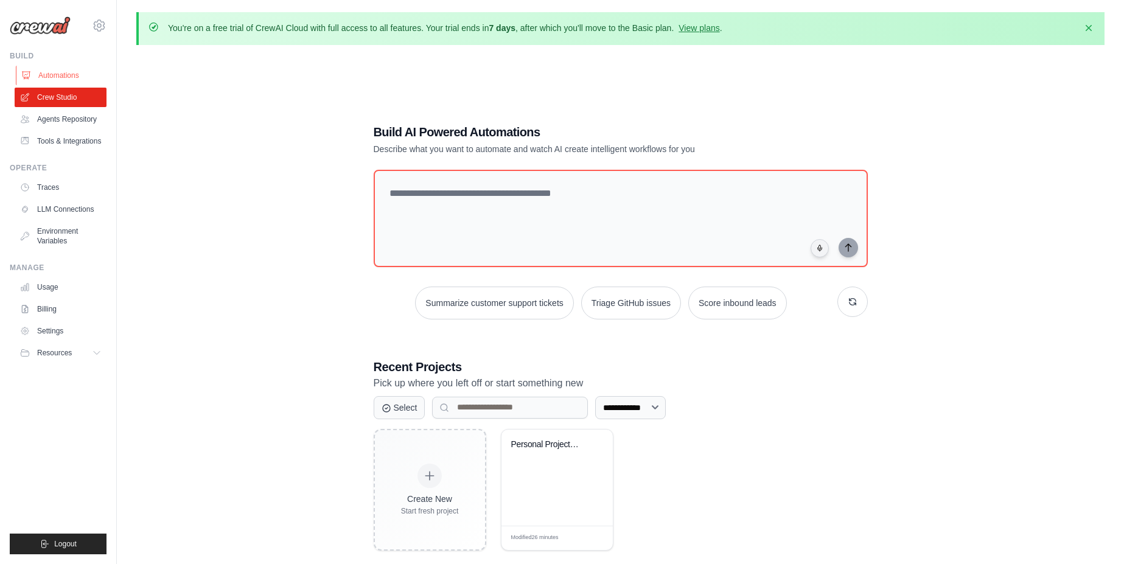
click at [57, 77] on link "Automations" at bounding box center [62, 75] width 92 height 19
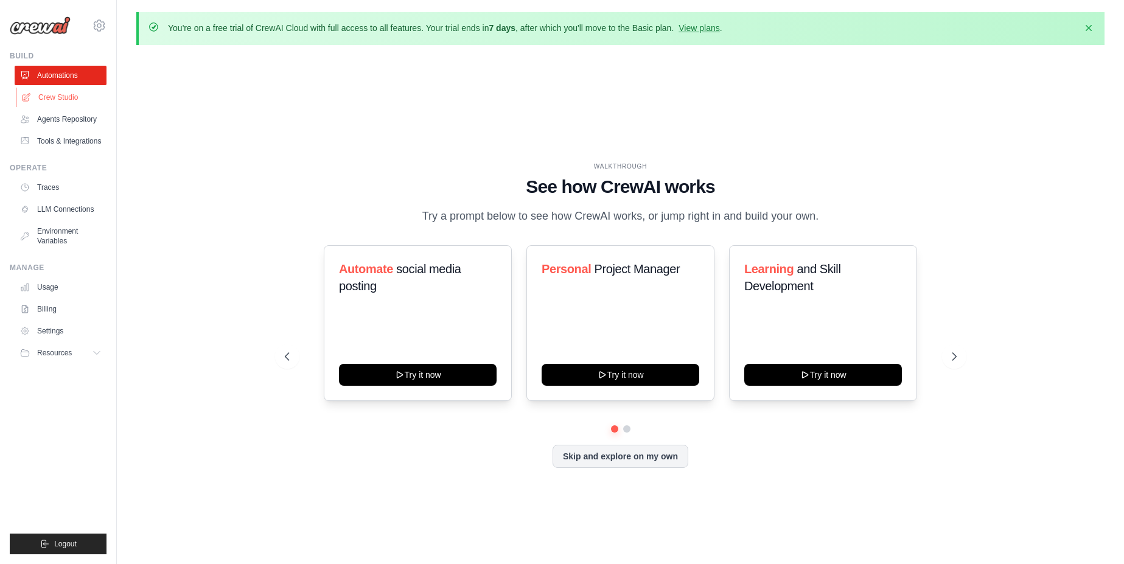
click at [58, 104] on link "Crew Studio" at bounding box center [62, 97] width 92 height 19
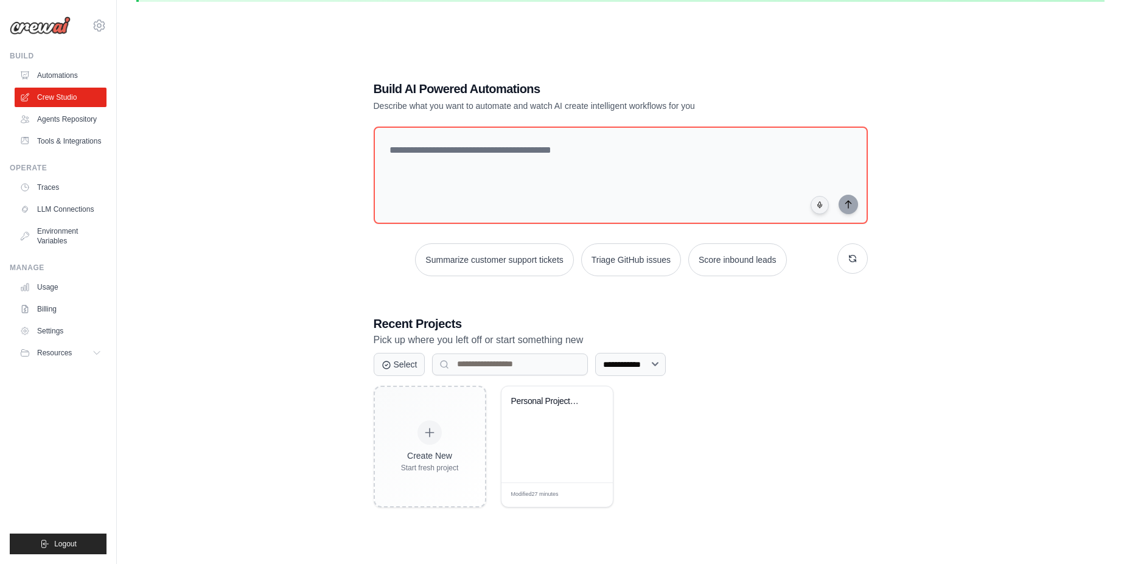
scroll to position [67, 0]
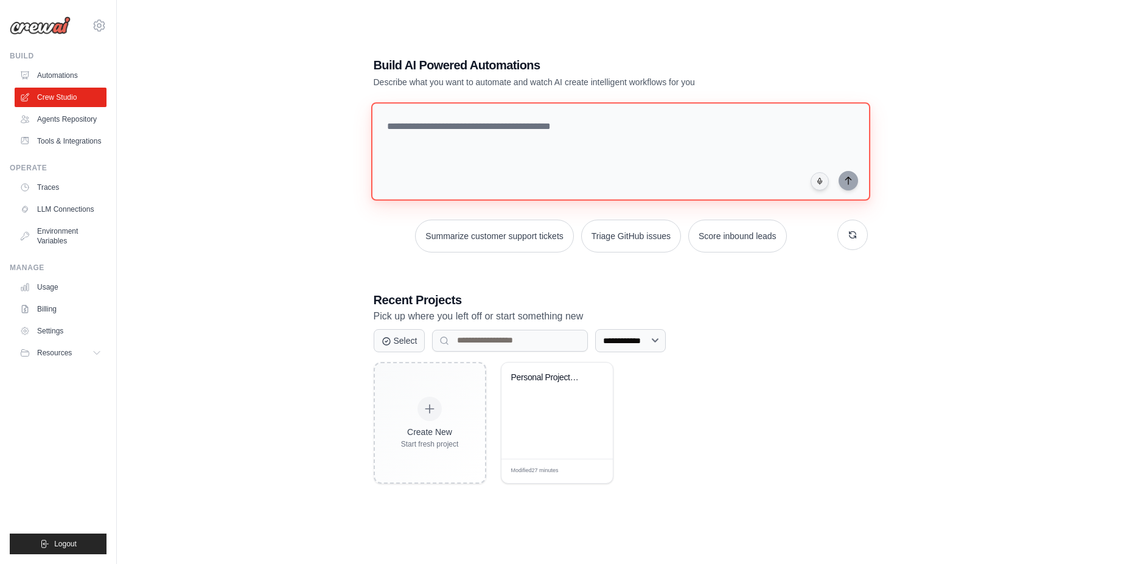
click at [465, 110] on textarea at bounding box center [620, 151] width 499 height 99
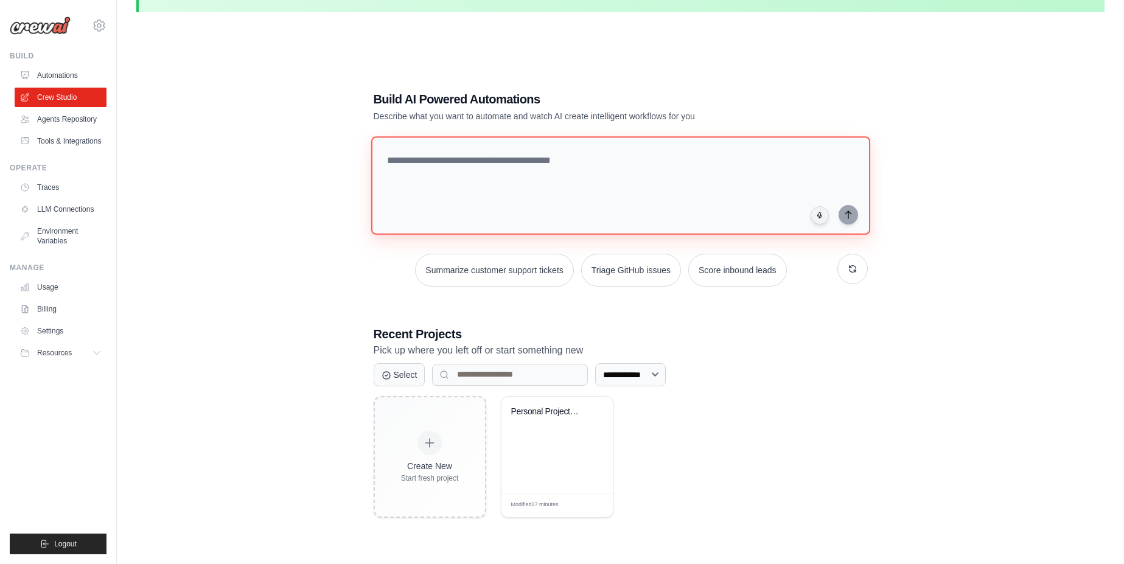
scroll to position [0, 0]
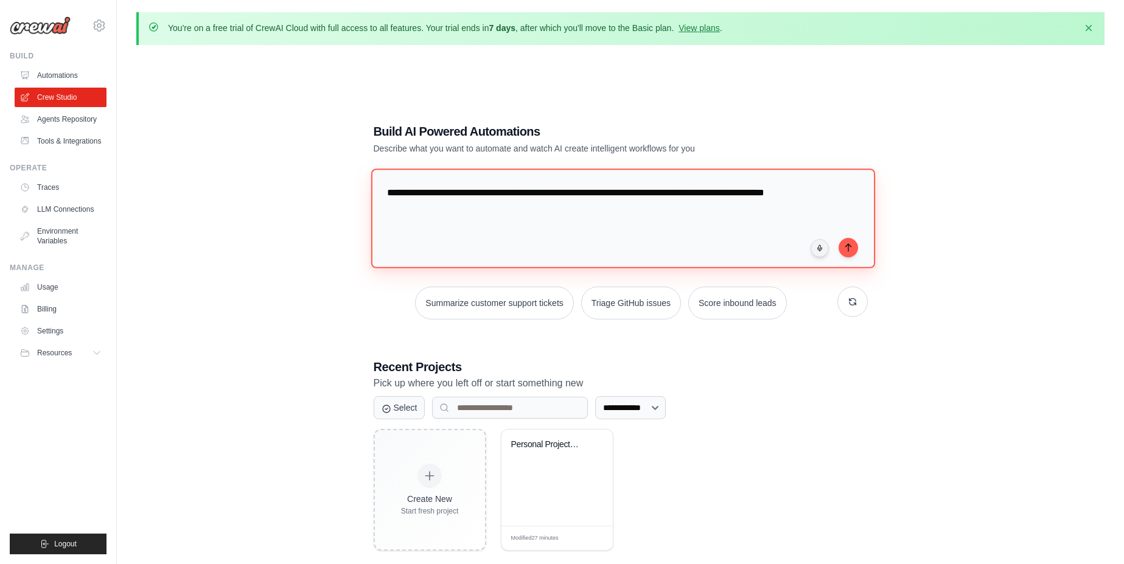
click at [763, 192] on textarea "**********" at bounding box center [623, 218] width 504 height 99
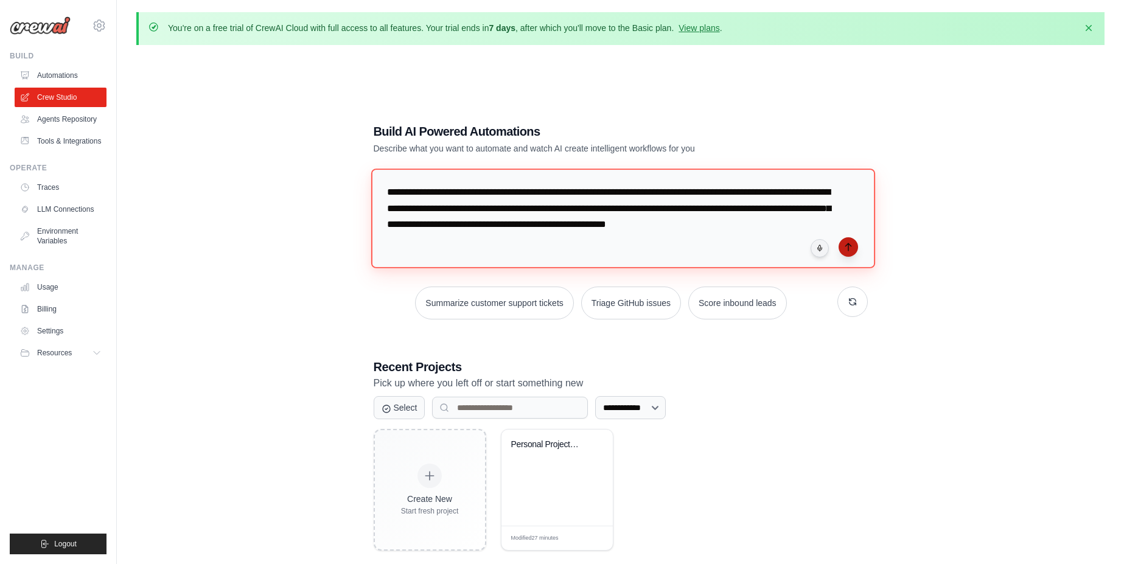
type textarea "**********"
click at [854, 249] on button "submit" at bounding box center [847, 246] width 19 height 19
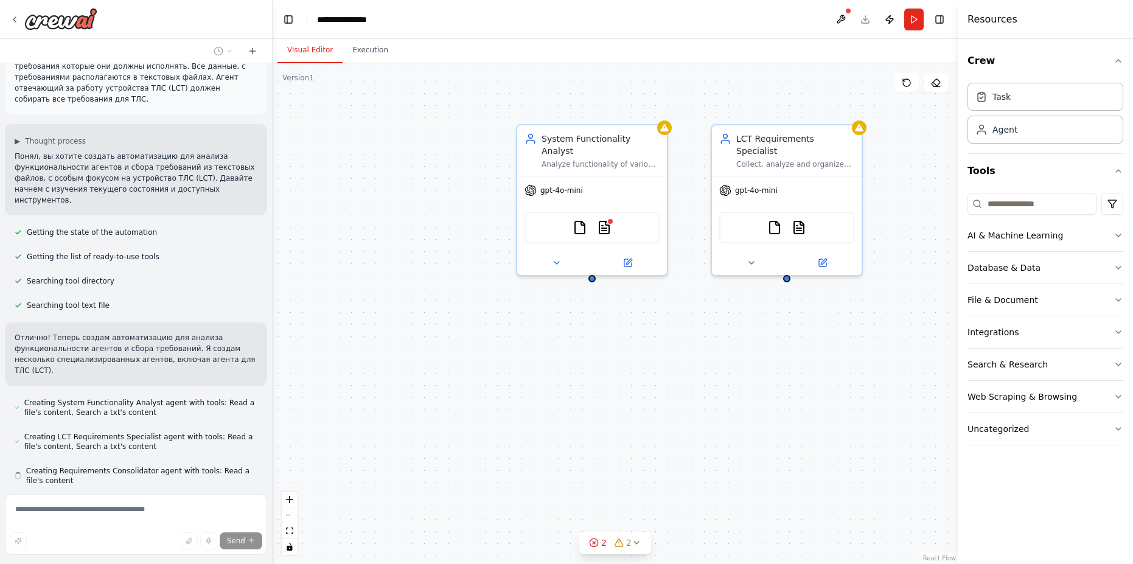
scroll to position [78, 0]
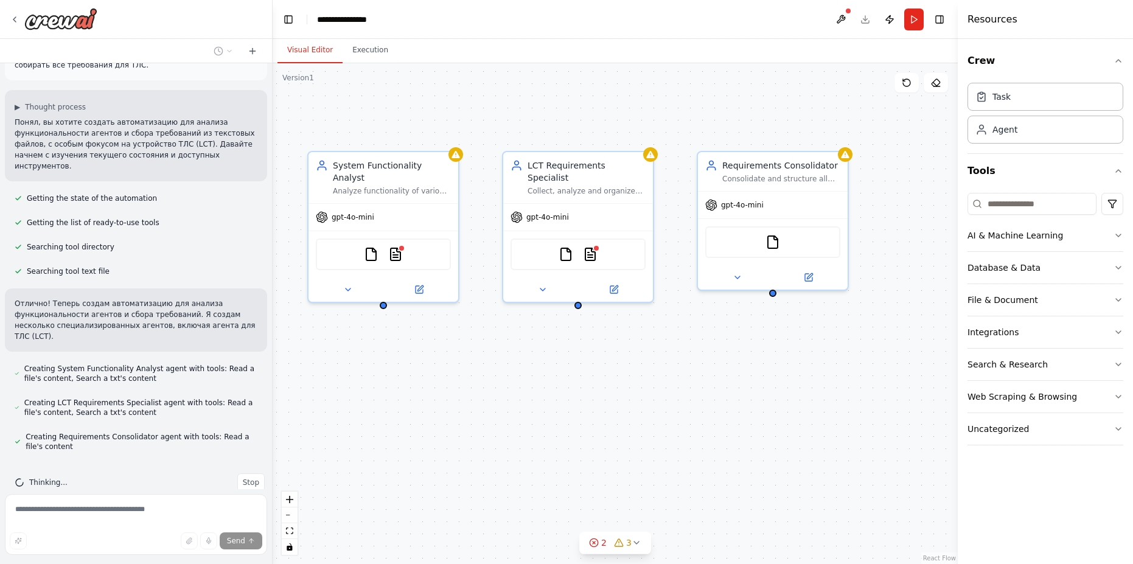
drag, startPoint x: 714, startPoint y: 341, endPoint x: 502, endPoint y: 369, distance: 213.6
click at [502, 369] on div "System Functionality Analyst Analyze functionality of various system components…" at bounding box center [615, 313] width 685 height 501
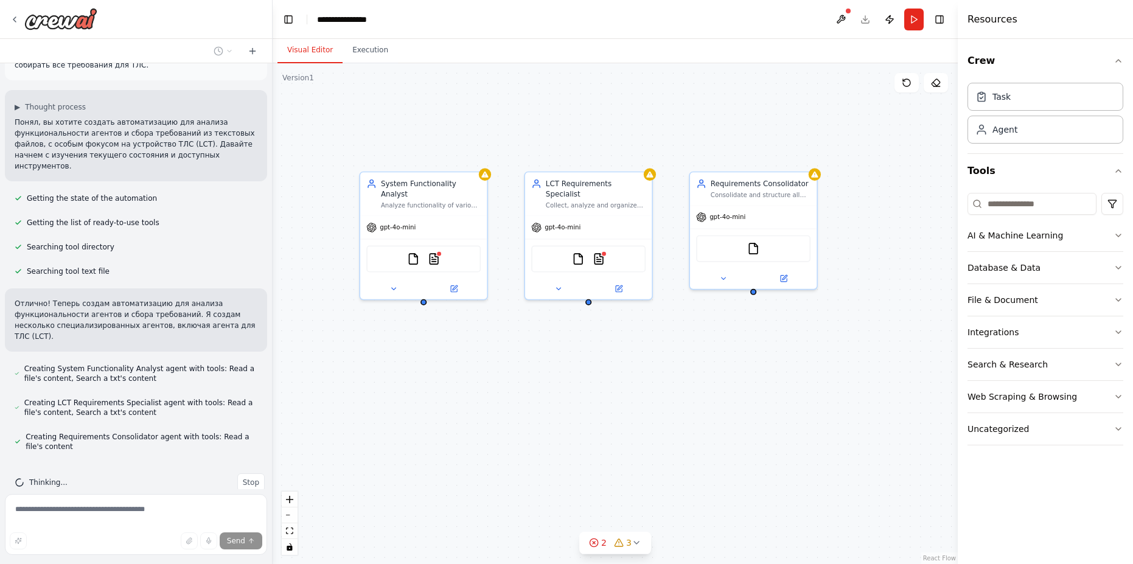
drag, startPoint x: 573, startPoint y: 394, endPoint x: 573, endPoint y: 377, distance: 17.0
click at [573, 377] on div "System Functionality Analyst Analyze functionality of various system components…" at bounding box center [615, 313] width 685 height 501
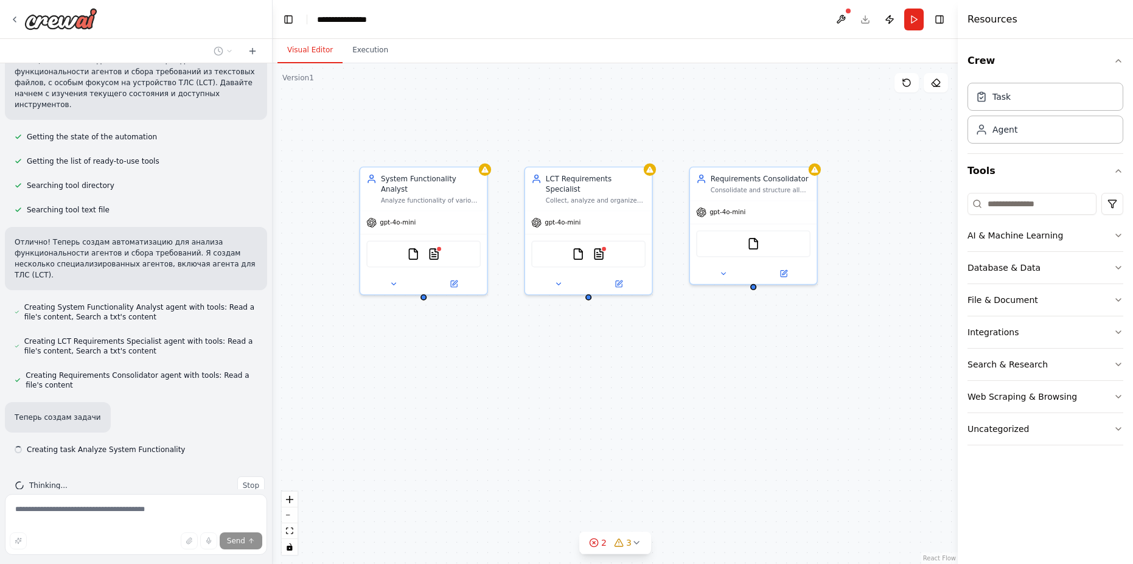
scroll to position [142, 0]
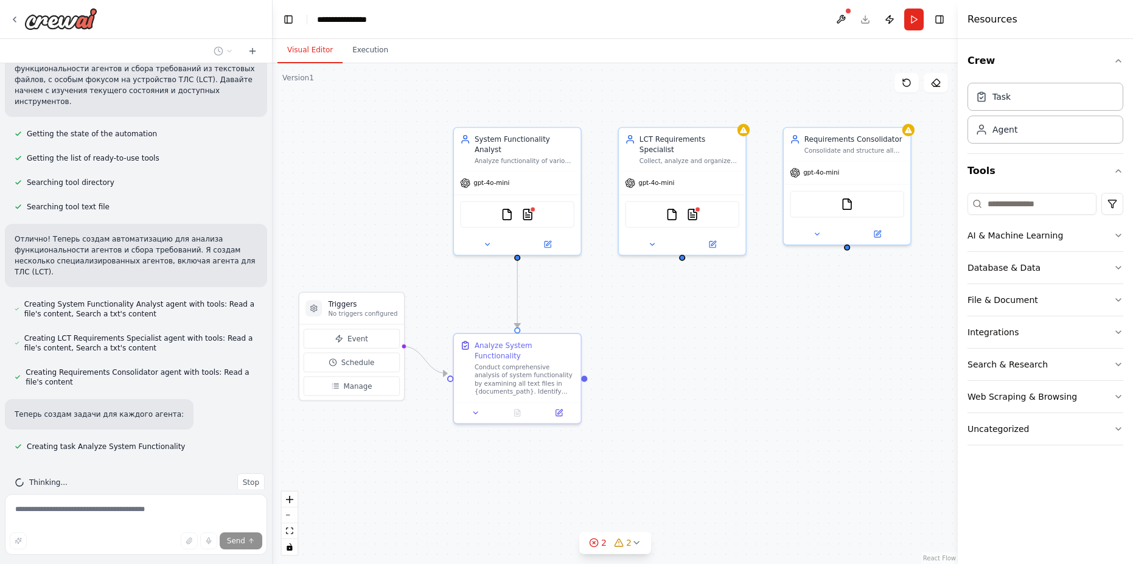
drag, startPoint x: 538, startPoint y: 471, endPoint x: 604, endPoint y: 441, distance: 73.0
click at [602, 442] on div ".deletable-edge-delete-btn { width: 20px; height: 20px; border: 0px solid #ffff…" at bounding box center [615, 313] width 685 height 501
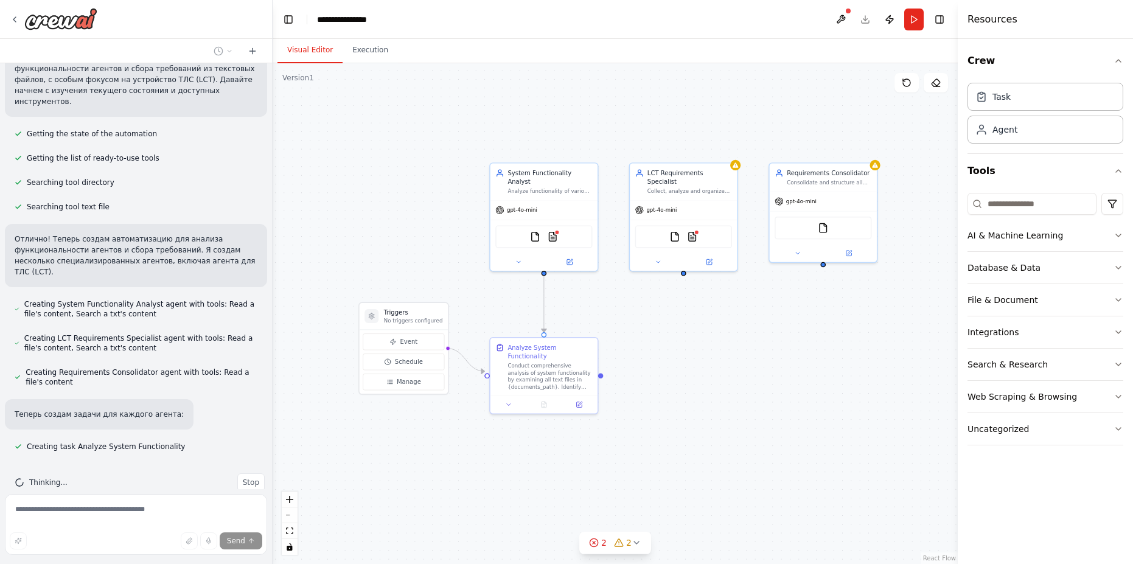
drag, startPoint x: 637, startPoint y: 425, endPoint x: 602, endPoint y: 425, distance: 35.3
click at [604, 425] on div ".deletable-edge-delete-btn { width: 20px; height: 20px; border: 0px solid #ffff…" at bounding box center [615, 313] width 685 height 501
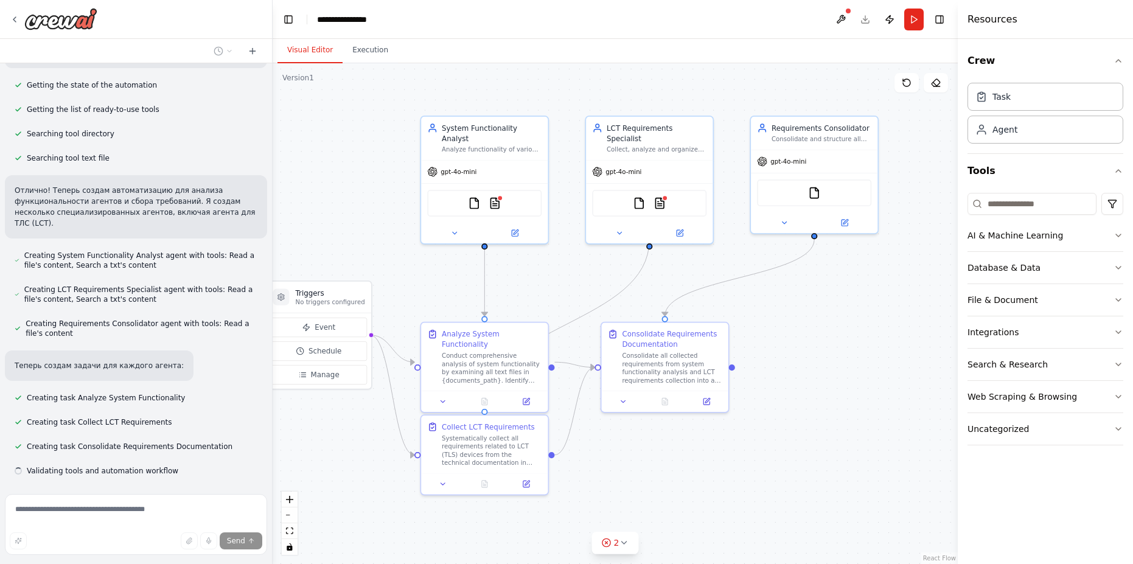
scroll to position [215, 0]
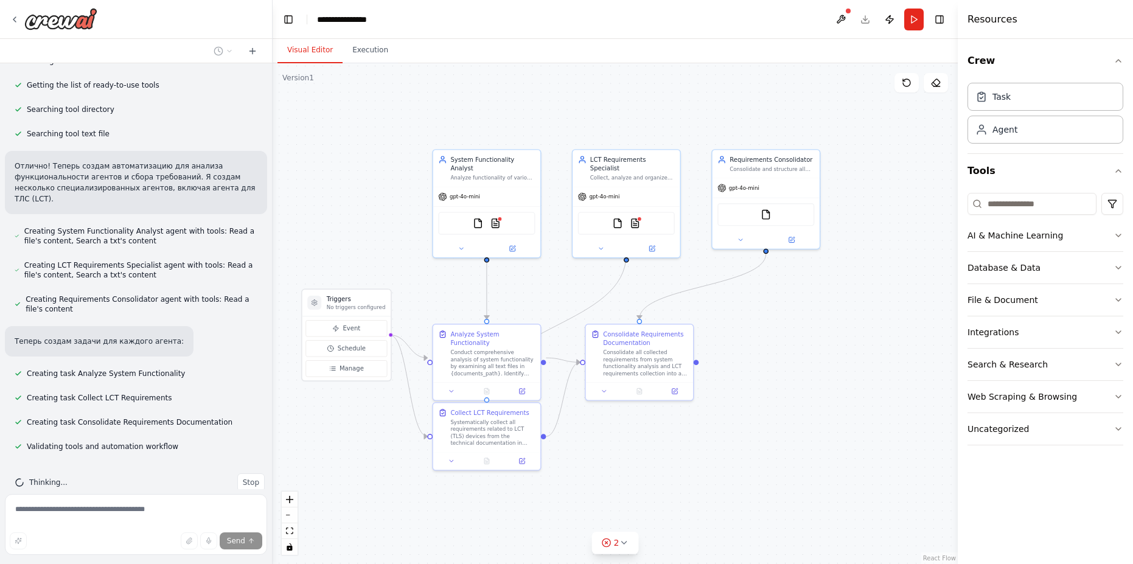
drag, startPoint x: 655, startPoint y: 455, endPoint x: 625, endPoint y: 439, distance: 33.2
click at [627, 439] on div ".deletable-edge-delete-btn { width: 20px; height: 20px; border: 0px solid #ffff…" at bounding box center [615, 313] width 685 height 501
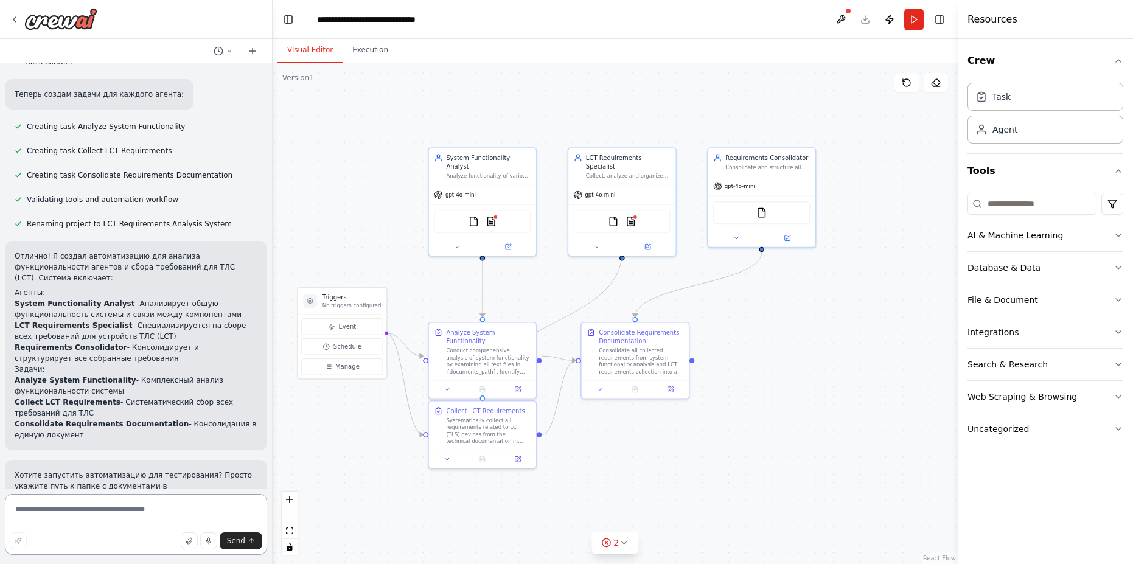
scroll to position [488, 0]
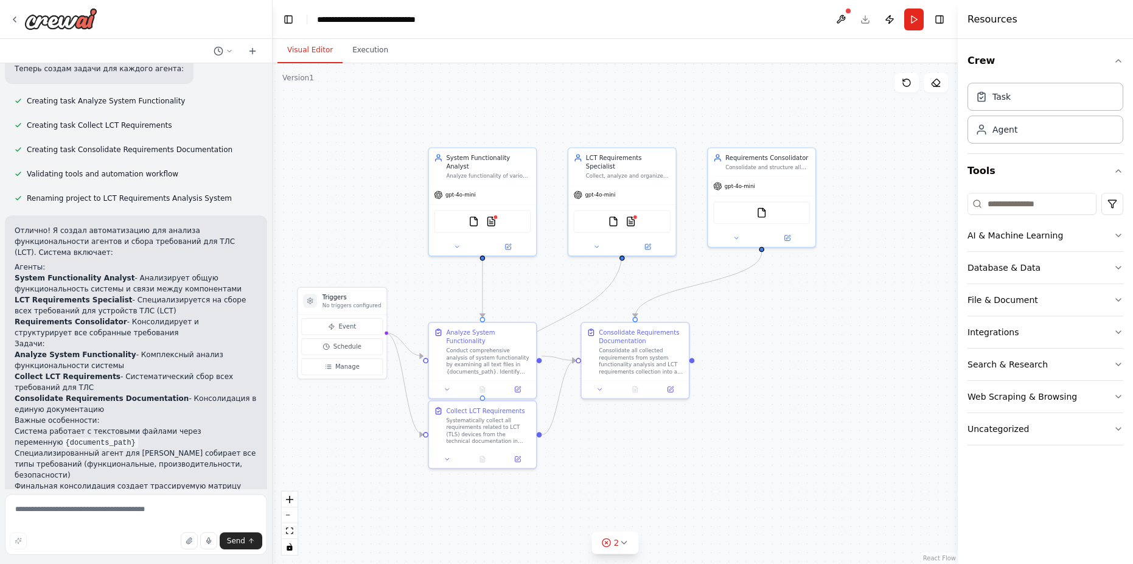
drag, startPoint x: 128, startPoint y: 335, endPoint x: 121, endPoint y: 319, distance: 16.9
click at [121, 349] on li "Analyze System Functionality - Комплексный анализ функциональности системы" at bounding box center [136, 360] width 243 height 22
drag, startPoint x: 125, startPoint y: 355, endPoint x: 111, endPoint y: 345, distance: 17.0
click at [111, 371] on li "Collect LCT Requirements - Систематический сбор всех требований для ТЛС" at bounding box center [136, 382] width 243 height 22
click at [139, 415] on h2 "Важные особенности:" at bounding box center [136, 420] width 243 height 11
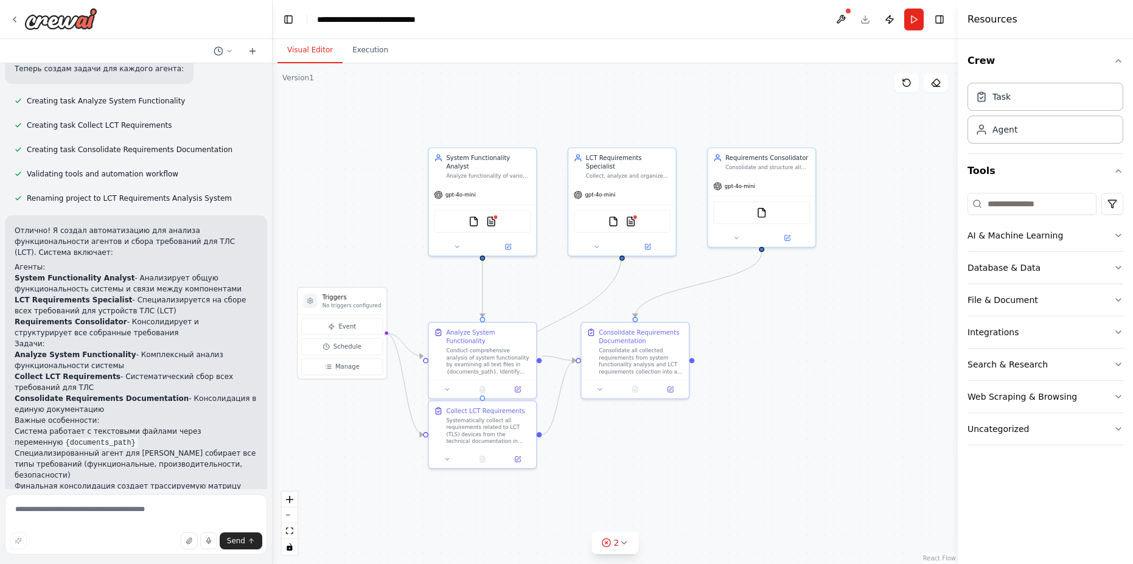
scroll to position [561, 0]
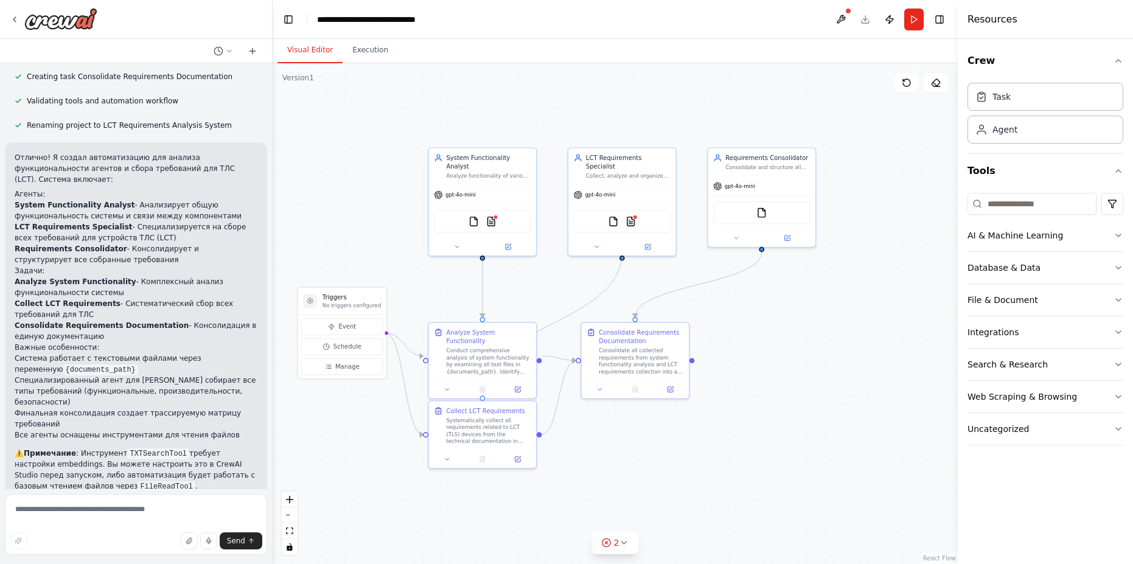
click at [114, 353] on li "Система работает с текстовыми файлами через переменную {documents_path}" at bounding box center [136, 364] width 243 height 22
click at [99, 375] on li "Специализированный агент для [PERSON_NAME] собирает все типы требований (функци…" at bounding box center [136, 391] width 243 height 33
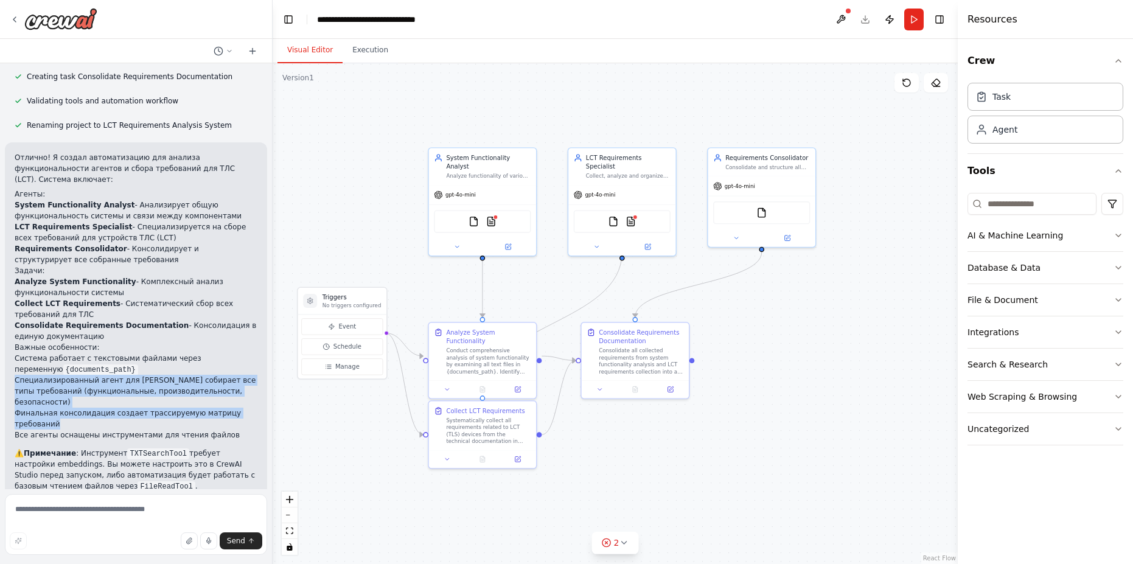
drag, startPoint x: 89, startPoint y: 382, endPoint x: 12, endPoint y: 346, distance: 85.8
click at [12, 346] on div "Отлично! Я создал автоматизацию для анализа функциональности агентов и сбора тр…" at bounding box center [136, 321] width 262 height 359
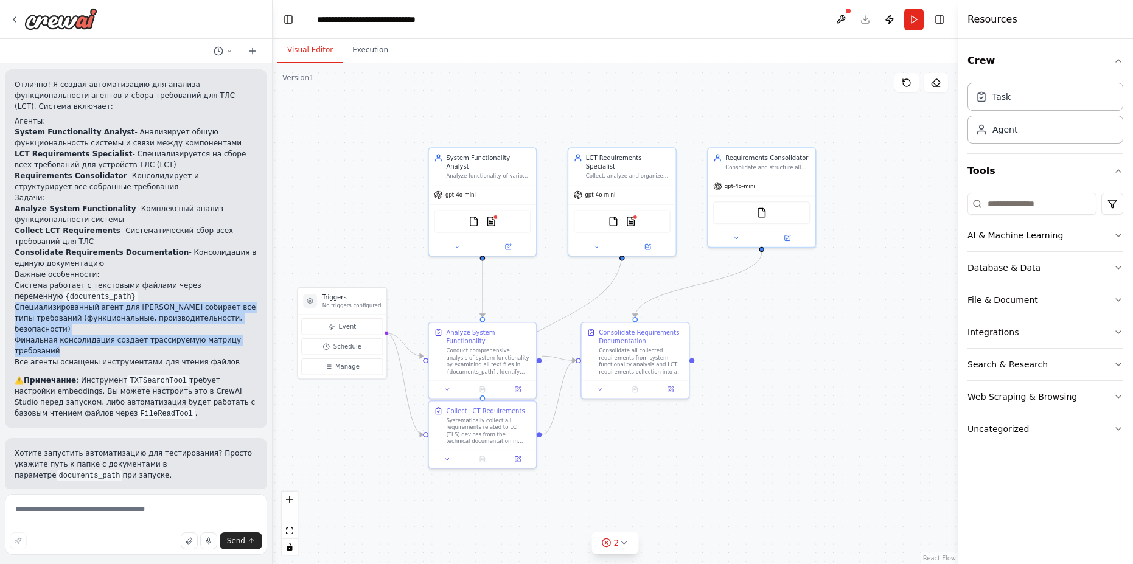
scroll to position [700, 0]
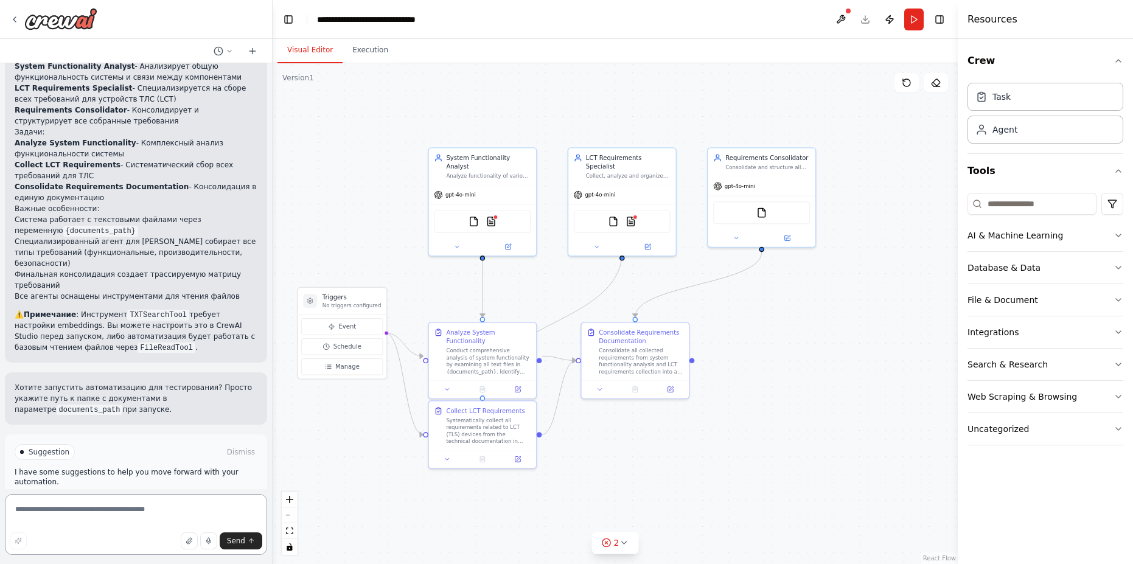
click at [97, 507] on textarea at bounding box center [136, 524] width 262 height 61
type textarea "**********"
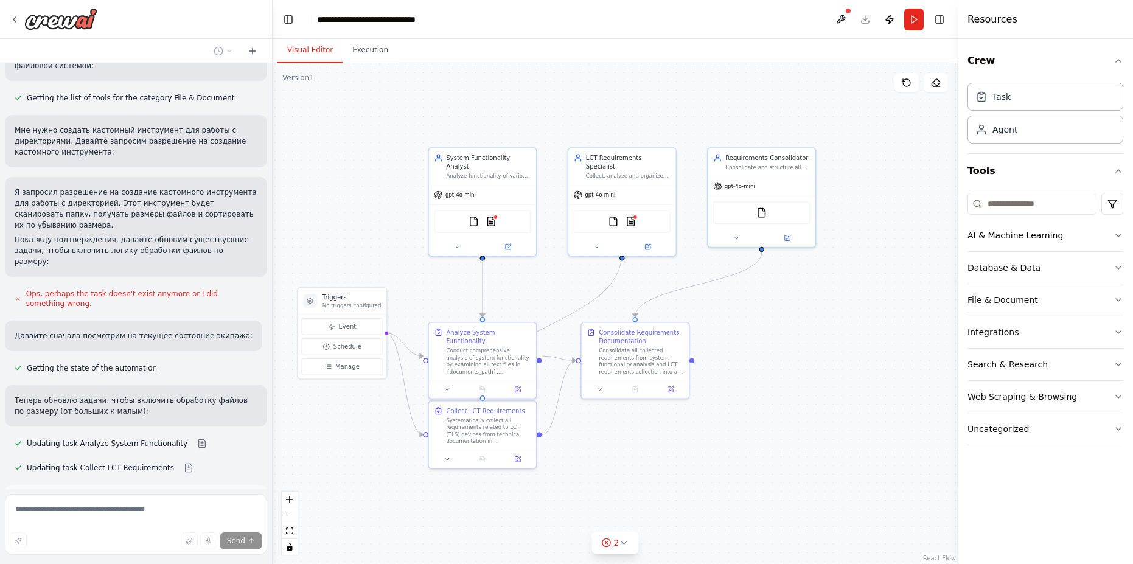
scroll to position [1415, 0]
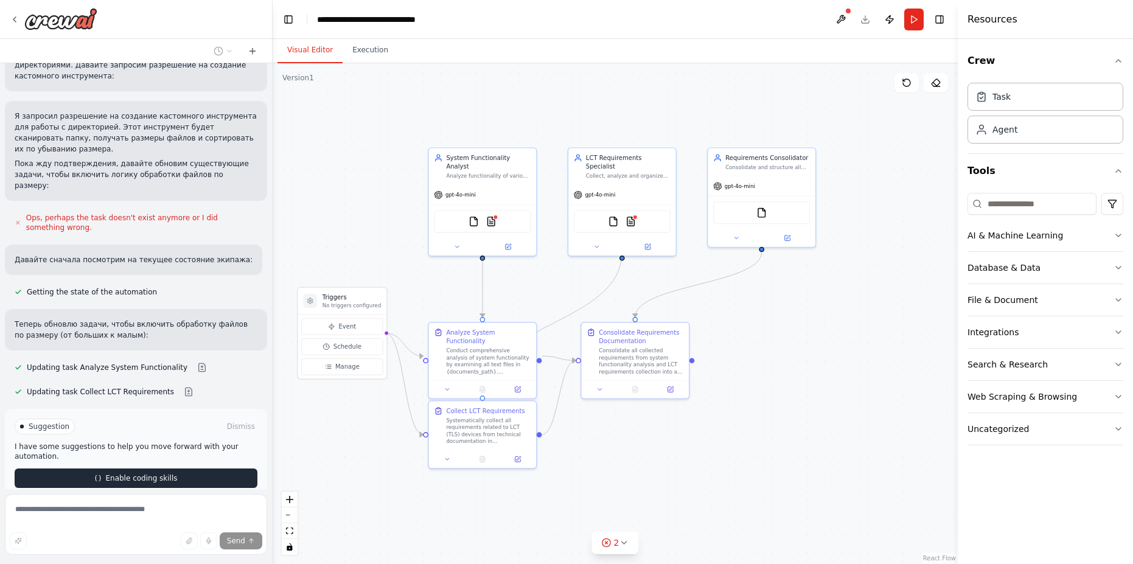
click at [100, 469] on button "Enable coding skills" at bounding box center [136, 478] width 243 height 19
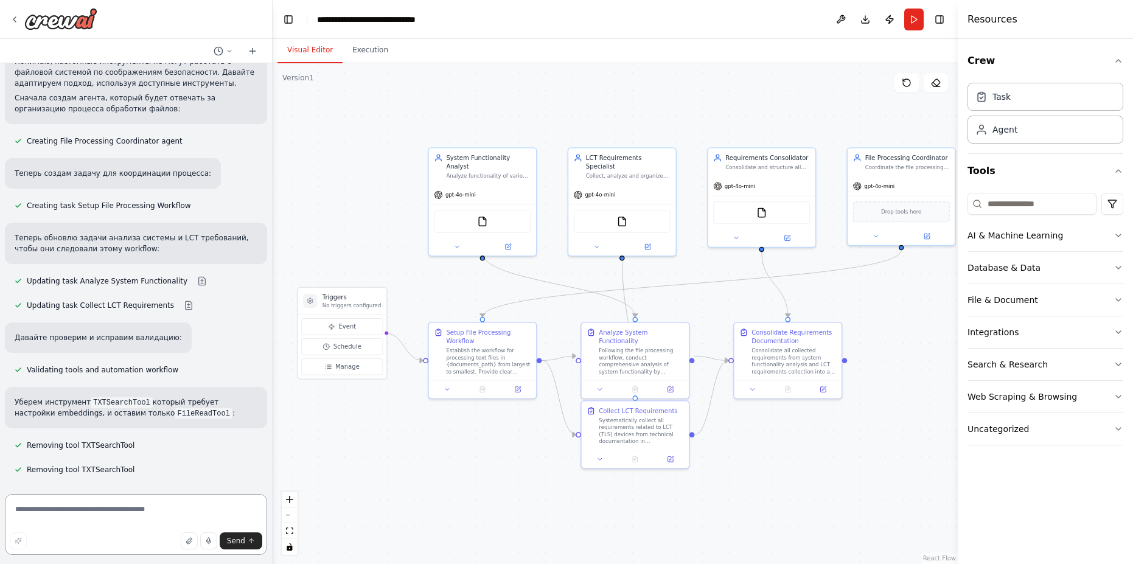
scroll to position [2551, 0]
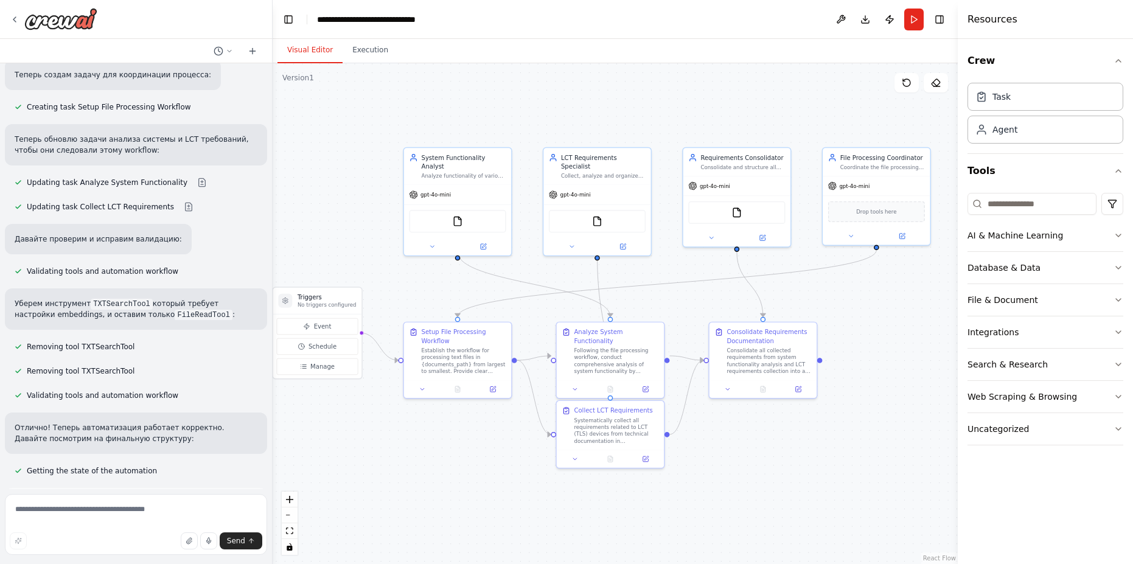
drag, startPoint x: 853, startPoint y: 483, endPoint x: 803, endPoint y: 470, distance: 52.1
click at [803, 470] on div ".deletable-edge-delete-btn { width: 20px; height: 20px; border: 0px solid #ffff…" at bounding box center [615, 313] width 685 height 501
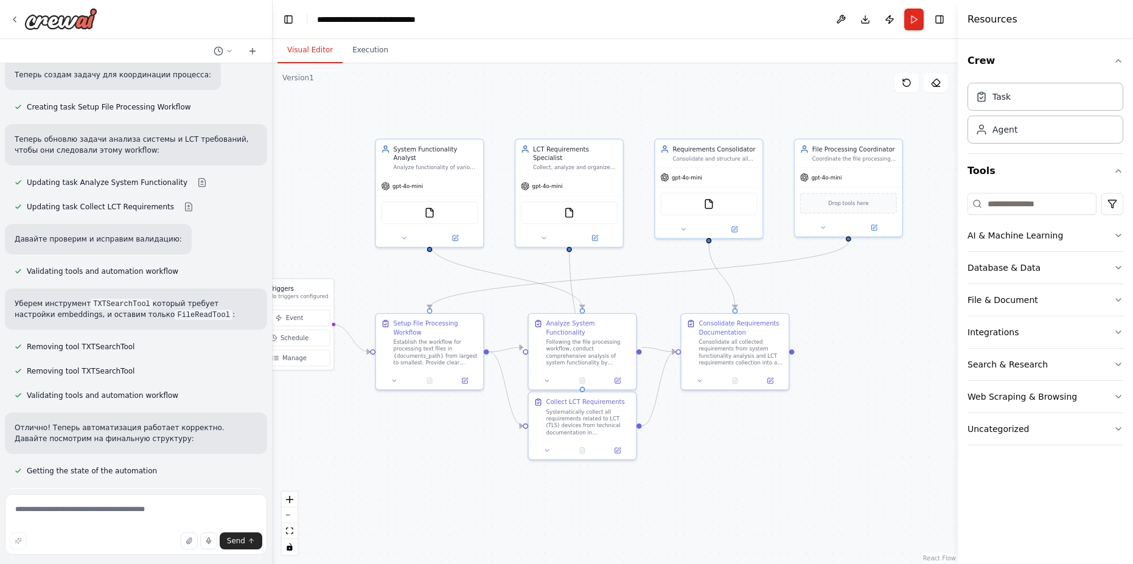
drag, startPoint x: 744, startPoint y: 450, endPoint x: 691, endPoint y: 456, distance: 53.9
click at [691, 456] on div ".deletable-edge-delete-btn { width: 20px; height: 20px; border: 0px solid #ffff…" at bounding box center [615, 313] width 685 height 501
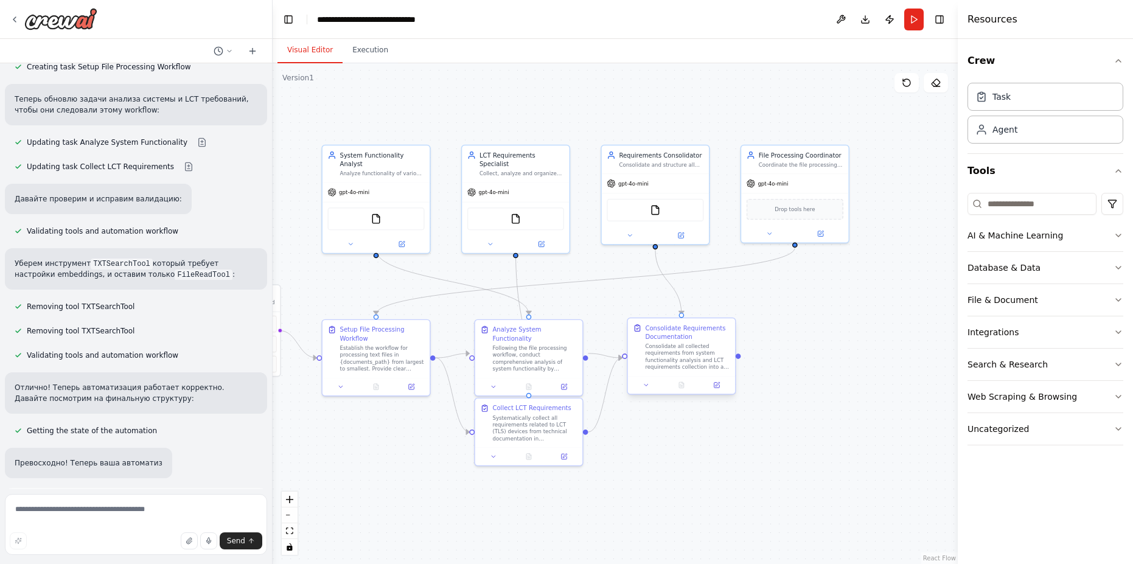
click at [661, 358] on div "Consolidate all collected requirements from system functionality analysis and L…" at bounding box center [687, 357] width 85 height 28
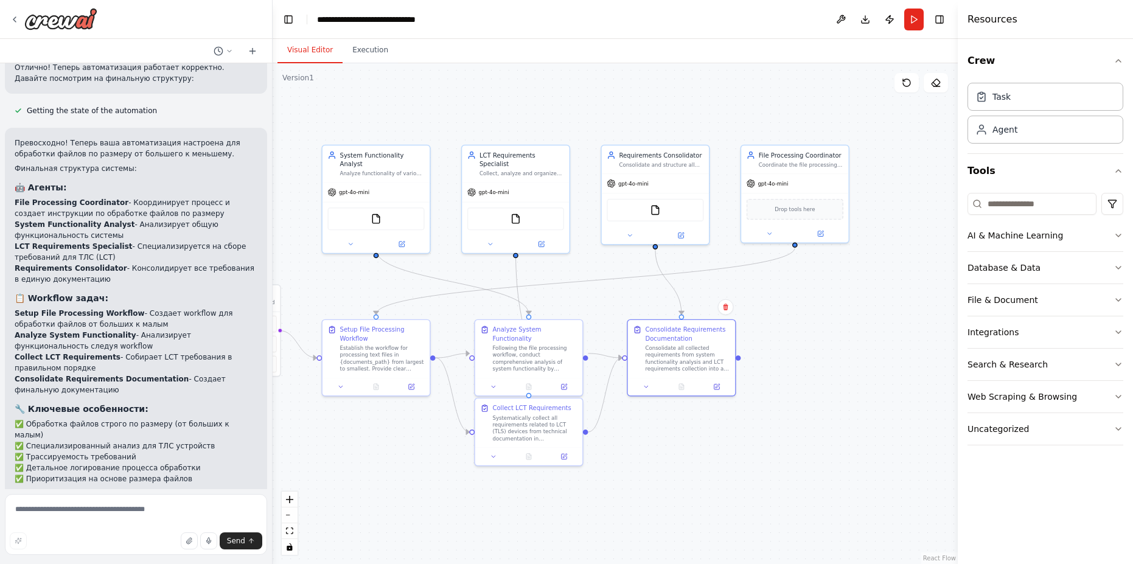
scroll to position [2945, 0]
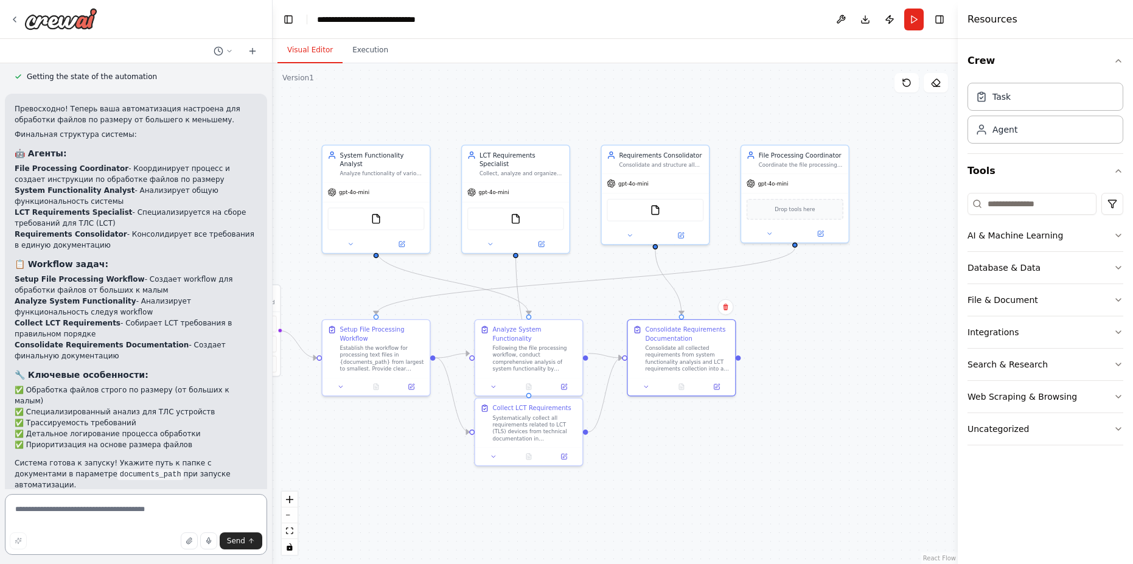
click at [103, 509] on textarea at bounding box center [136, 524] width 262 height 61
type textarea "*"
paste textarea "**********"
type textarea "**********"
click at [237, 538] on span "Send" at bounding box center [236, 541] width 18 height 10
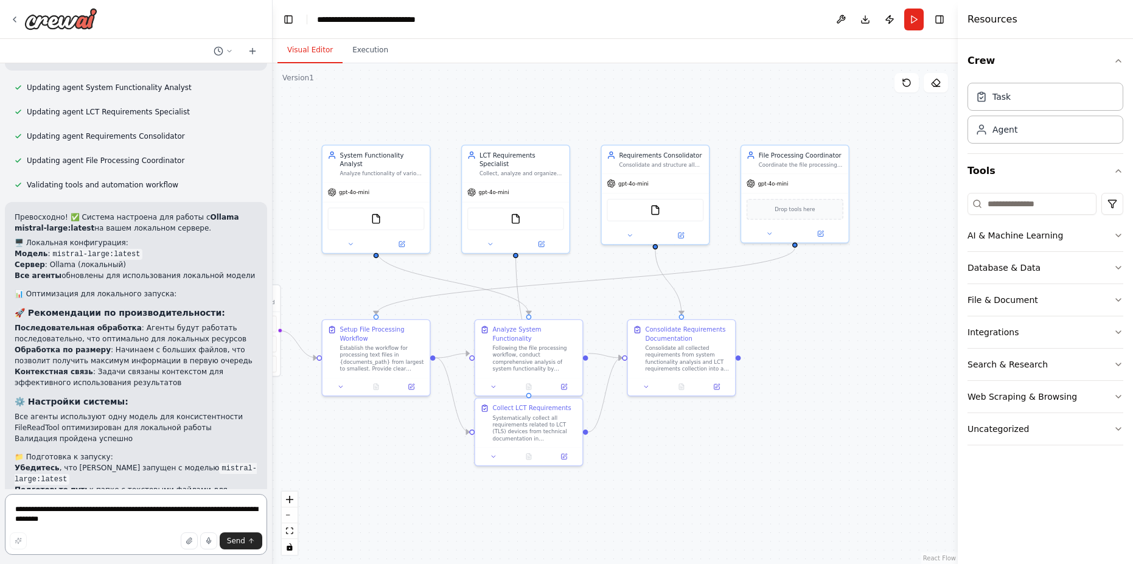
scroll to position [3551, 0]
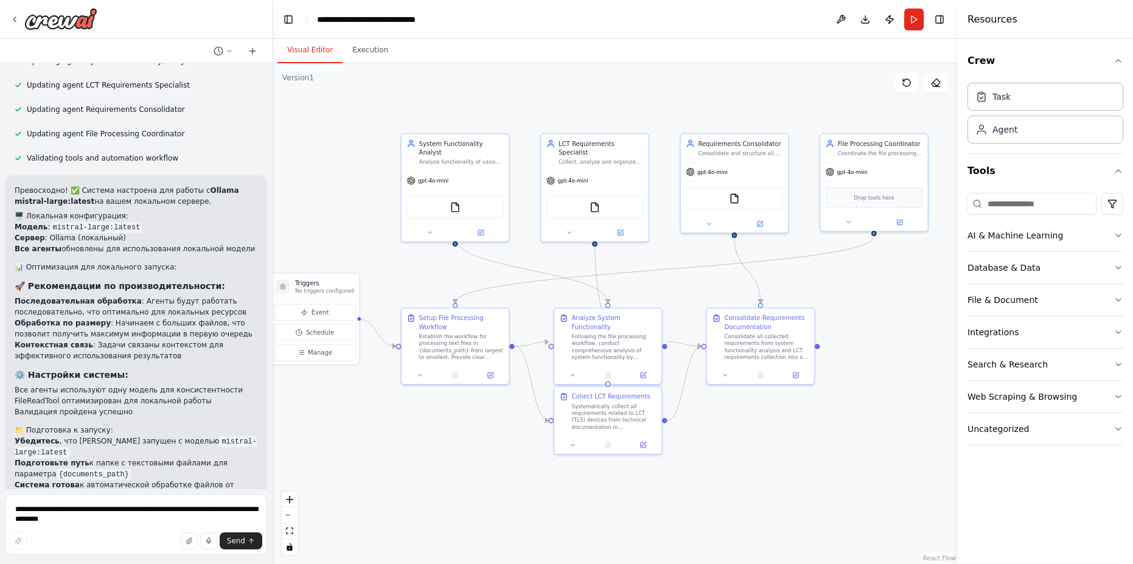
drag, startPoint x: 374, startPoint y: 282, endPoint x: 453, endPoint y: 271, distance: 79.9
click at [453, 271] on div ".deletable-edge-delete-btn { width: 20px; height: 20px; border: 0px solid #ffff…" at bounding box center [615, 313] width 685 height 501
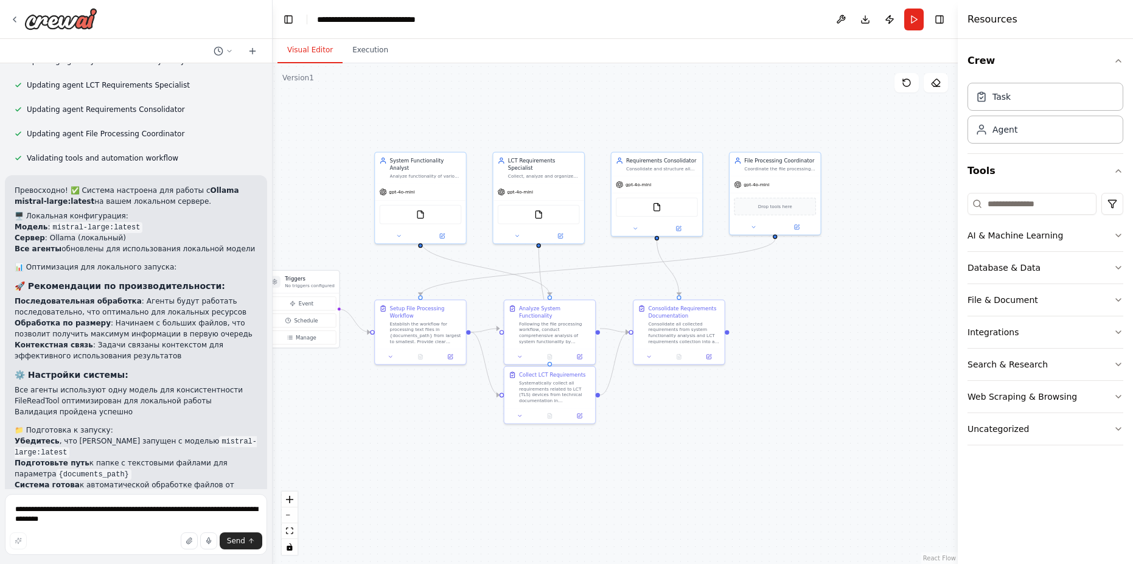
drag, startPoint x: 330, startPoint y: 397, endPoint x: 367, endPoint y: 399, distance: 36.6
click at [367, 399] on div ".deletable-edge-delete-btn { width: 20px; height: 20px; border: 0px solid #ffff…" at bounding box center [615, 313] width 685 height 501
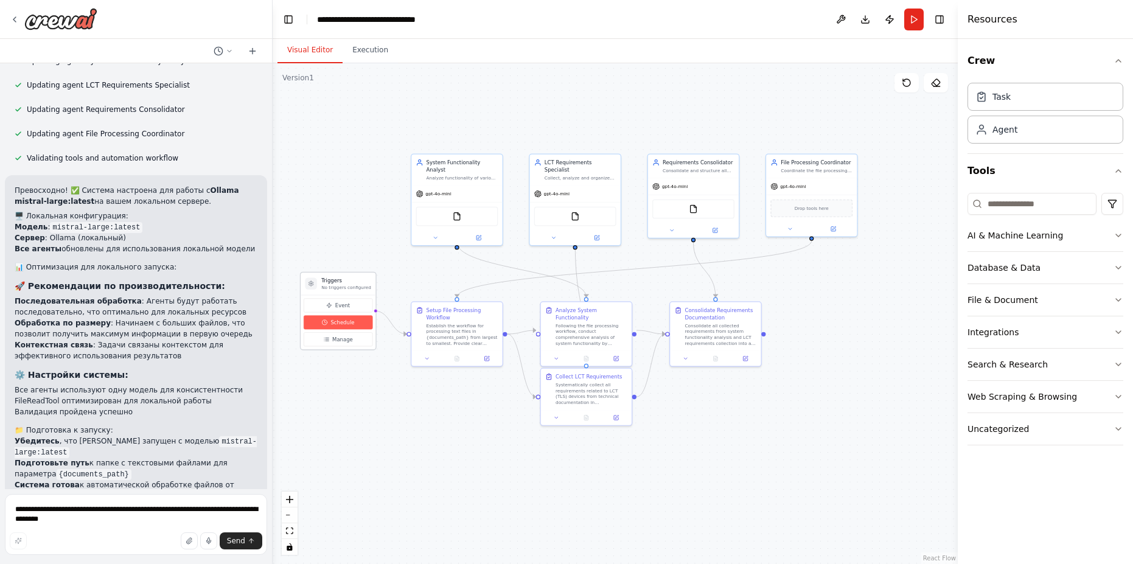
click at [333, 325] on span "Schedule" at bounding box center [342, 322] width 24 height 7
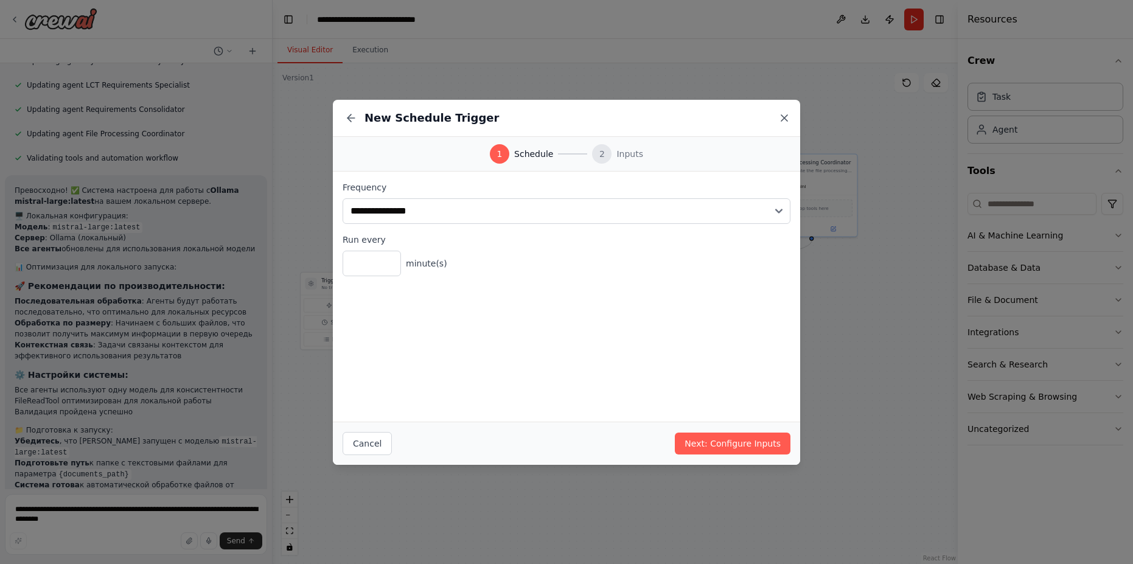
click at [788, 118] on icon at bounding box center [784, 118] width 12 height 12
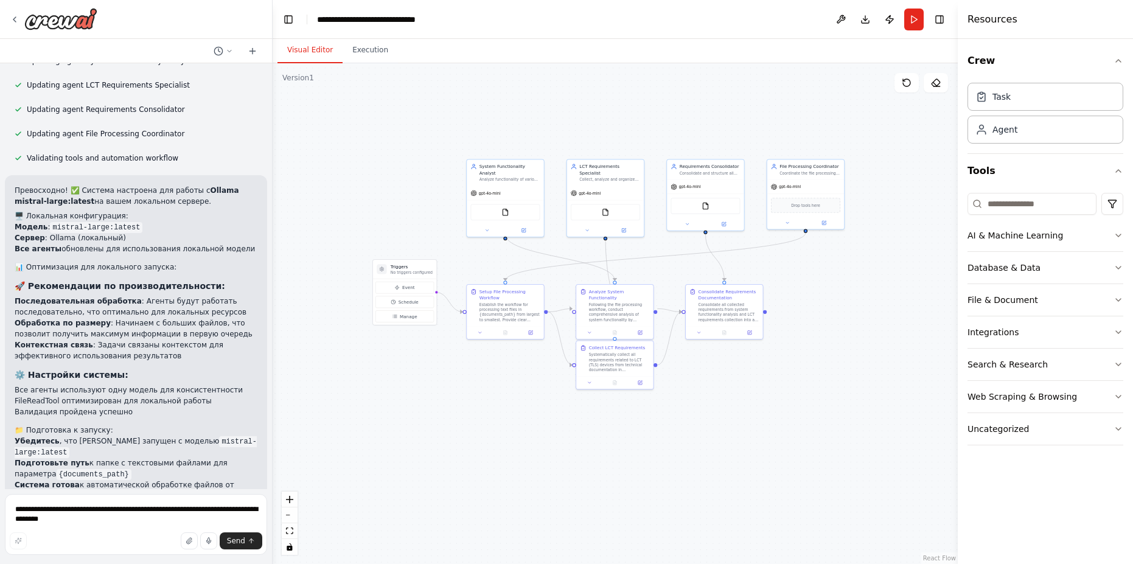
drag, startPoint x: 902, startPoint y: 198, endPoint x: 882, endPoint y: 201, distance: 20.2
click at [882, 201] on div ".deletable-edge-delete-btn { width: 20px; height: 20px; border: 0px solid #ffff…" at bounding box center [615, 313] width 685 height 501
click at [863, 24] on button "Download" at bounding box center [864, 20] width 19 height 22
click at [133, 507] on textarea "**********" at bounding box center [136, 524] width 262 height 61
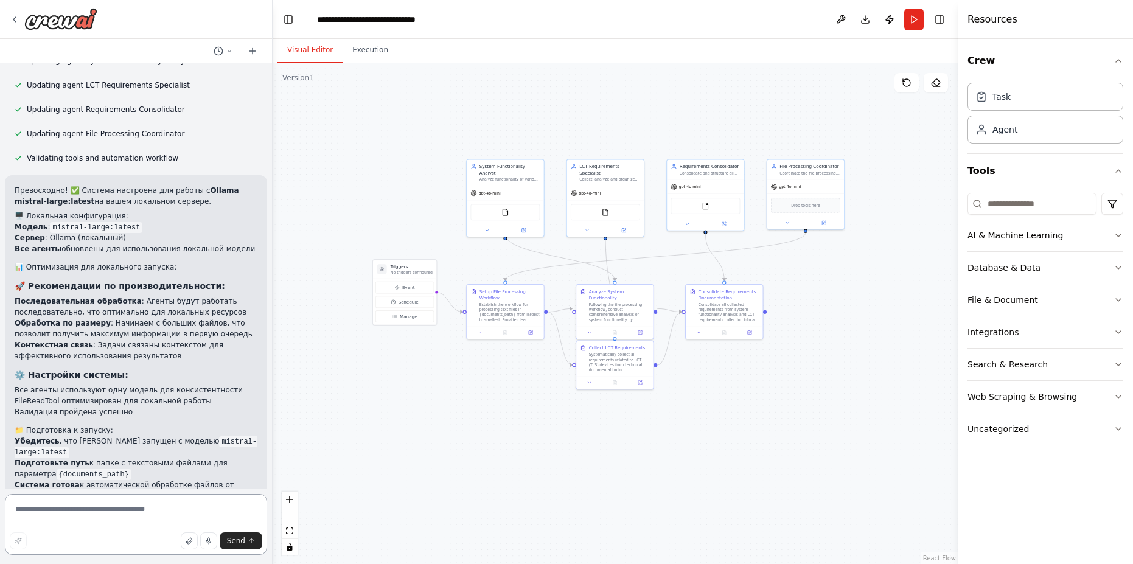
paste textarea "**********"
type textarea "**********"
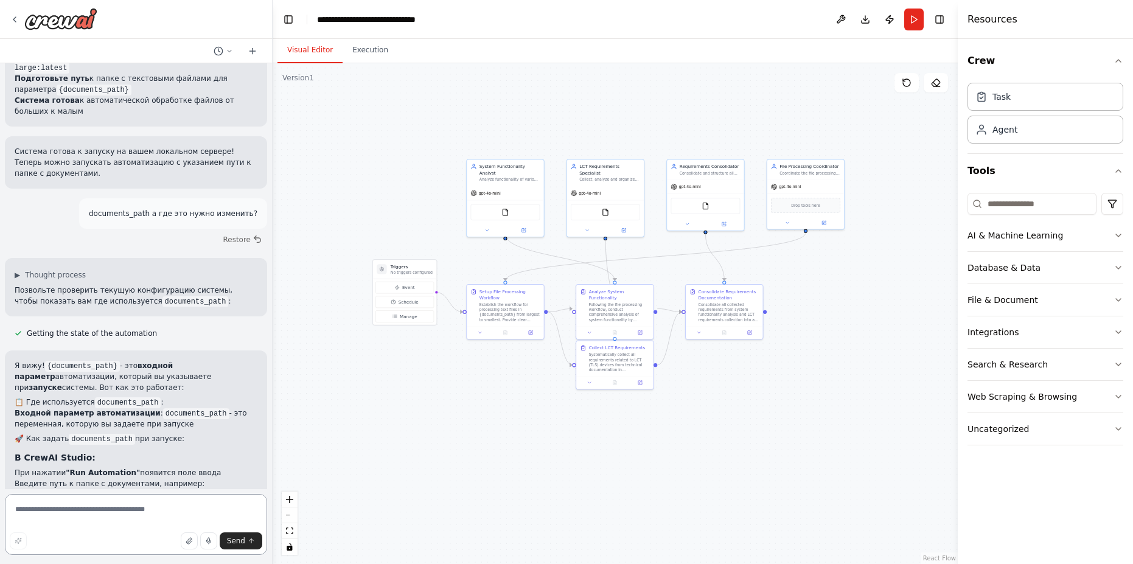
scroll to position [4052, 0]
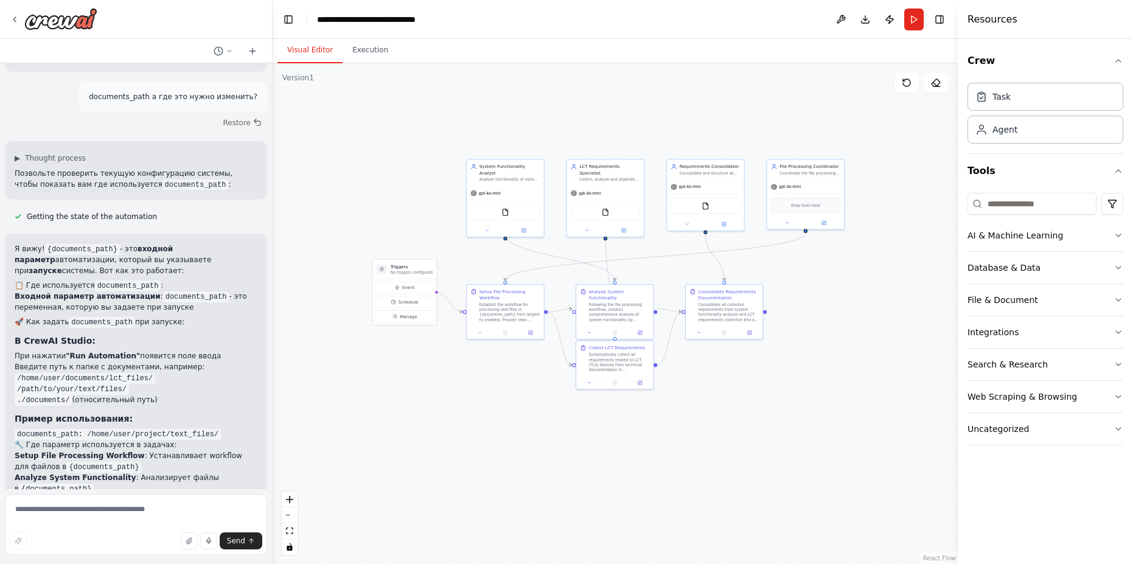
click at [46, 470] on div "Я вижу! {documents_path} - это входной параметр автоматизации, который вы указы…" at bounding box center [136, 422] width 262 height 376
click at [67, 510] on textarea at bounding box center [136, 524] width 262 height 61
type textarea "**********"
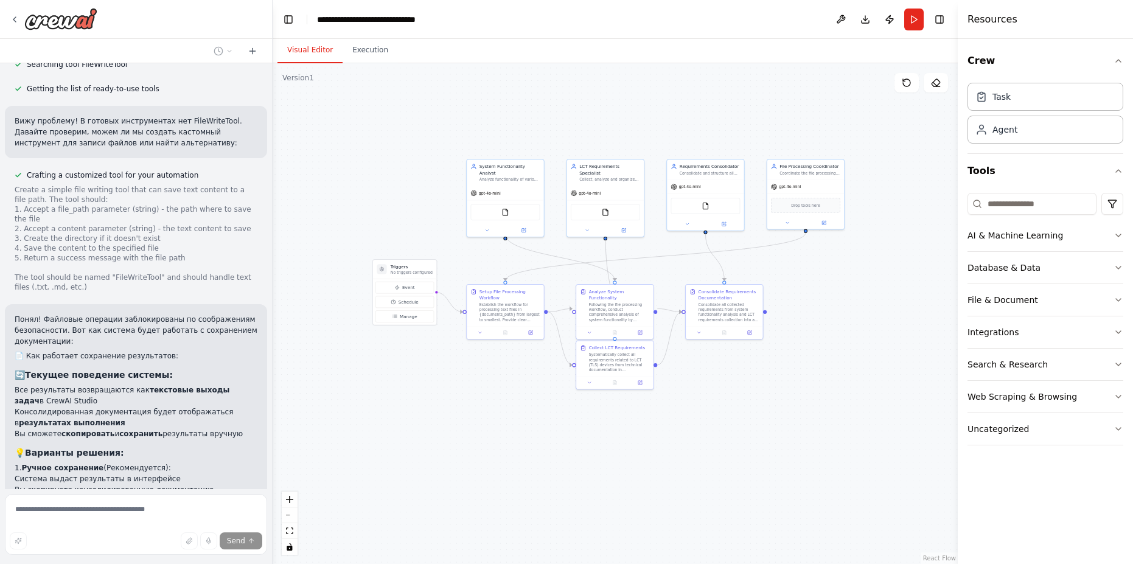
scroll to position [4799, 0]
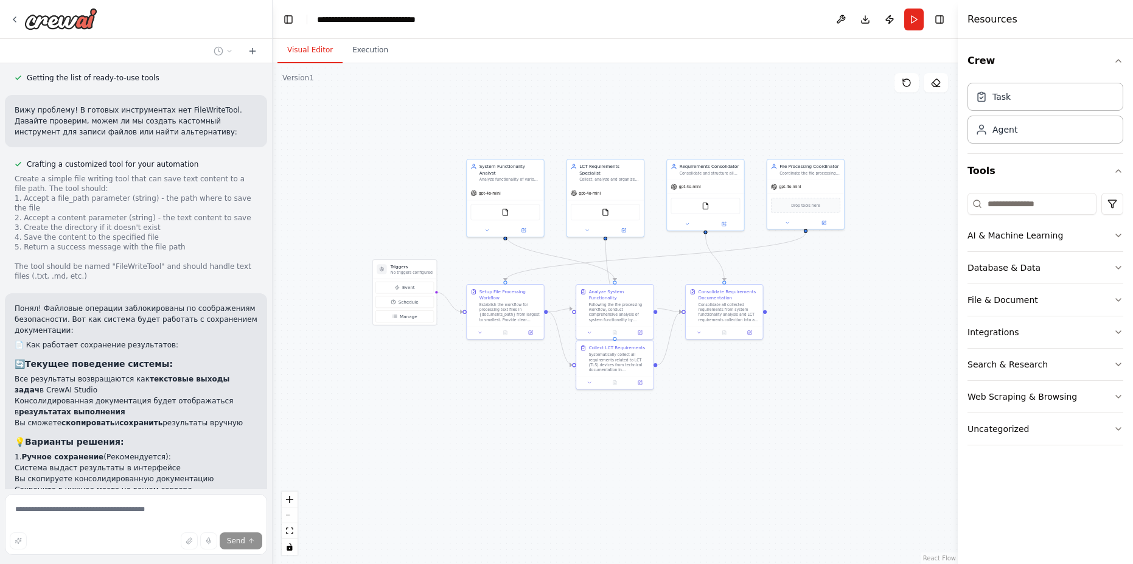
click at [54, 375] on div "Понял! Файловые операции заблокированы по соображениям безопасности. Вот как си…" at bounding box center [136, 419] width 262 height 252
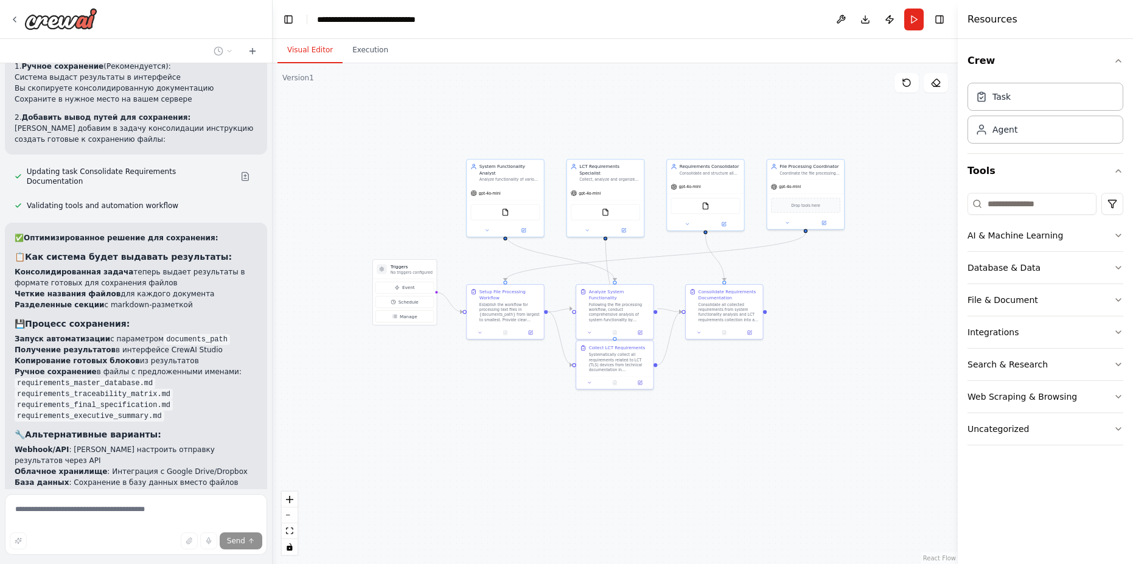
scroll to position [5201, 0]
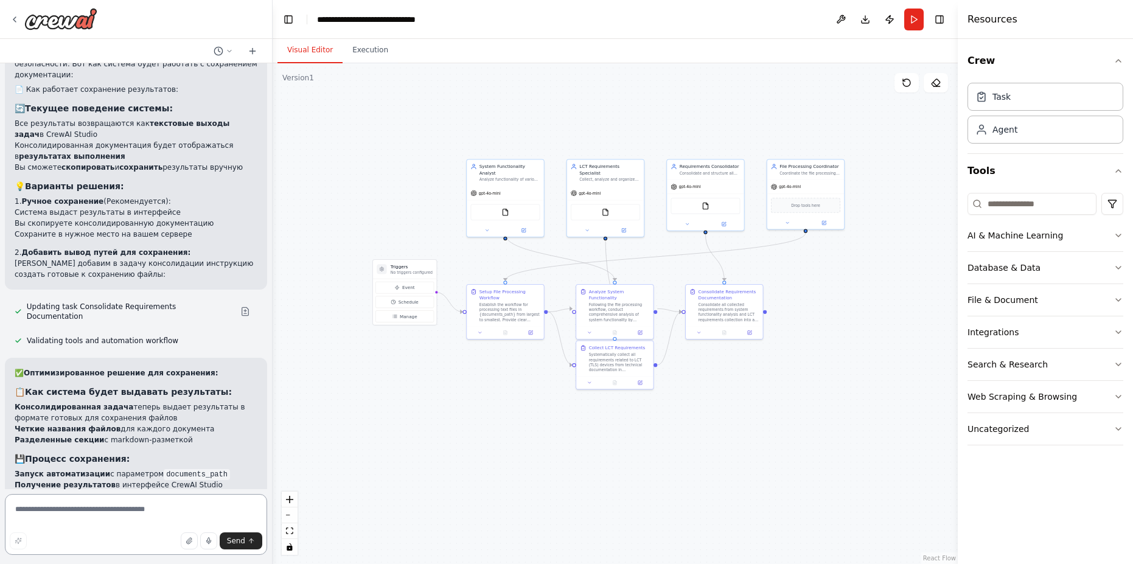
click at [93, 504] on textarea at bounding box center [136, 524] width 262 height 61
paste textarea "**********"
type textarea "*"
type textarea "**********"
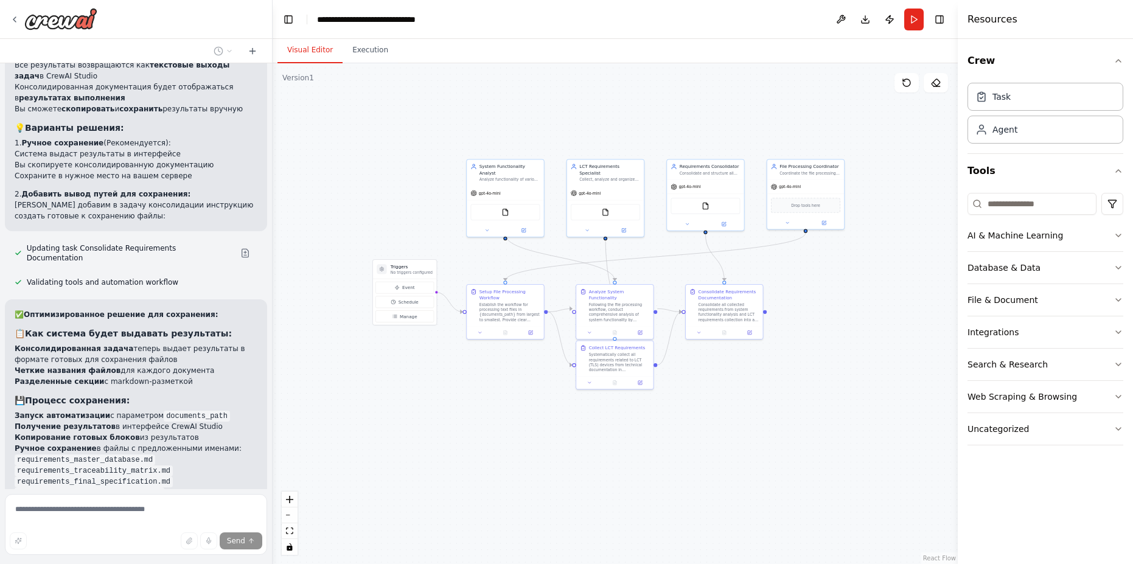
scroll to position [5162, 0]
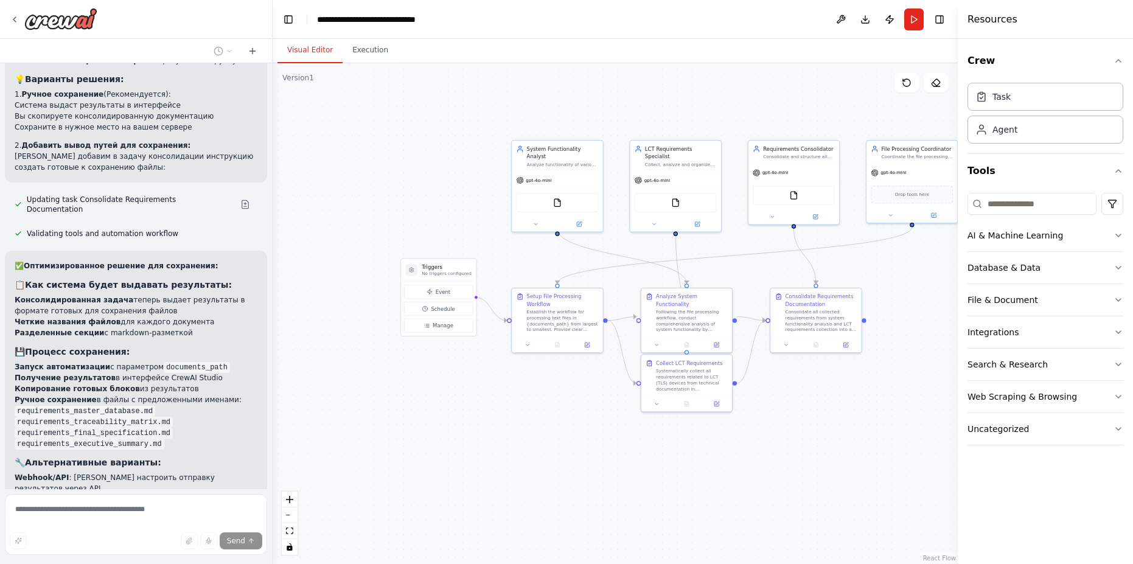
drag, startPoint x: 462, startPoint y: 433, endPoint x: 362, endPoint y: 431, distance: 99.8
click at [368, 431] on div ".deletable-edge-delete-btn { width: 20px; height: 20px; border: 0px solid #ffff…" at bounding box center [615, 313] width 685 height 501
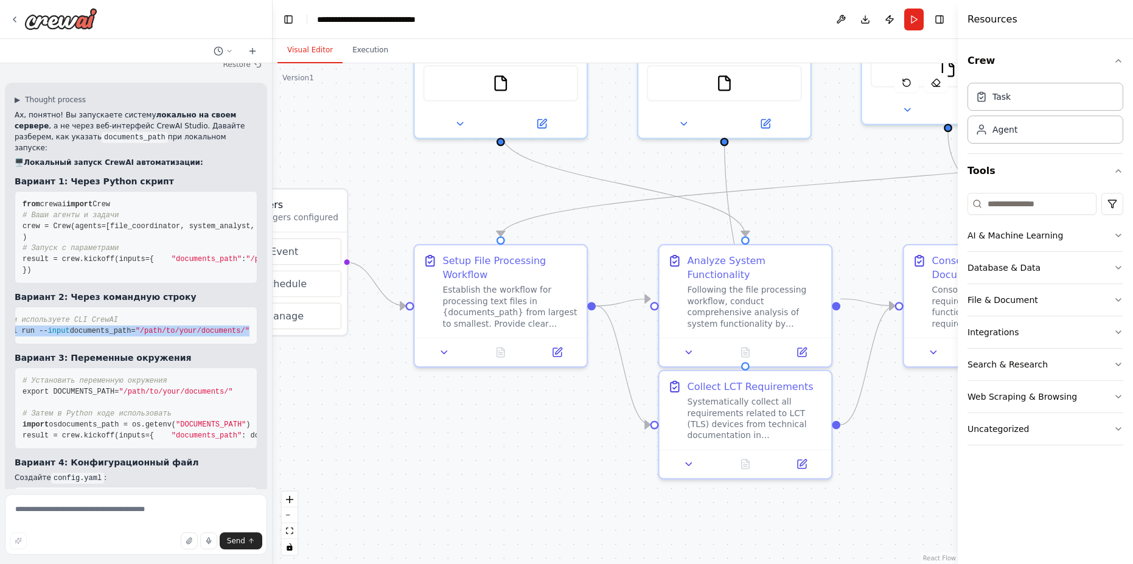
scroll to position [0, 0]
drag, startPoint x: 241, startPoint y: 209, endPoint x: 19, endPoint y: 214, distance: 222.1
click at [19, 307] on pre "# Если используете CLI CrewAI crewai run -- input documents_path= "/path/to/you…" at bounding box center [136, 326] width 243 height 38
copy span "crewai run -- input documents_path= "/path/to/your/documents/""
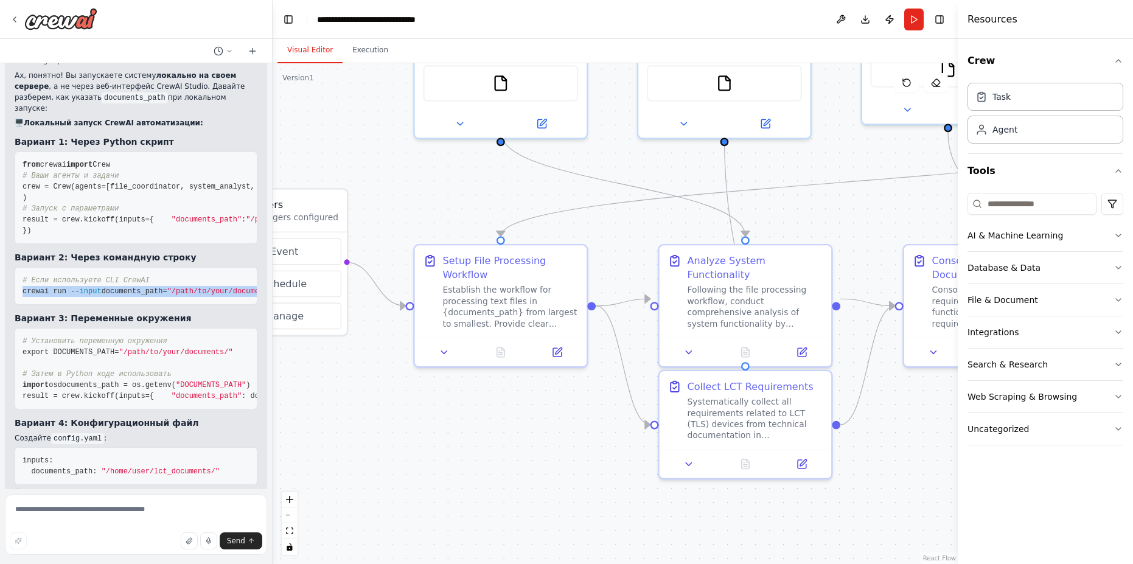
scroll to position [5631, 0]
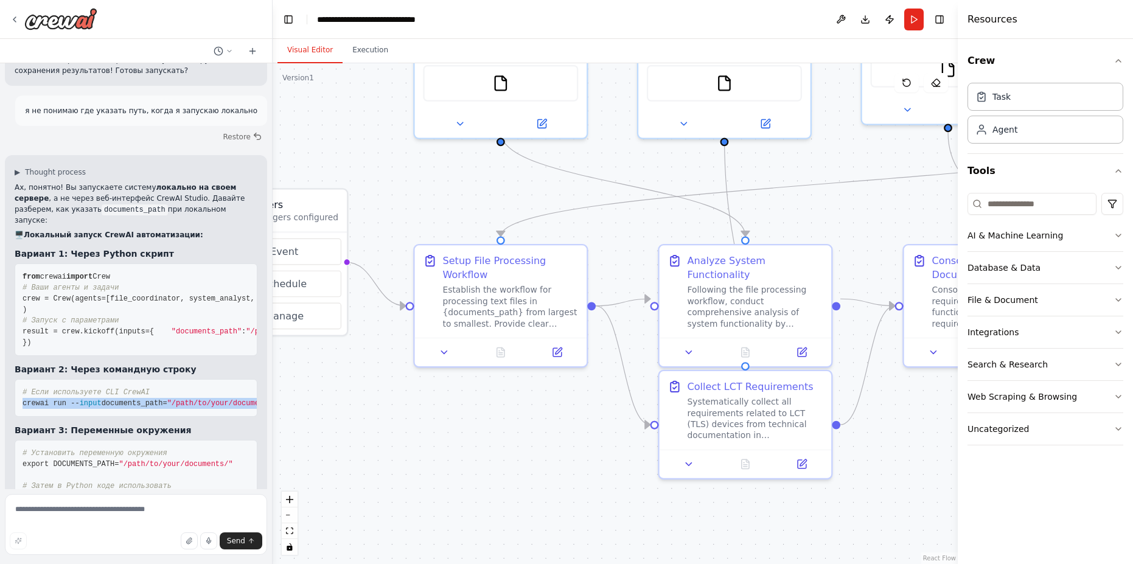
copy span "crewai run -- input documents_path= "/path/to/your/documents/""
click at [46, 399] on span "crewai run --" at bounding box center [51, 403] width 57 height 9
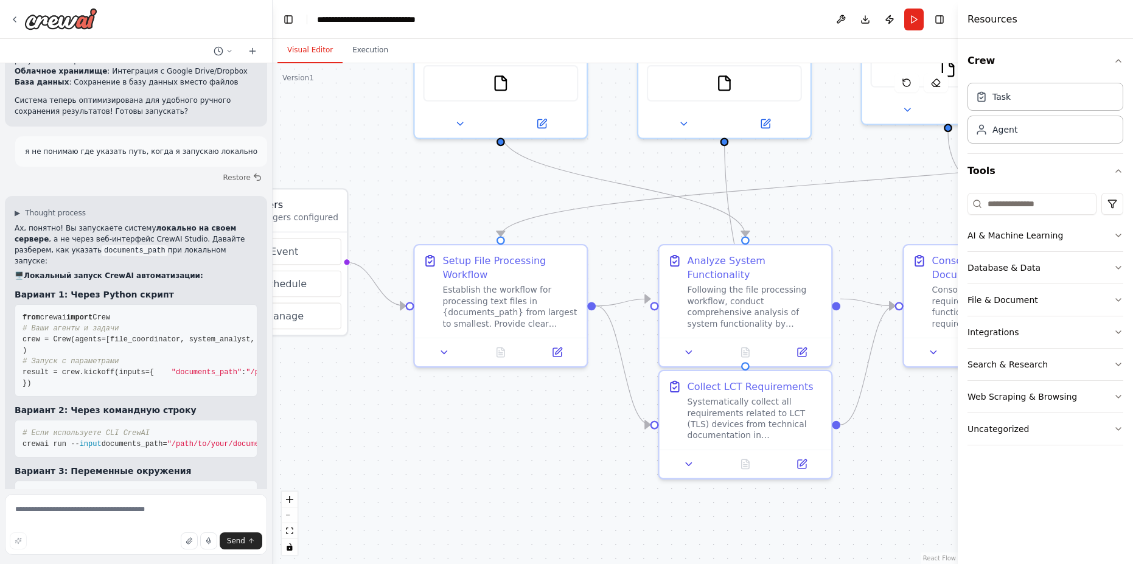
scroll to position [5558, 0]
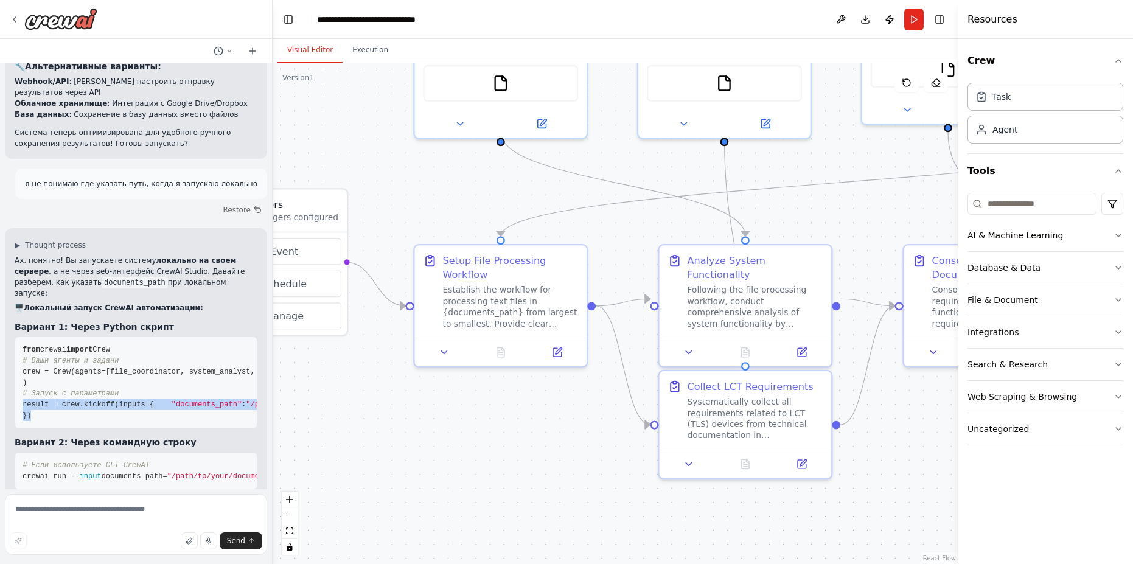
drag, startPoint x: 47, startPoint y: 284, endPoint x: 18, endPoint y: 265, distance: 35.3
click at [18, 336] on pre "from crewai import Crew # Ваши агенты и задачи crew = Crew( agents=[file_coordi…" at bounding box center [136, 382] width 243 height 92
copy code "result = crew.kickoff(inputs={ "documents_path" : "/path/to/your/documents/" # …"
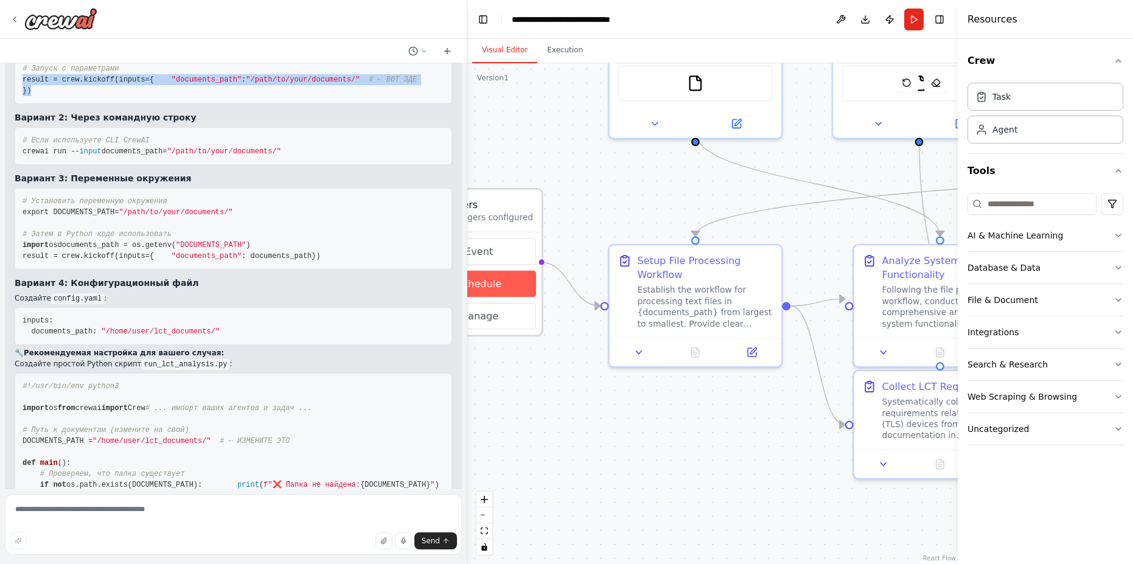
scroll to position [4659, 0]
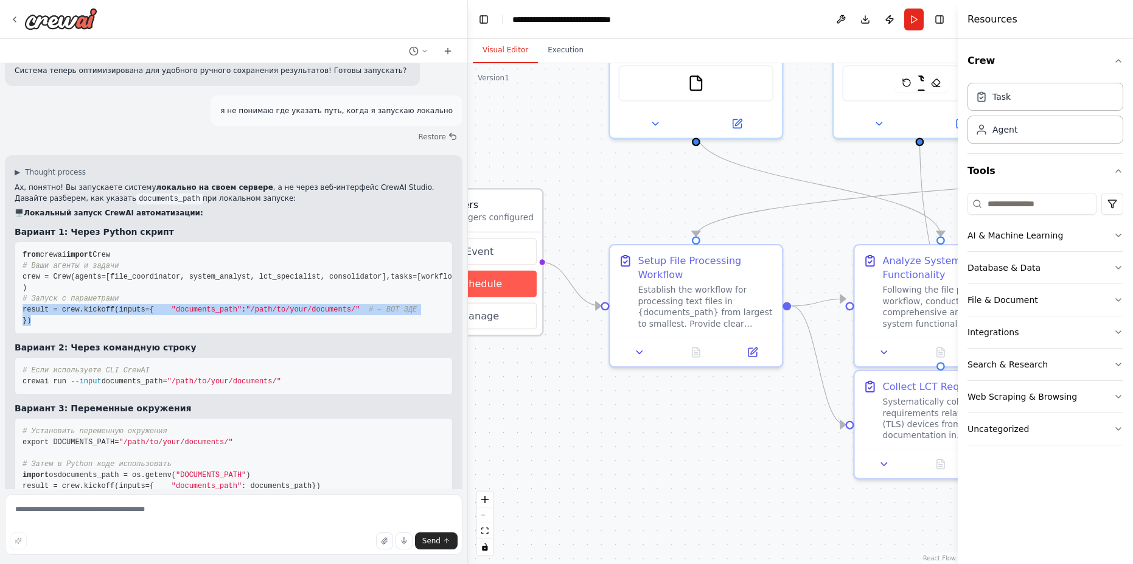
drag, startPoint x: 271, startPoint y: 287, endPoint x: 468, endPoint y: 286, distance: 197.1
click at [468, 286] on div "Я хочу создать сеть агентов, которые будут проводить анализ своей функционально…" at bounding box center [566, 282] width 1133 height 564
